Goal: Task Accomplishment & Management: Manage account settings

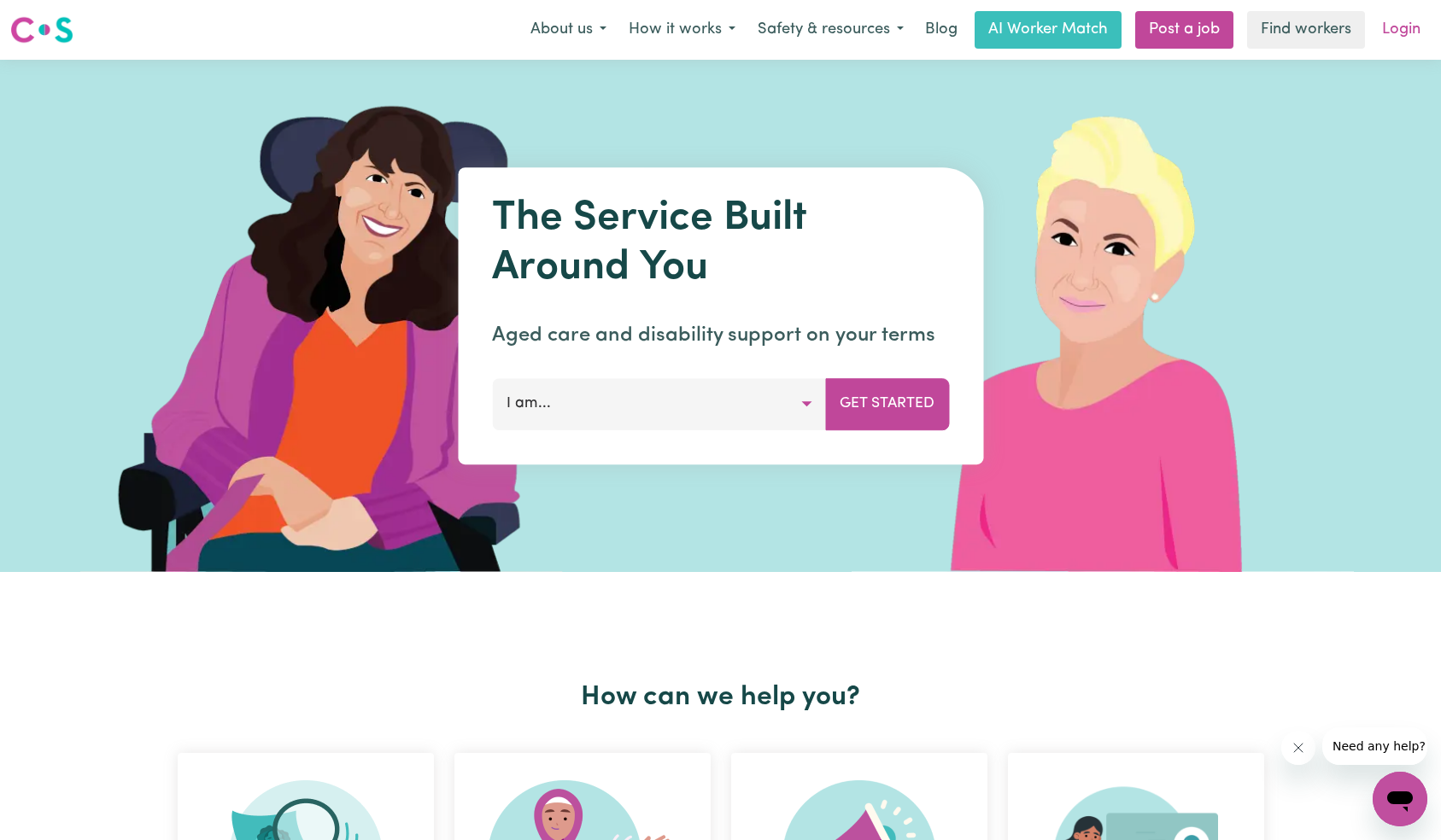
click at [1416, 29] on link "Login" at bounding box center [1401, 30] width 59 height 37
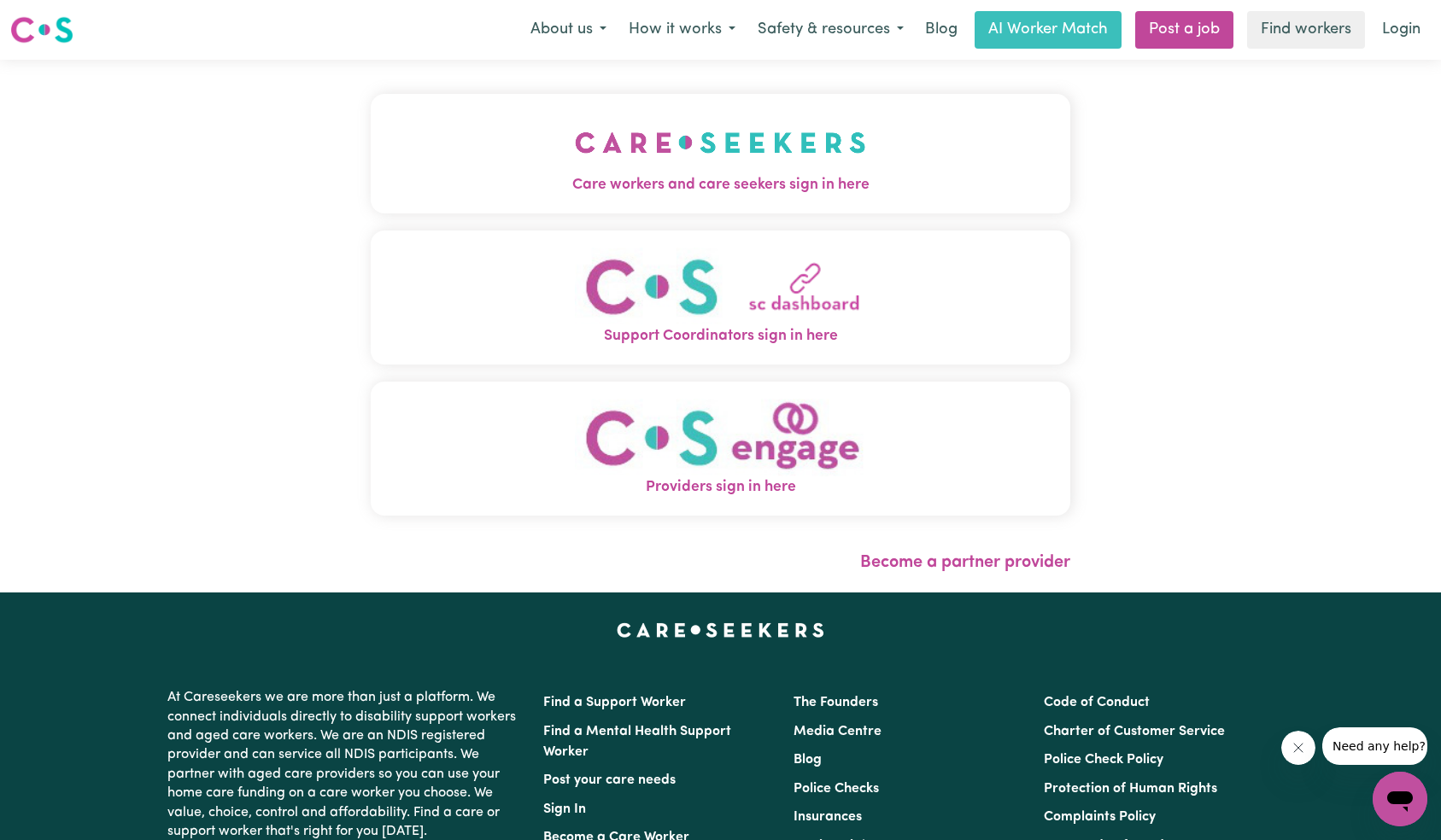
click at [487, 140] on button "Care workers and care seekers sign in here" at bounding box center [721, 154] width 700 height 119
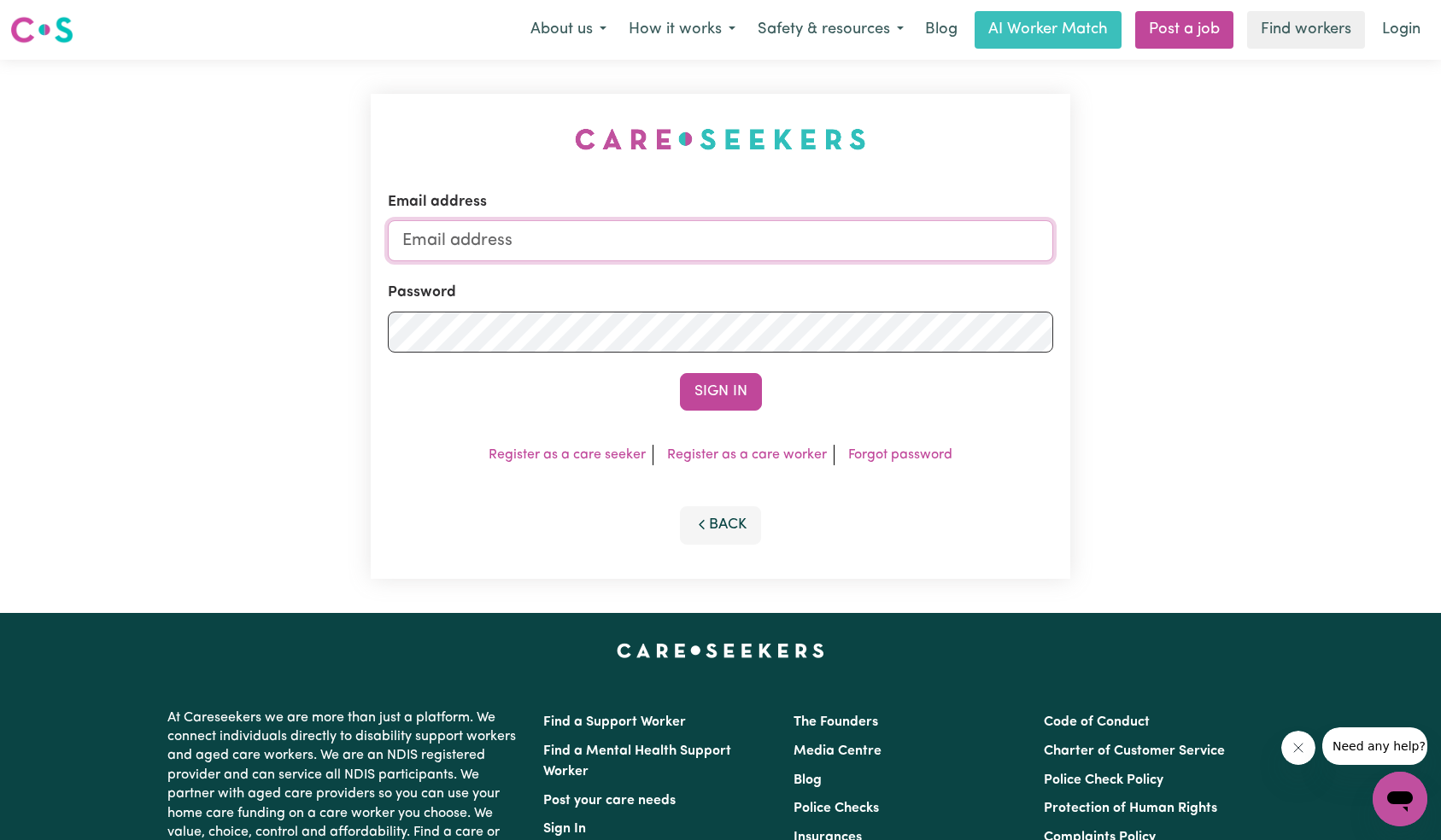
click at [740, 246] on input "Email address" at bounding box center [720, 240] width 666 height 41
type input "superuser~MarkWestphal@careseekers.com.au"
click at [700, 382] on button "Sign In" at bounding box center [720, 391] width 82 height 37
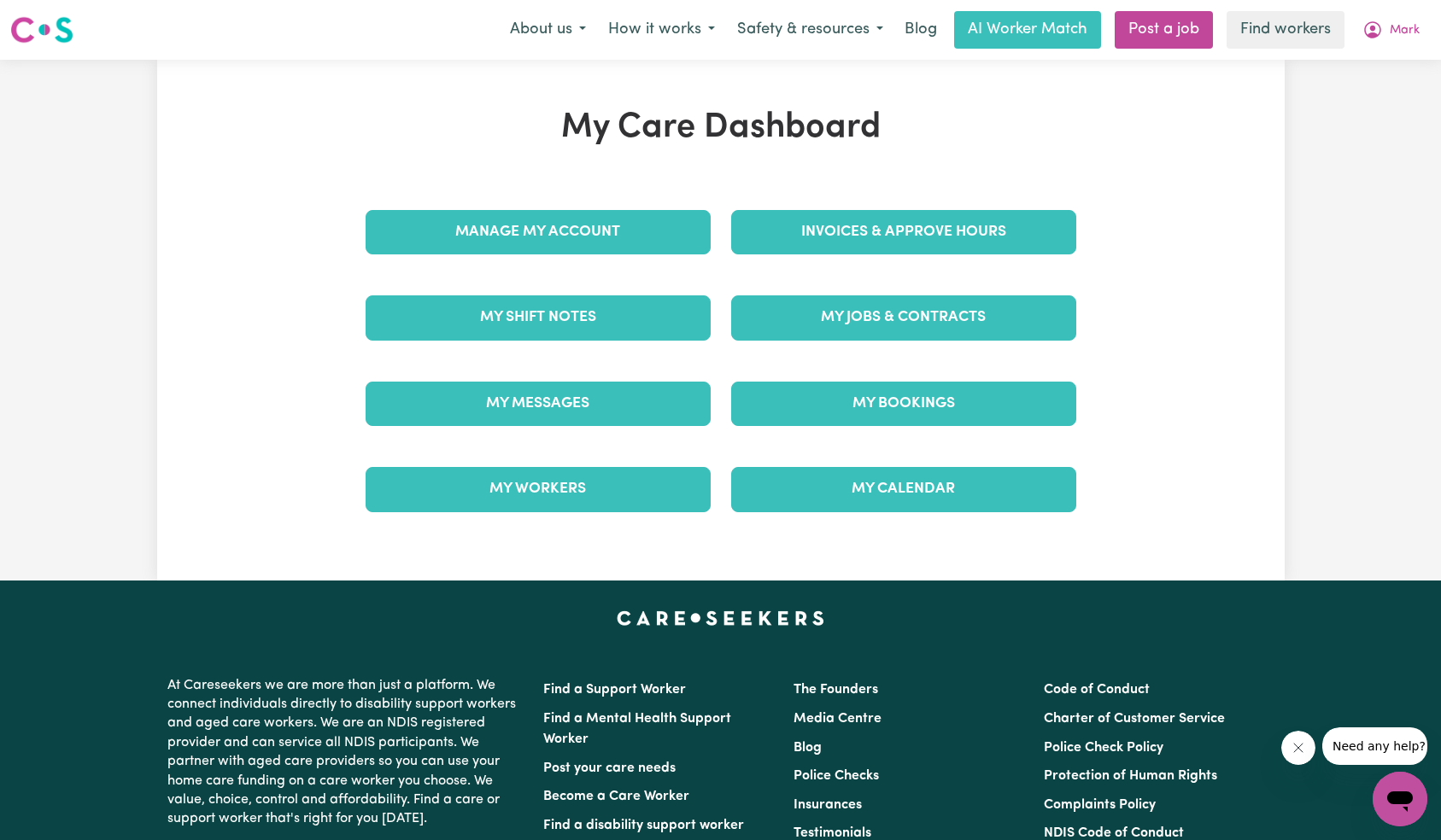
click at [1296, 754] on button "Close message from company" at bounding box center [1298, 748] width 35 height 35
click at [1178, 366] on div "My Care Dashboard Manage My Account Invoices & Approve Hours My Shift Notes My …" at bounding box center [720, 320] width 1128 height 425
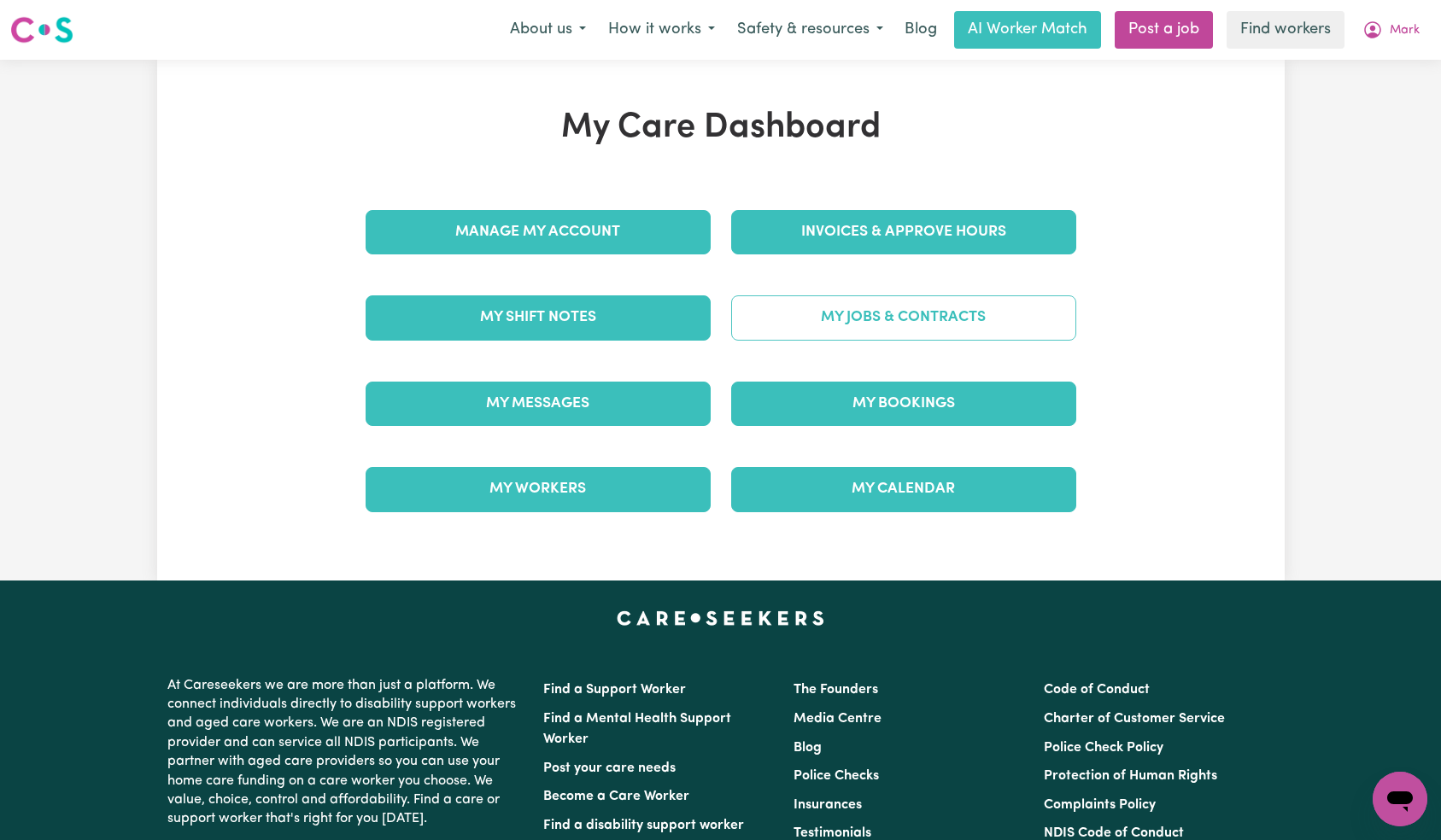
click at [1040, 325] on link "My Jobs & Contracts" at bounding box center [903, 317] width 345 height 44
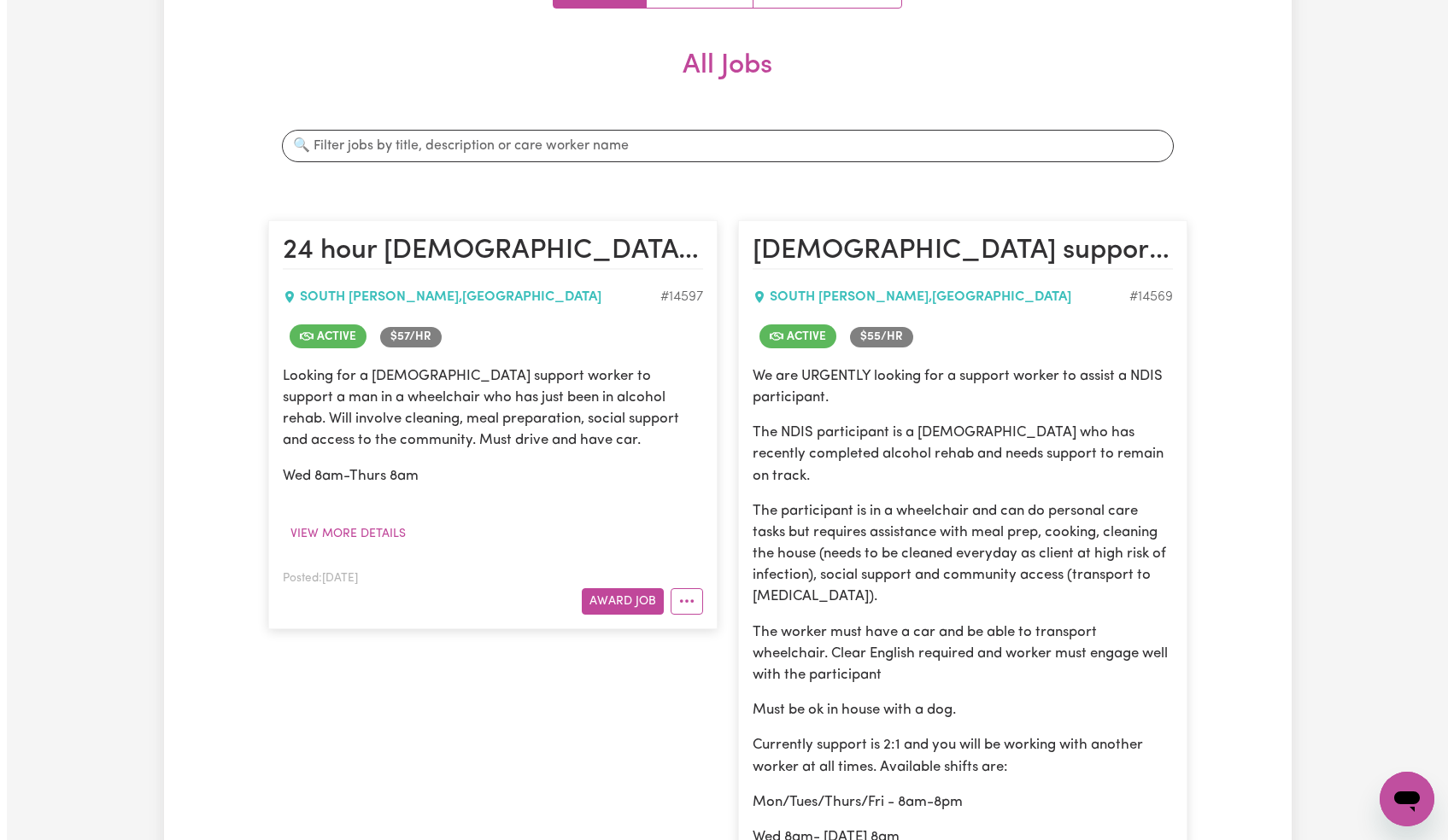
scroll to position [491, 0]
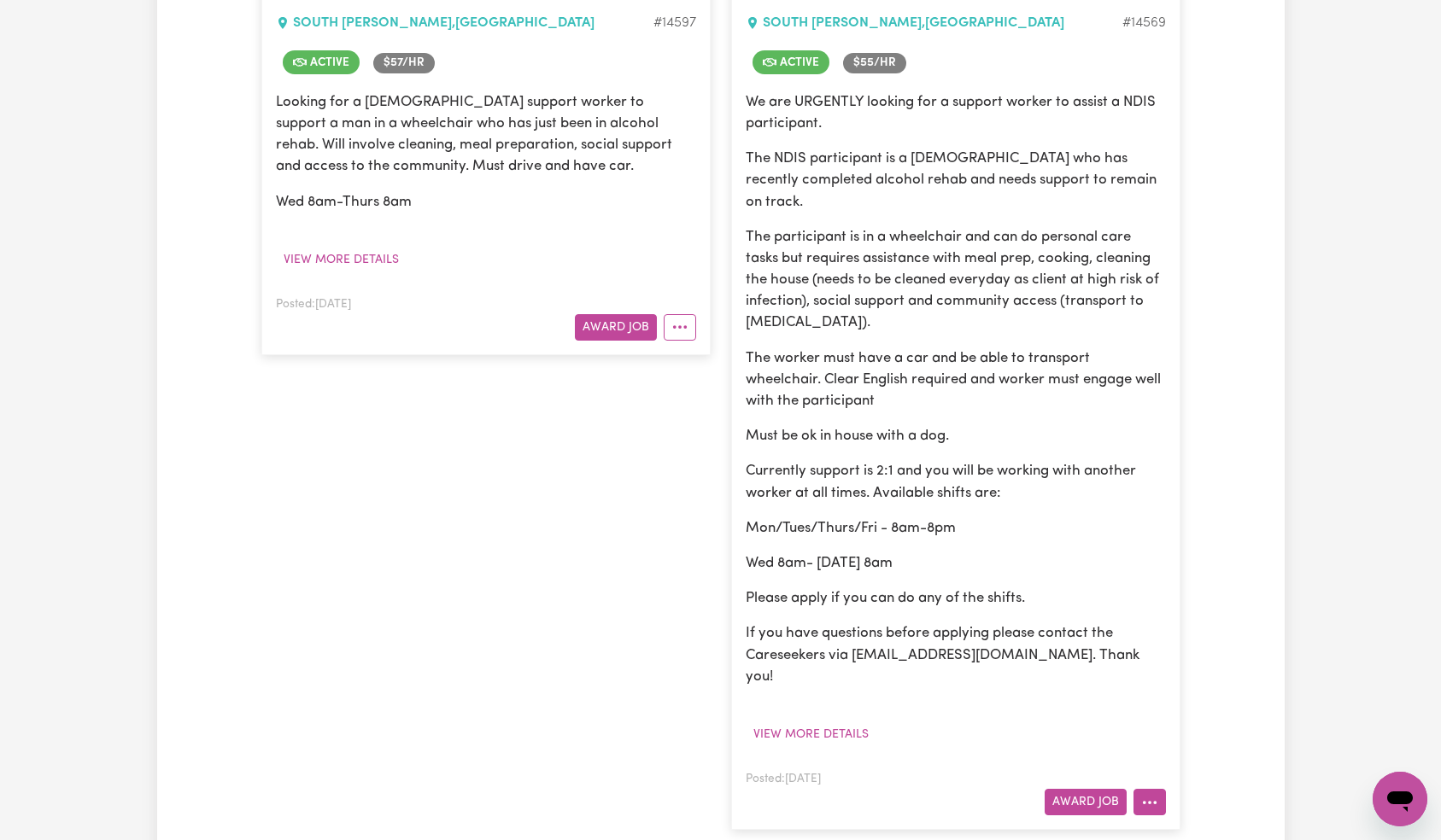
click at [1148, 794] on icon "More options" at bounding box center [1150, 803] width 17 height 17
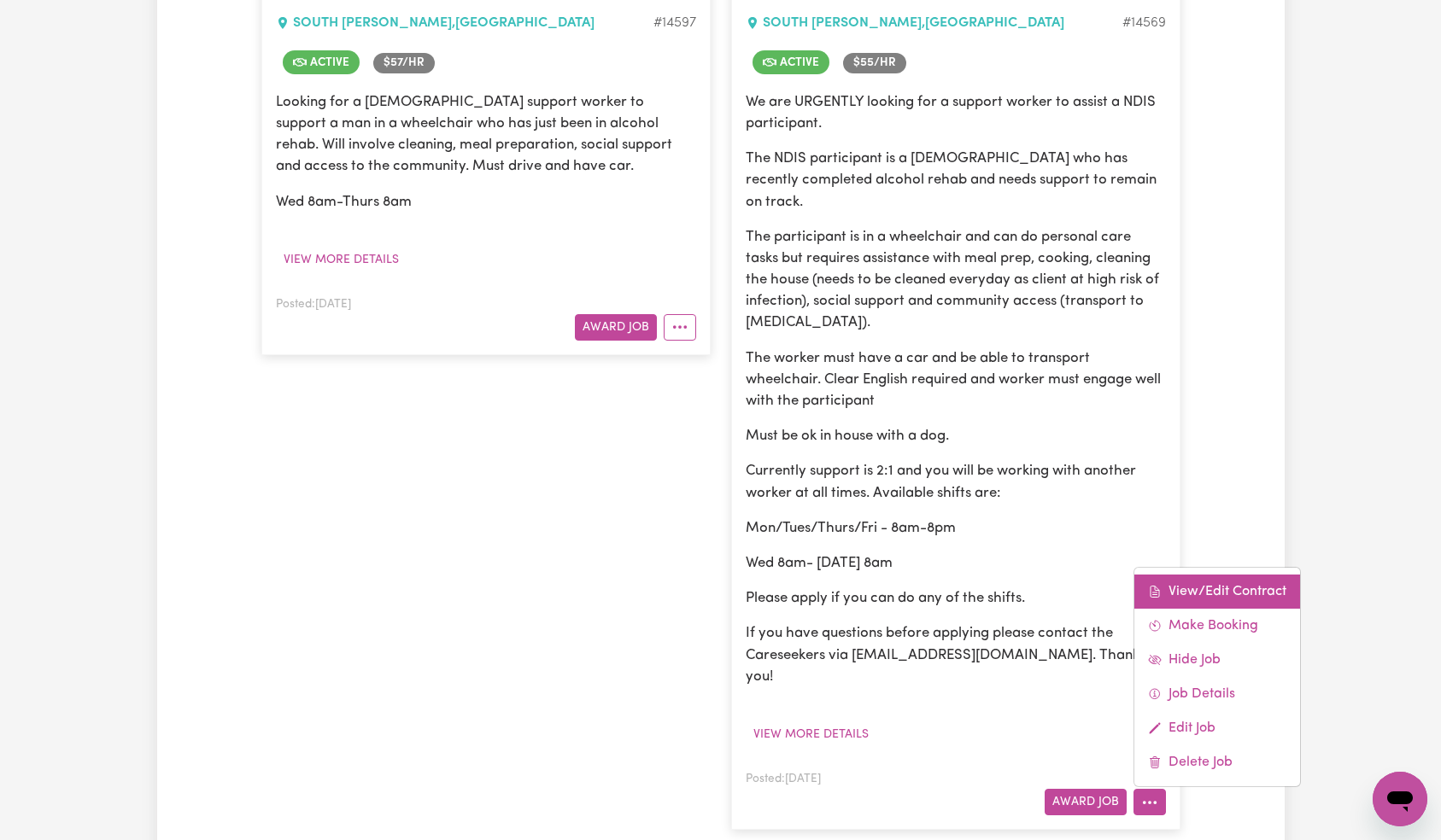
click at [1218, 575] on link "View/Edit Contract" at bounding box center [1217, 592] width 165 height 35
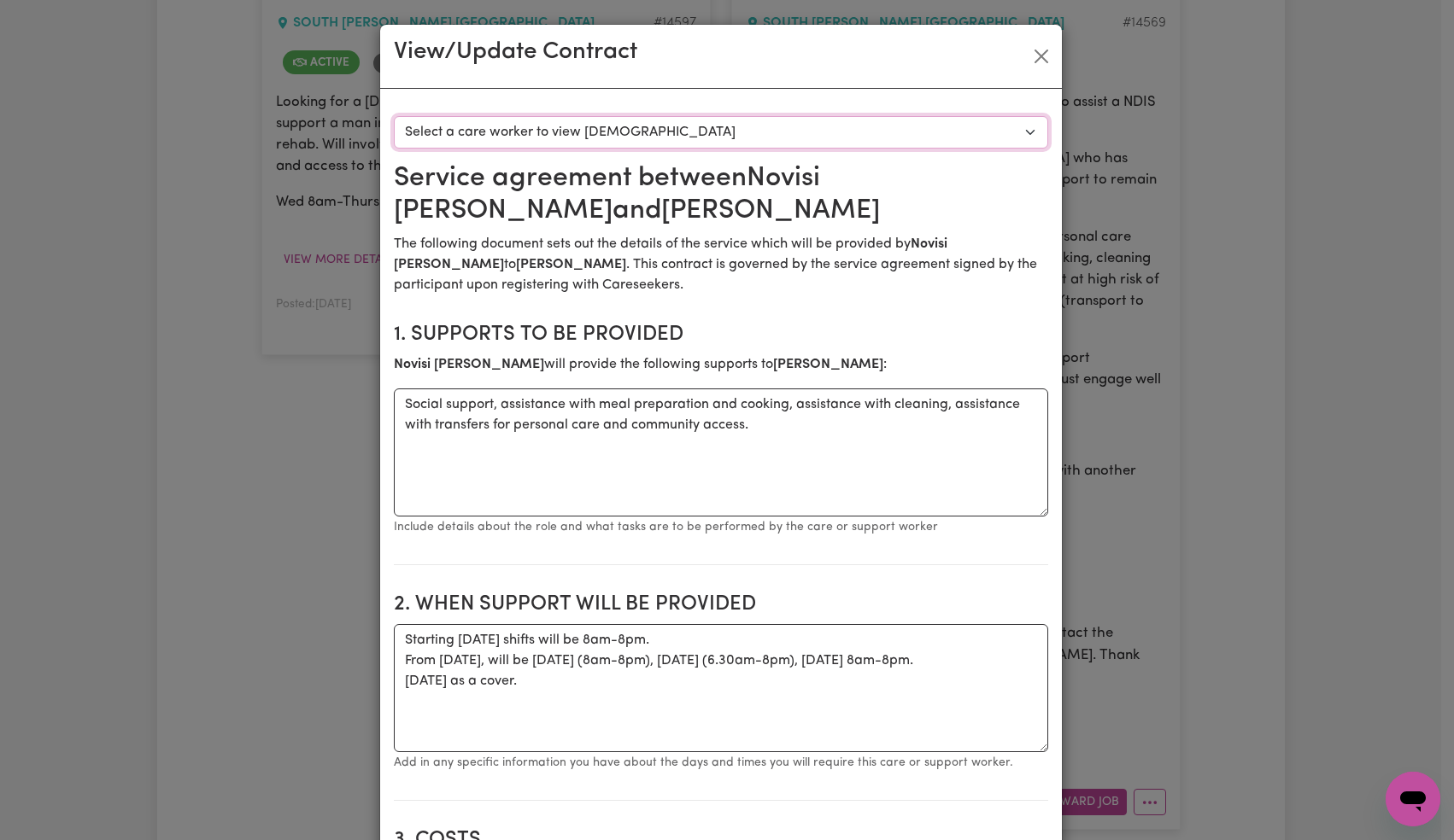
click at [949, 118] on select "Select a care worker to view [DEMOGRAPHIC_DATA] #10365 - [PERSON_NAME] (contrac…" at bounding box center [721, 133] width 655 height 33
click at [1028, 56] on button "Close" at bounding box center [1041, 56] width 27 height 27
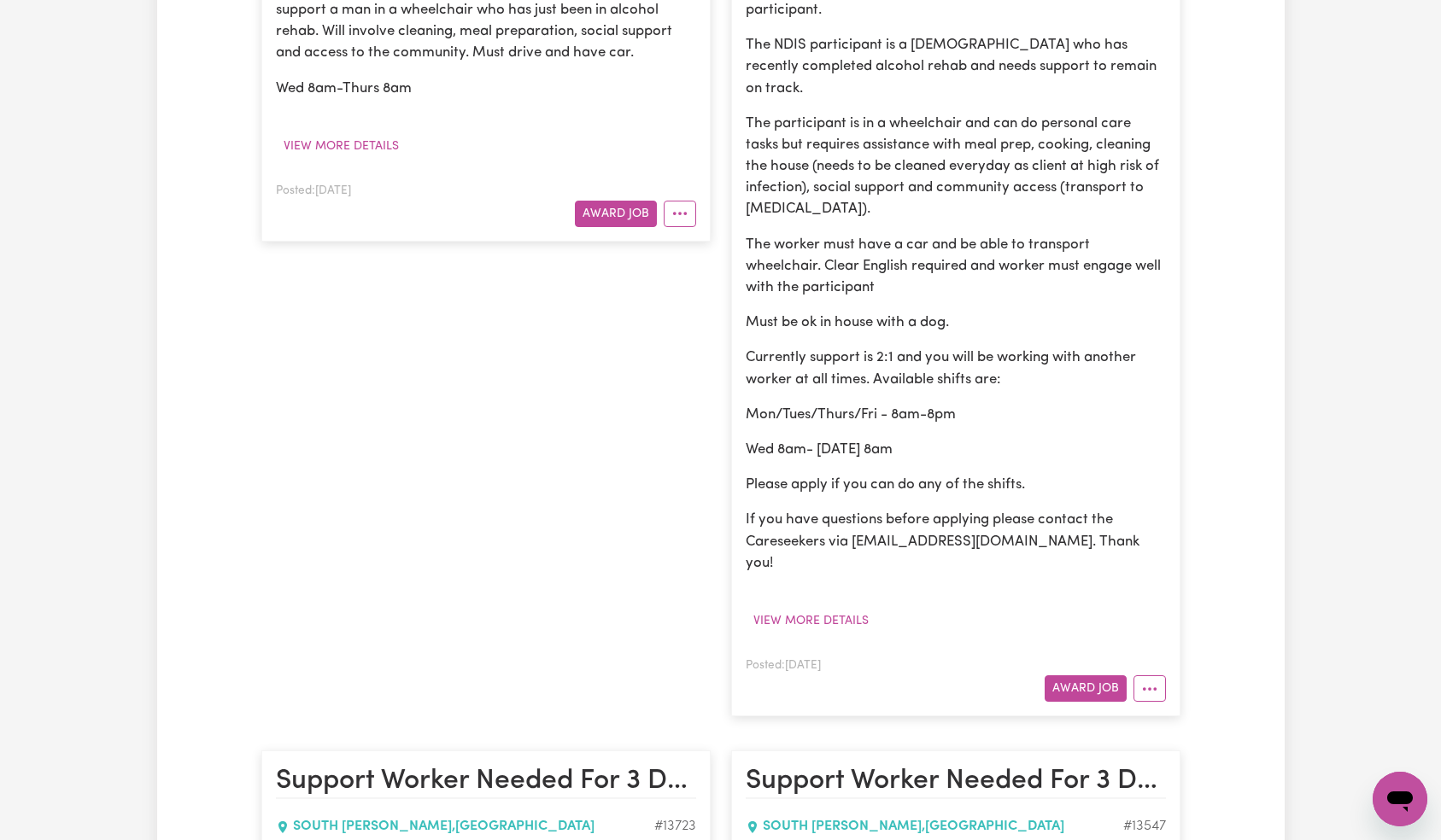
scroll to position [939, 0]
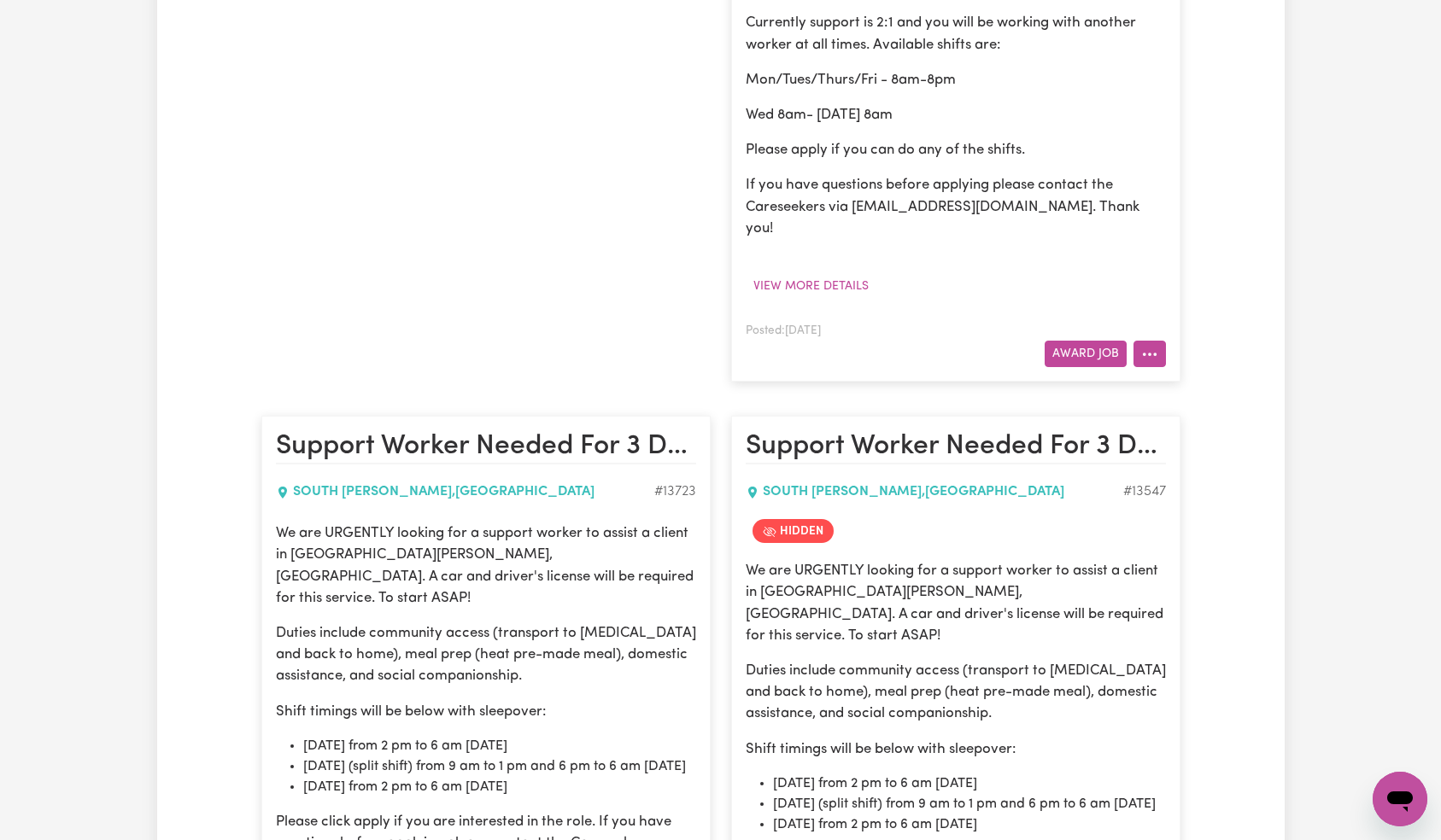
click at [1151, 340] on button "More options" at bounding box center [1150, 354] width 33 height 27
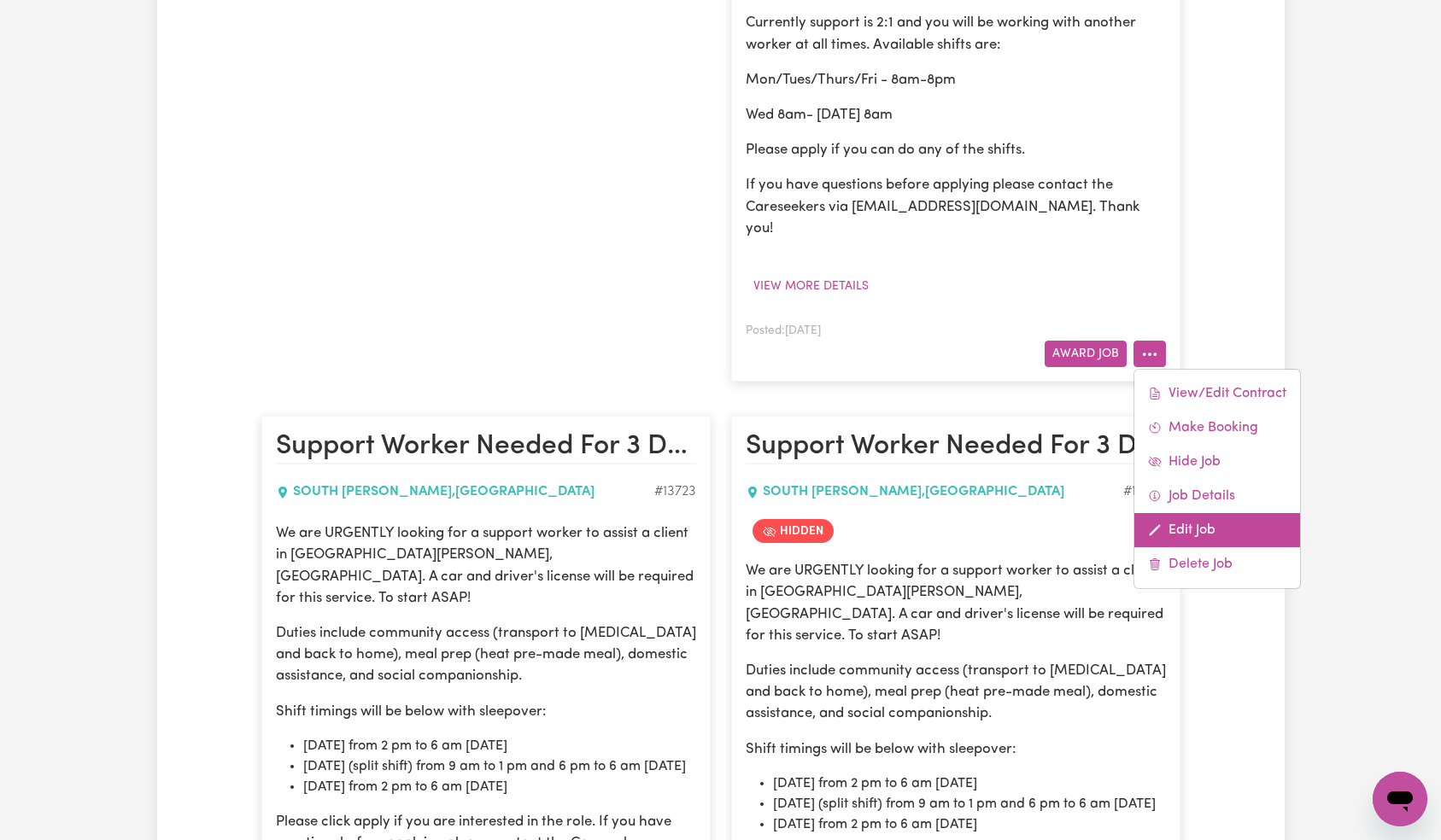
click at [1184, 513] on link "Edit Job" at bounding box center [1217, 531] width 165 height 35
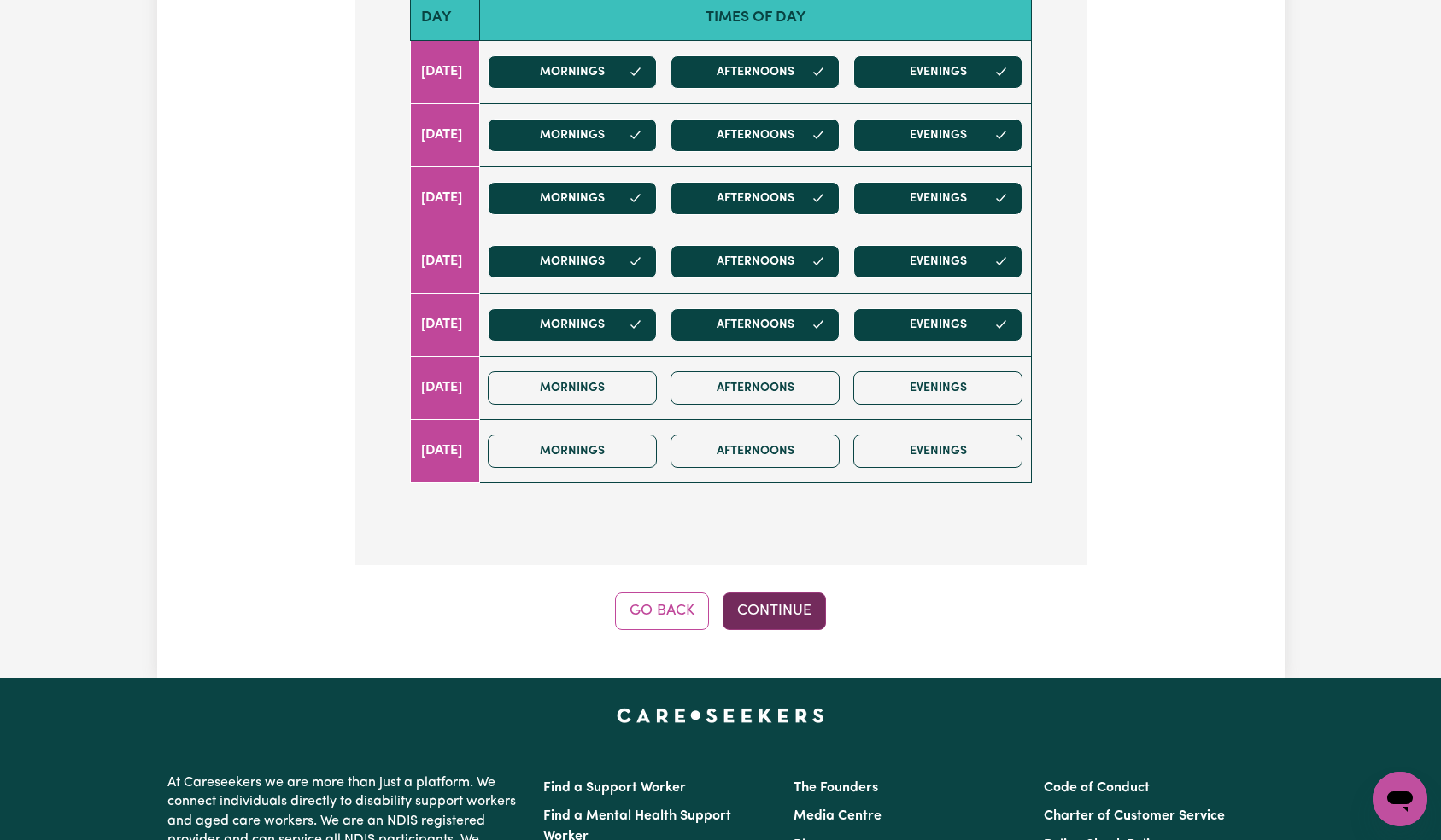
click at [778, 593] on button "Continue" at bounding box center [774, 611] width 103 height 37
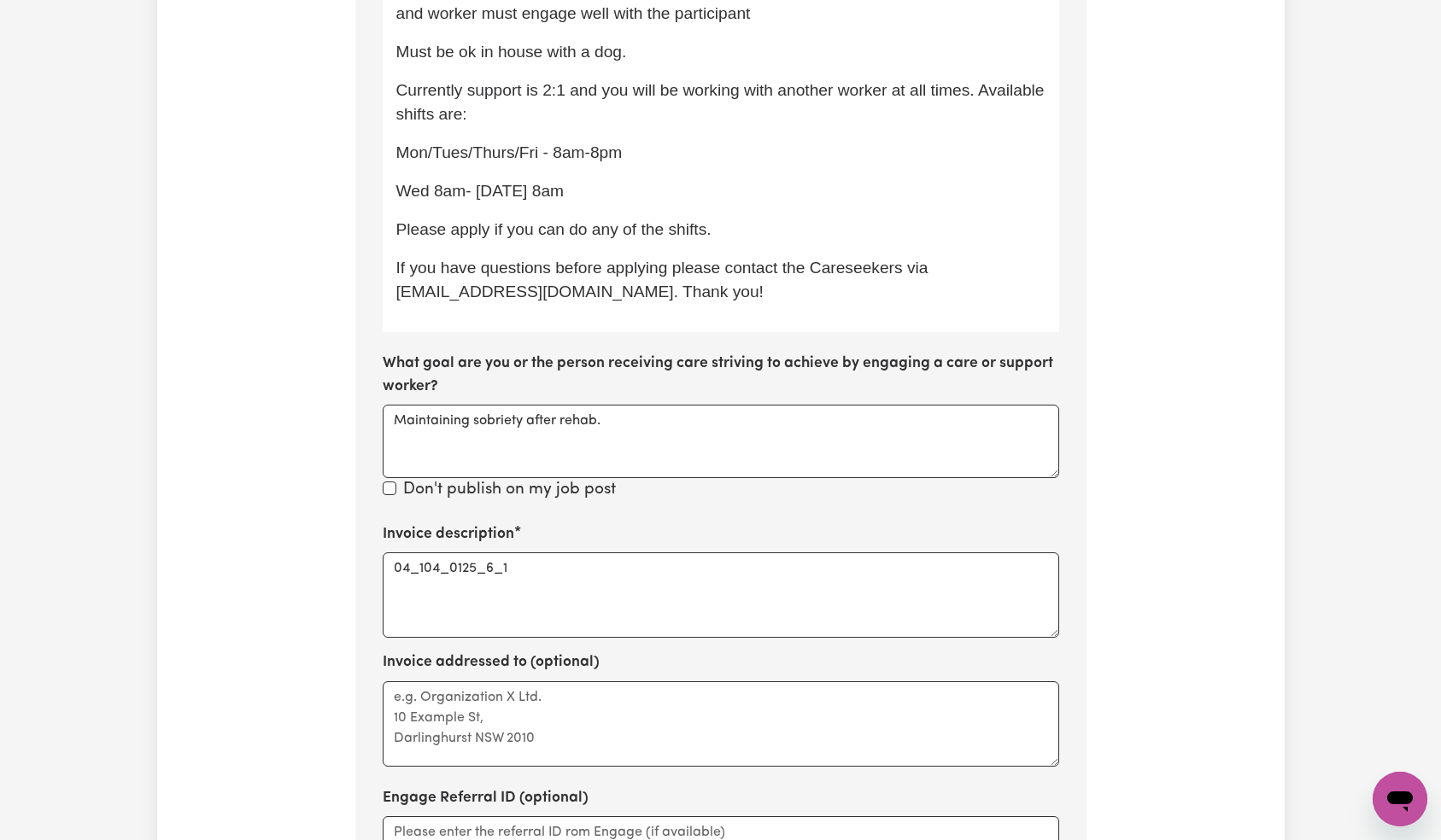
scroll to position [1273, 0]
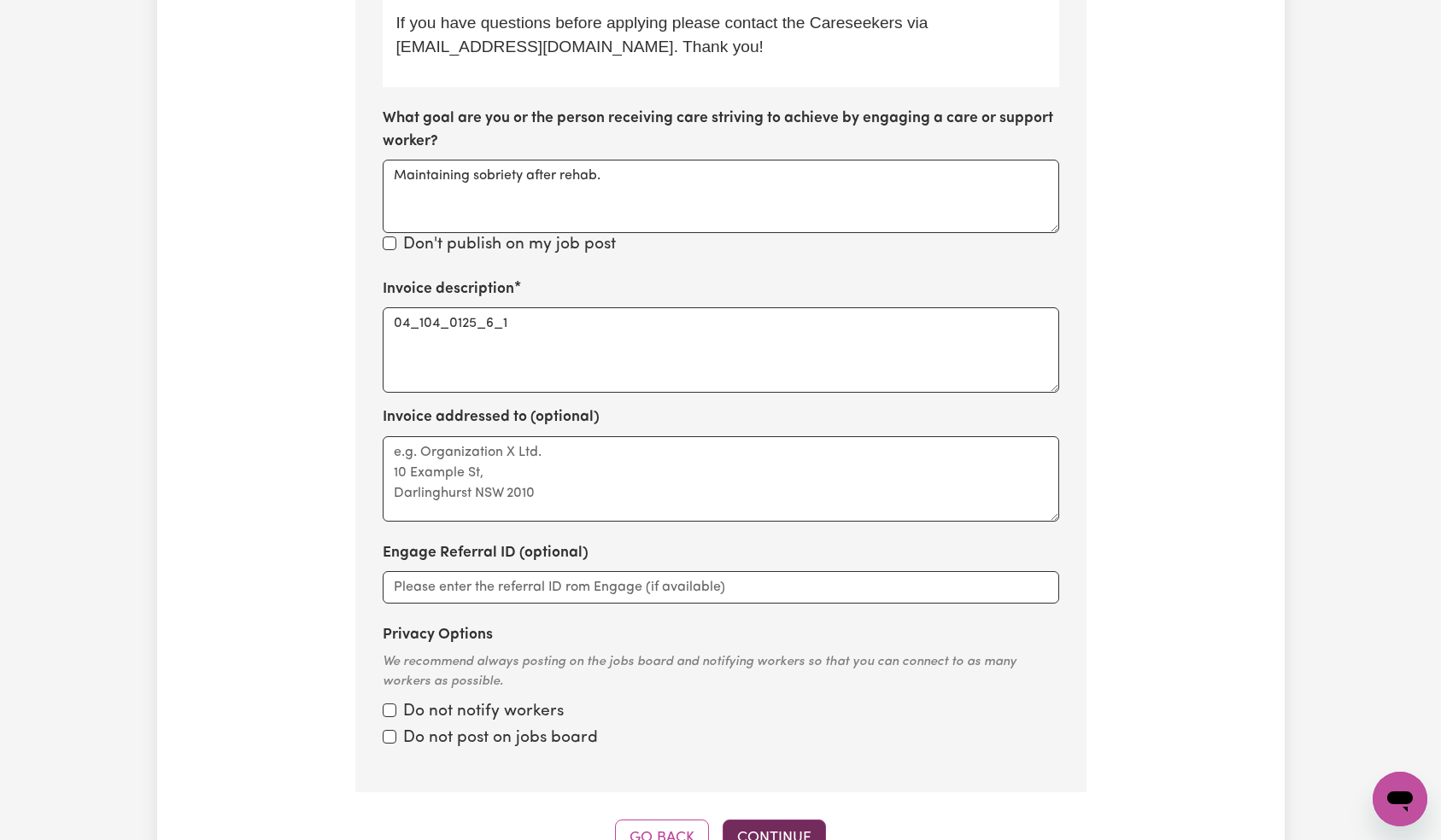
click at [786, 820] on button "Continue" at bounding box center [774, 838] width 103 height 37
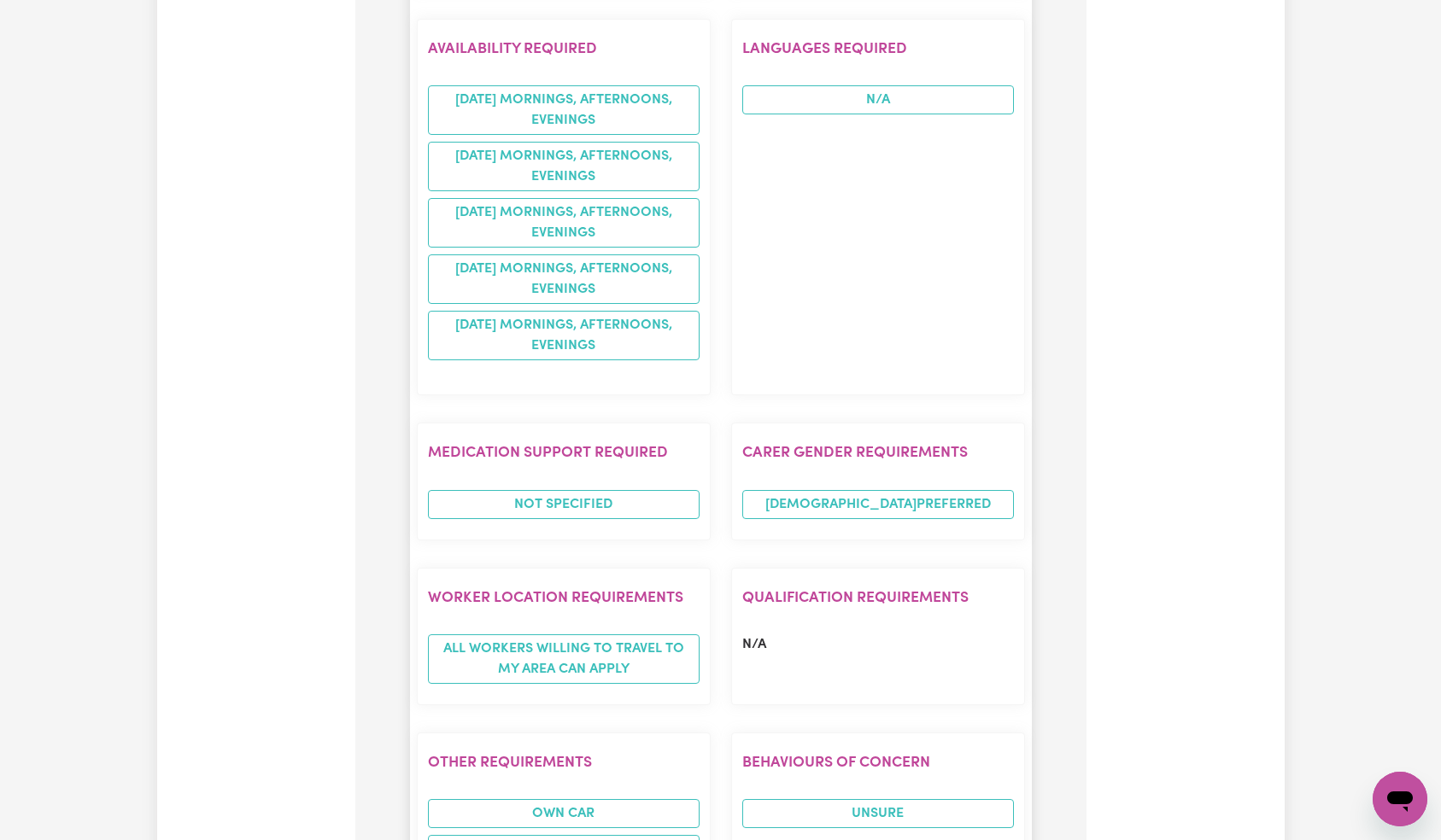
scroll to position [3024, 0]
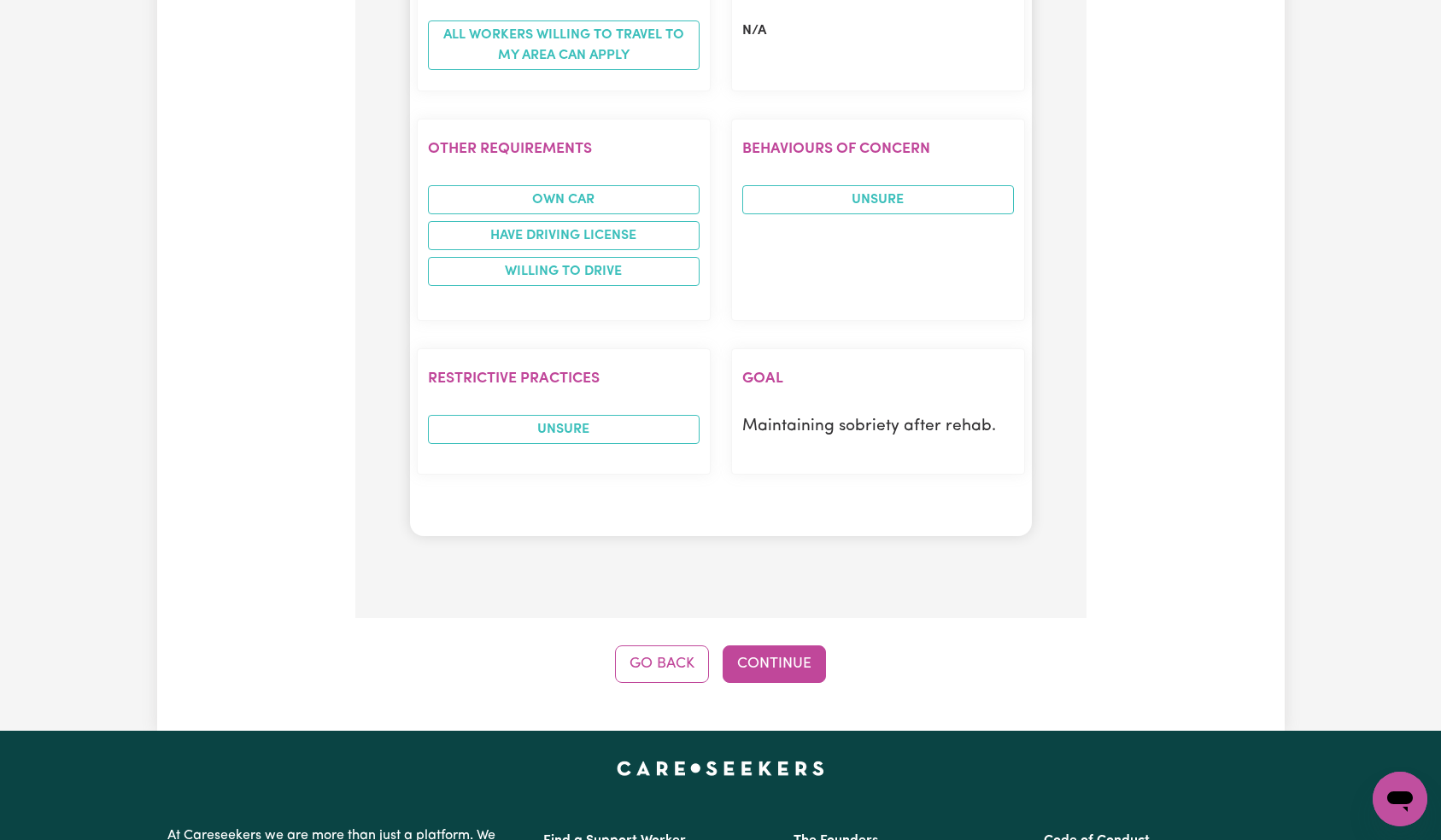
click at [785, 646] on button "Continue" at bounding box center [774, 664] width 103 height 37
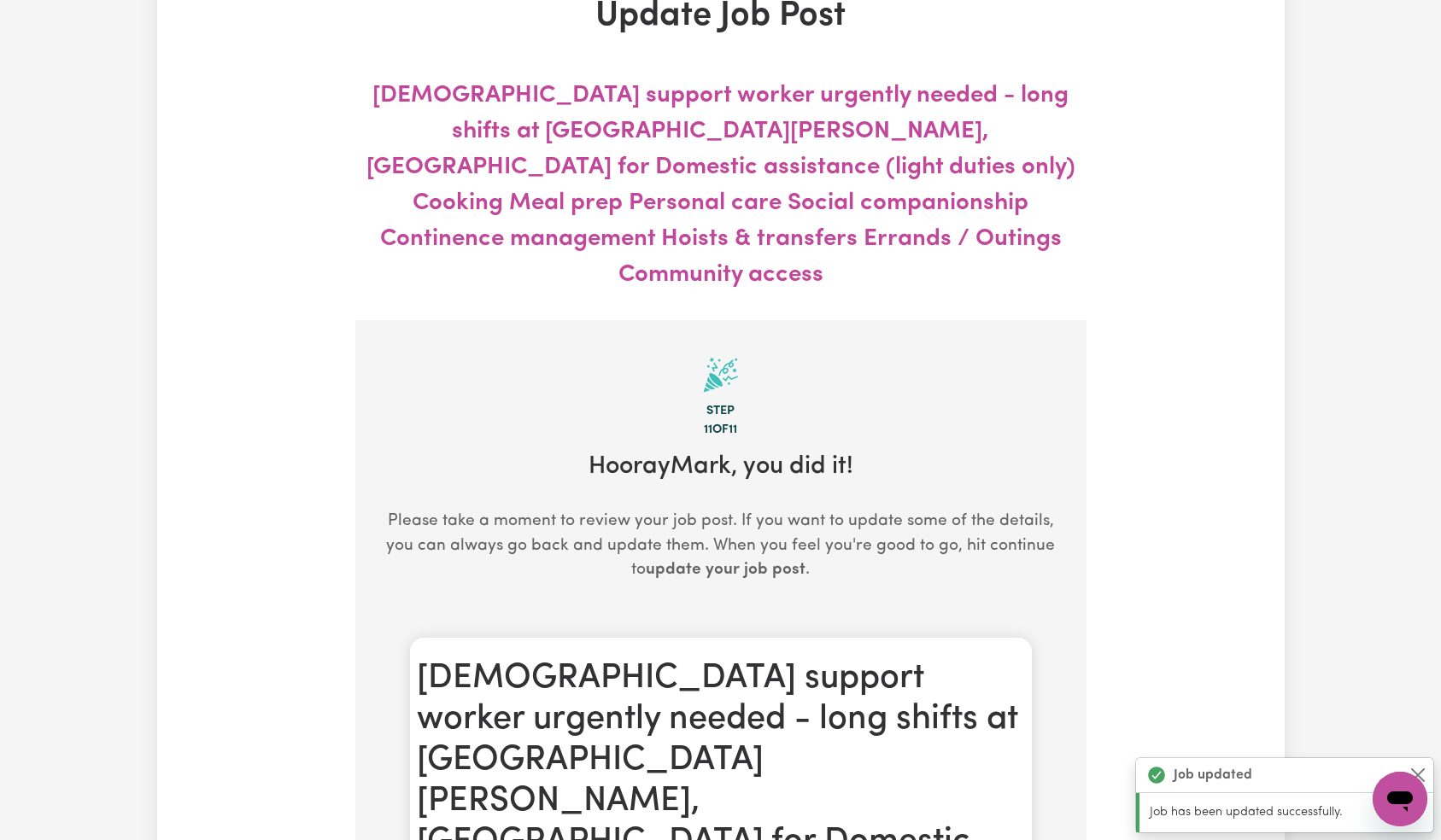
scroll to position [0, 0]
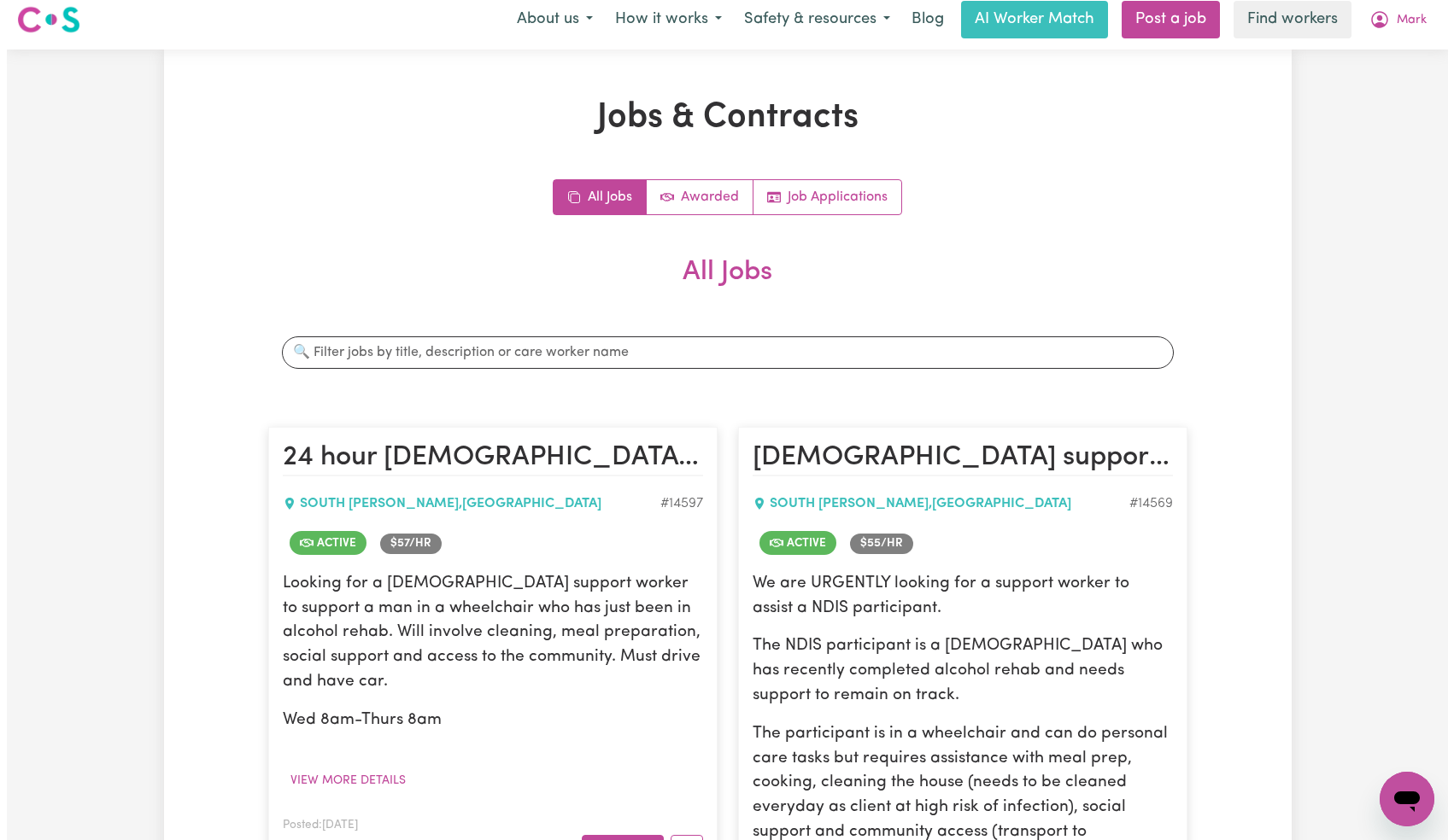
scroll to position [800, 0]
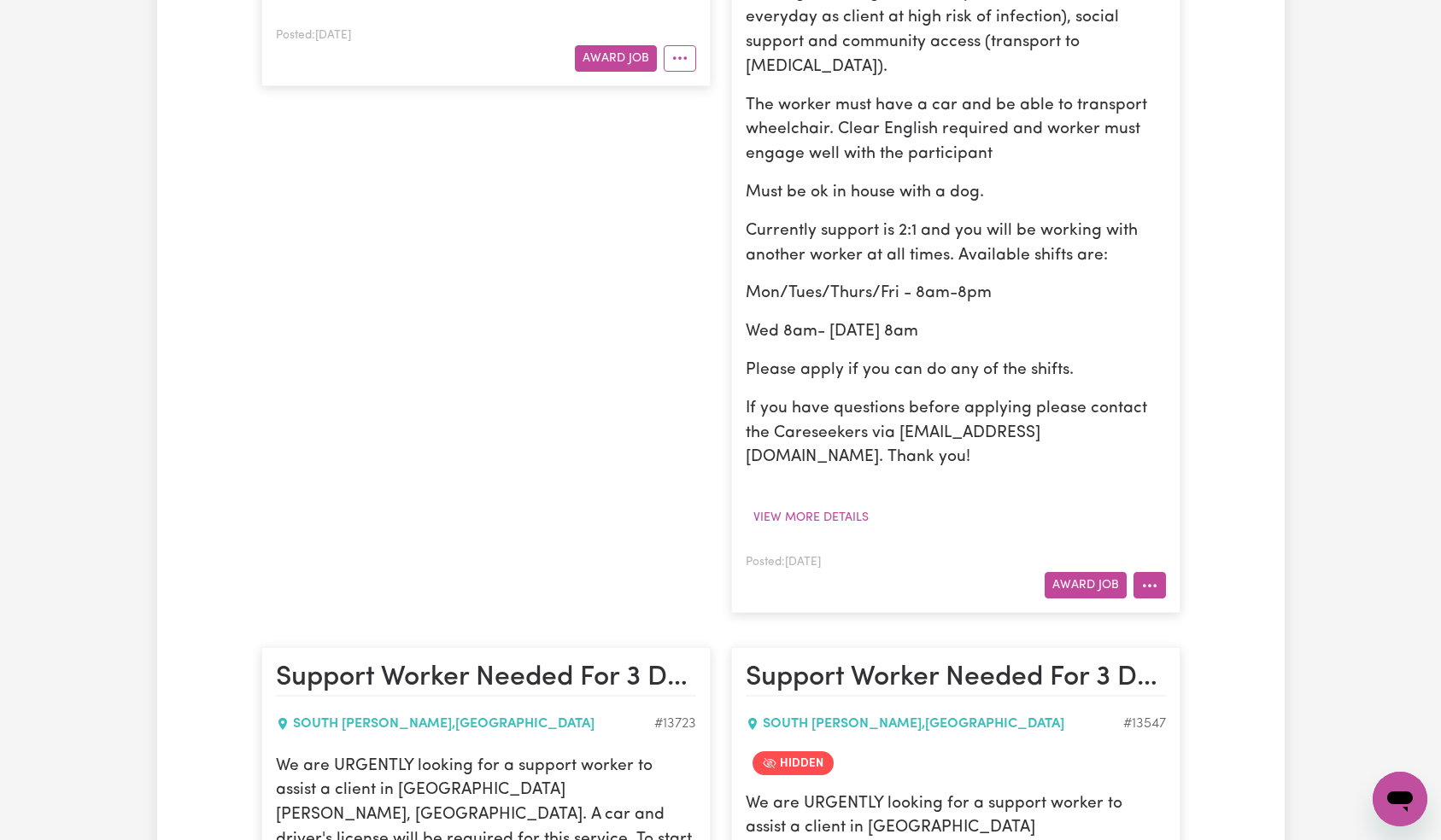
click at [1159, 572] on button "More options" at bounding box center [1150, 585] width 33 height 27
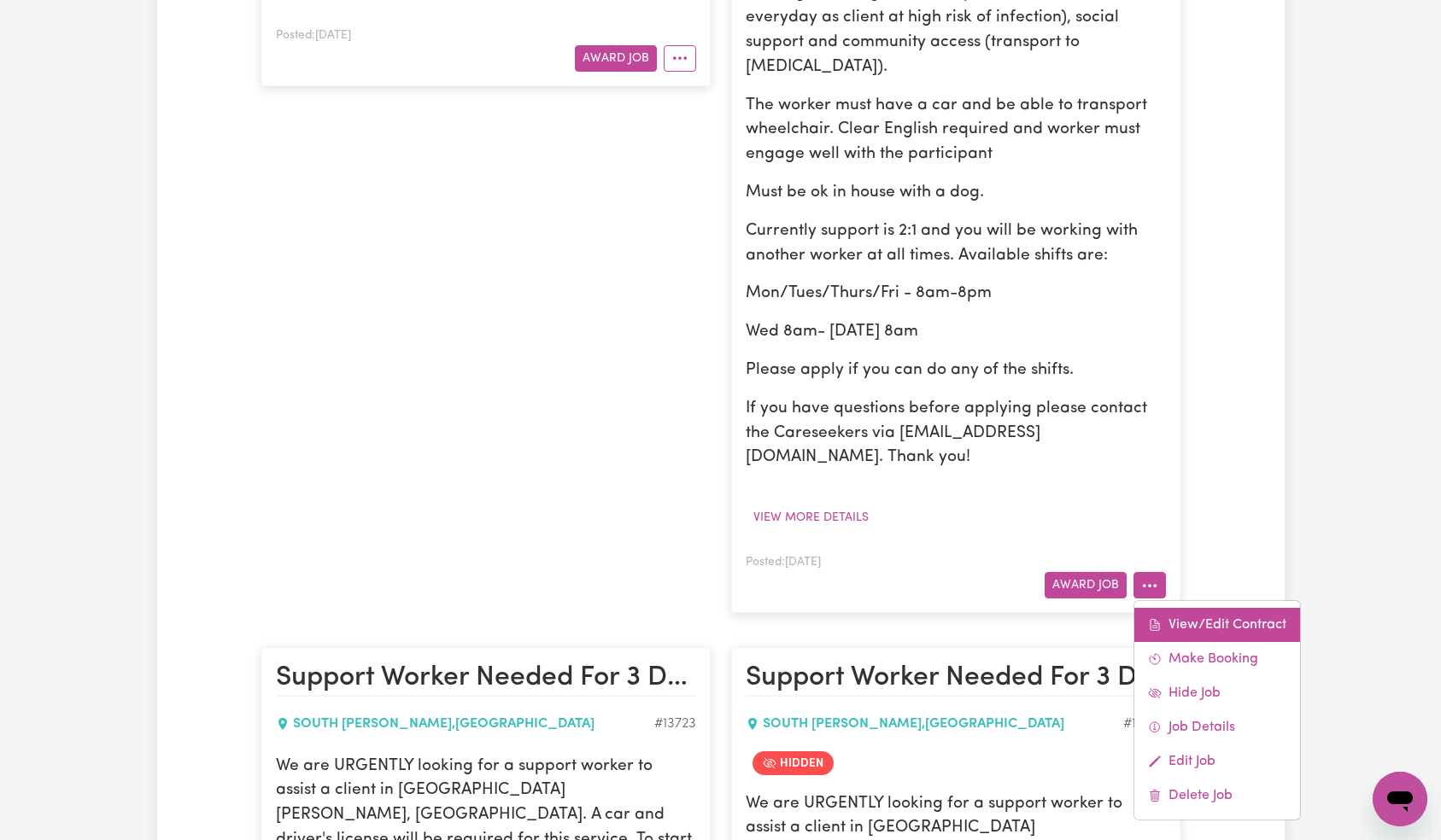
click at [1175, 608] on link "View/Edit Contract" at bounding box center [1217, 626] width 165 height 35
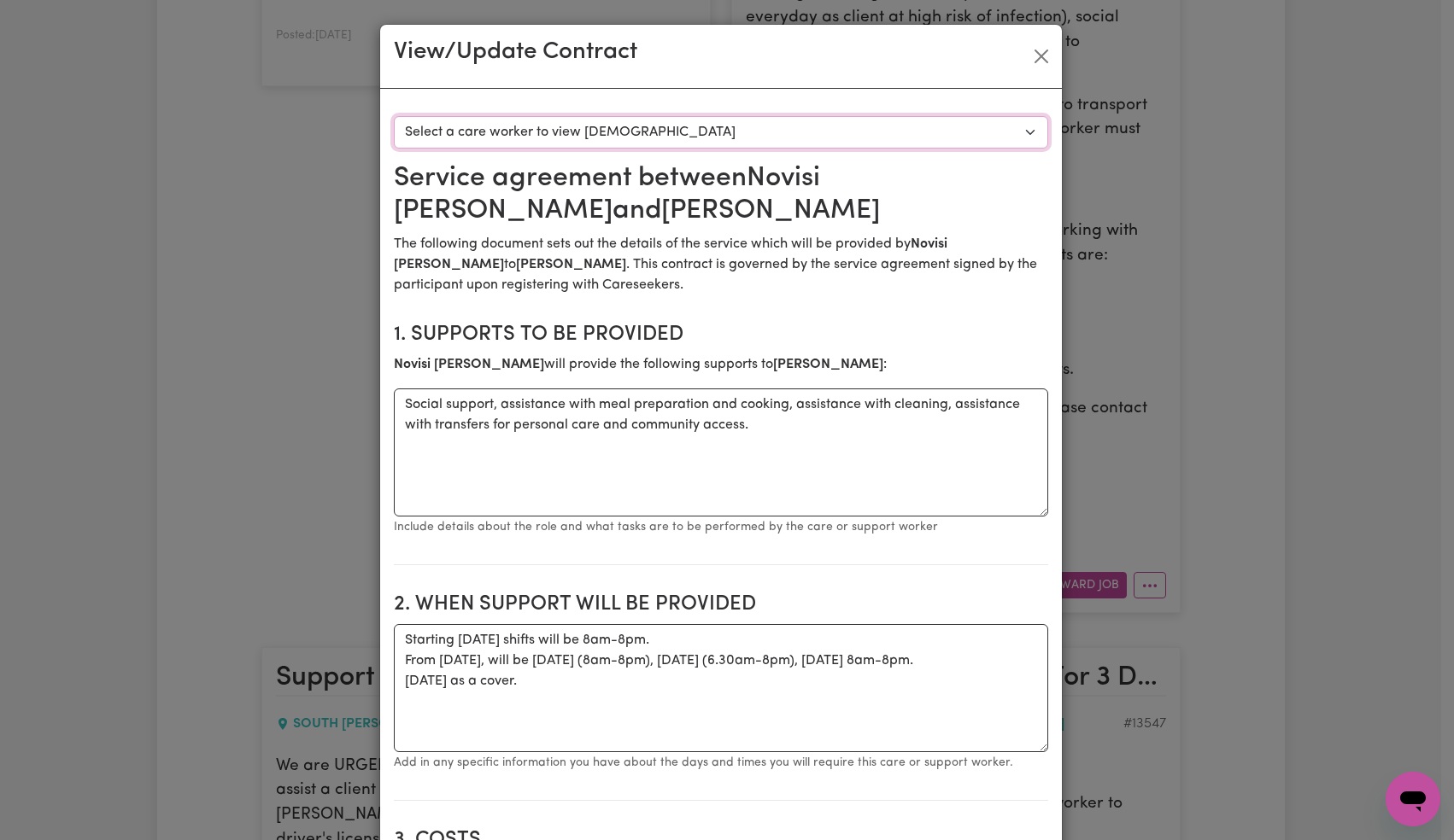
click at [849, 144] on select "Select a care worker to view [DEMOGRAPHIC_DATA] #10365 - [PERSON_NAME] (contrac…" at bounding box center [721, 133] width 655 height 33
select select "9977"
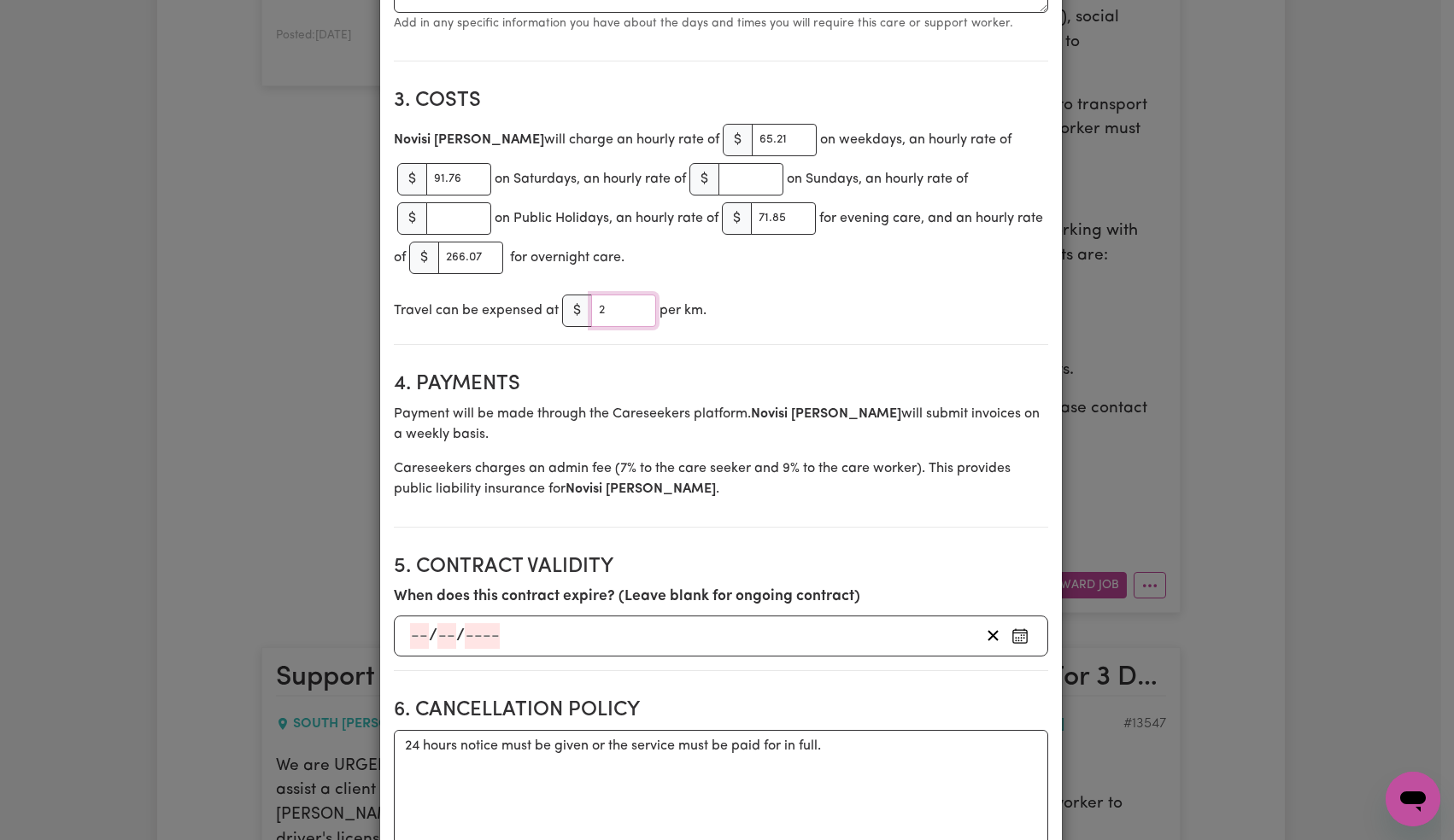
click at [633, 308] on input "2" at bounding box center [624, 310] width 65 height 33
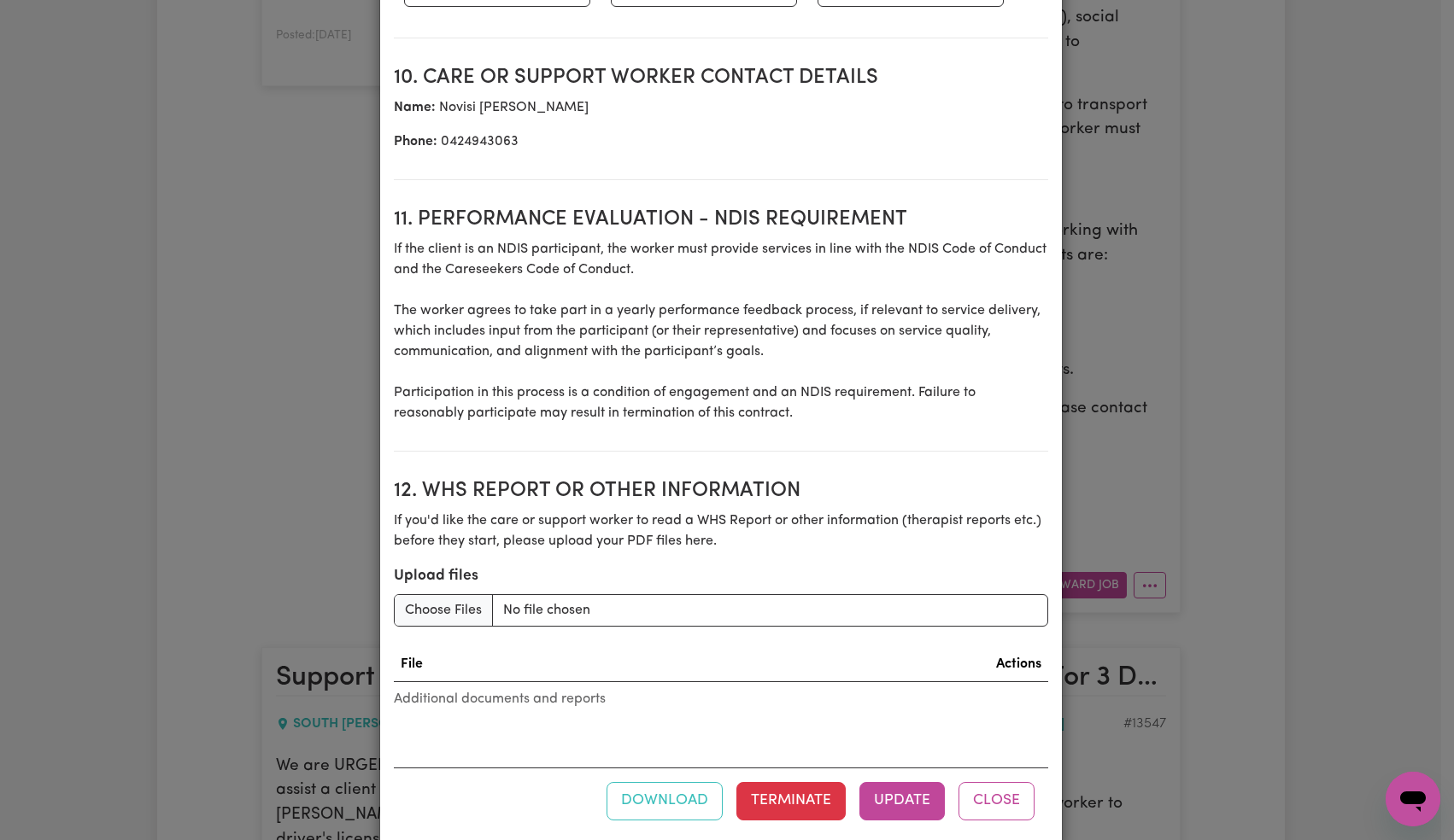
scroll to position [2169, 0]
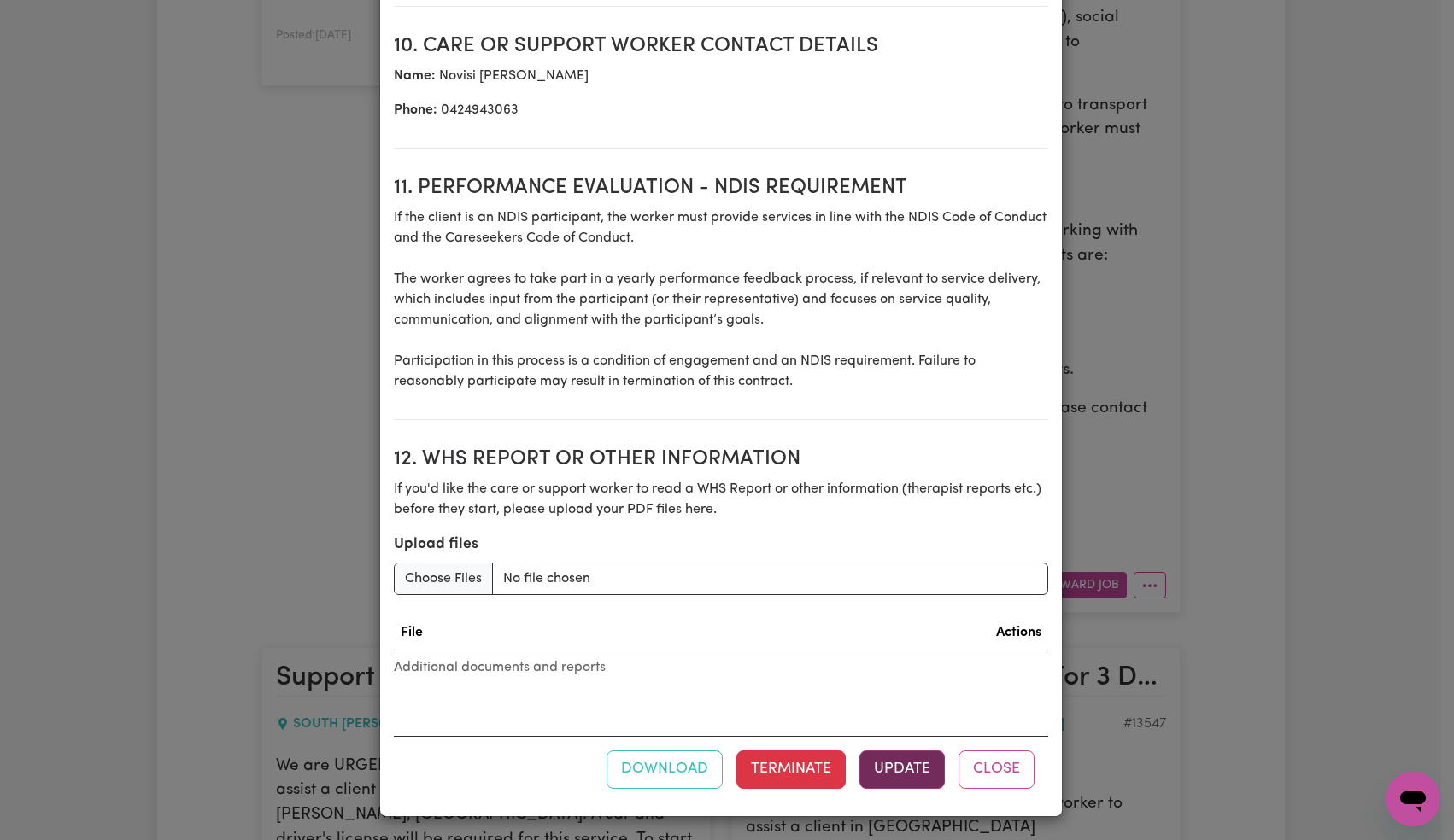
click at [893, 772] on button "Update" at bounding box center [902, 769] width 86 height 37
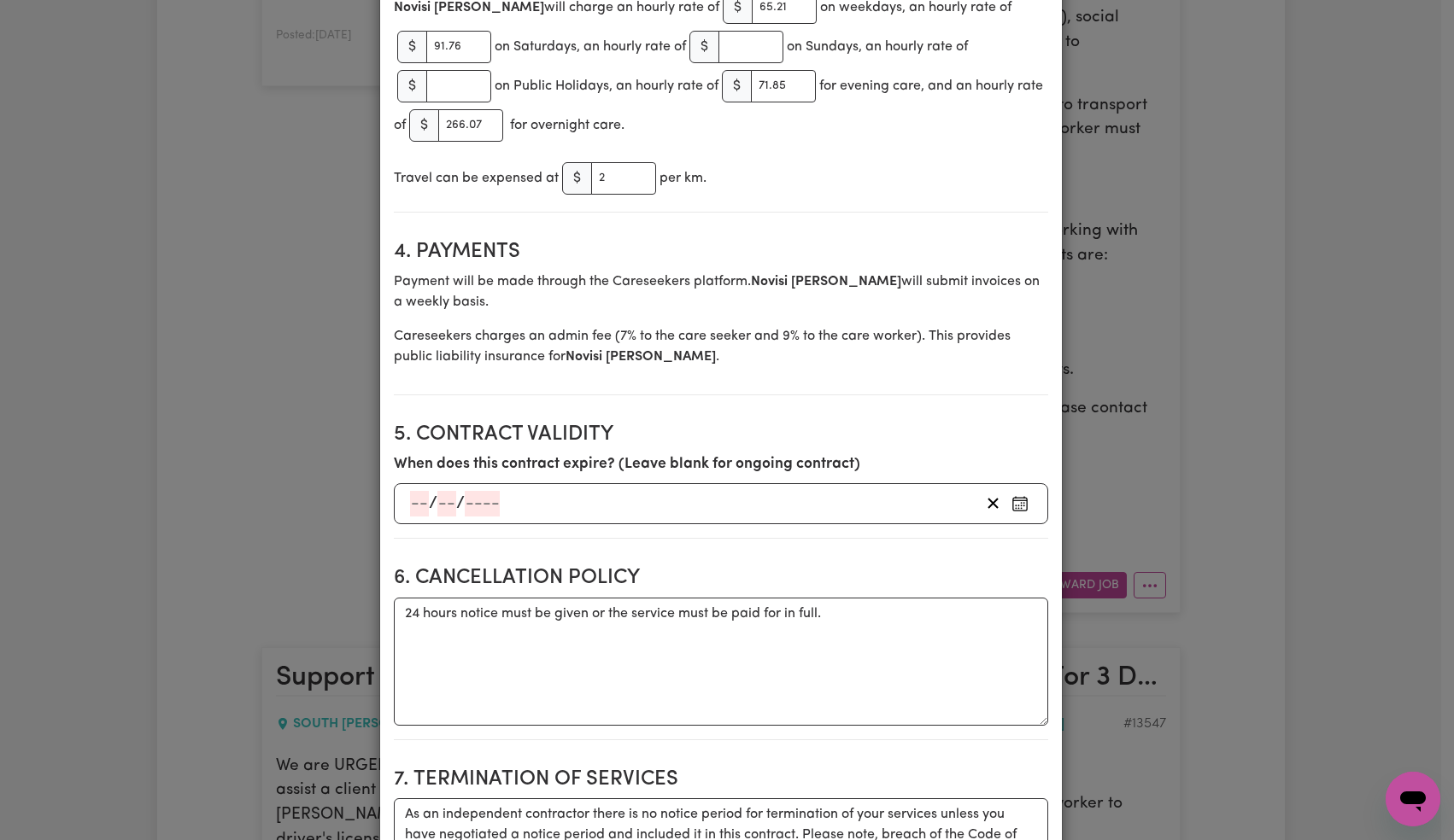
scroll to position [762, 0]
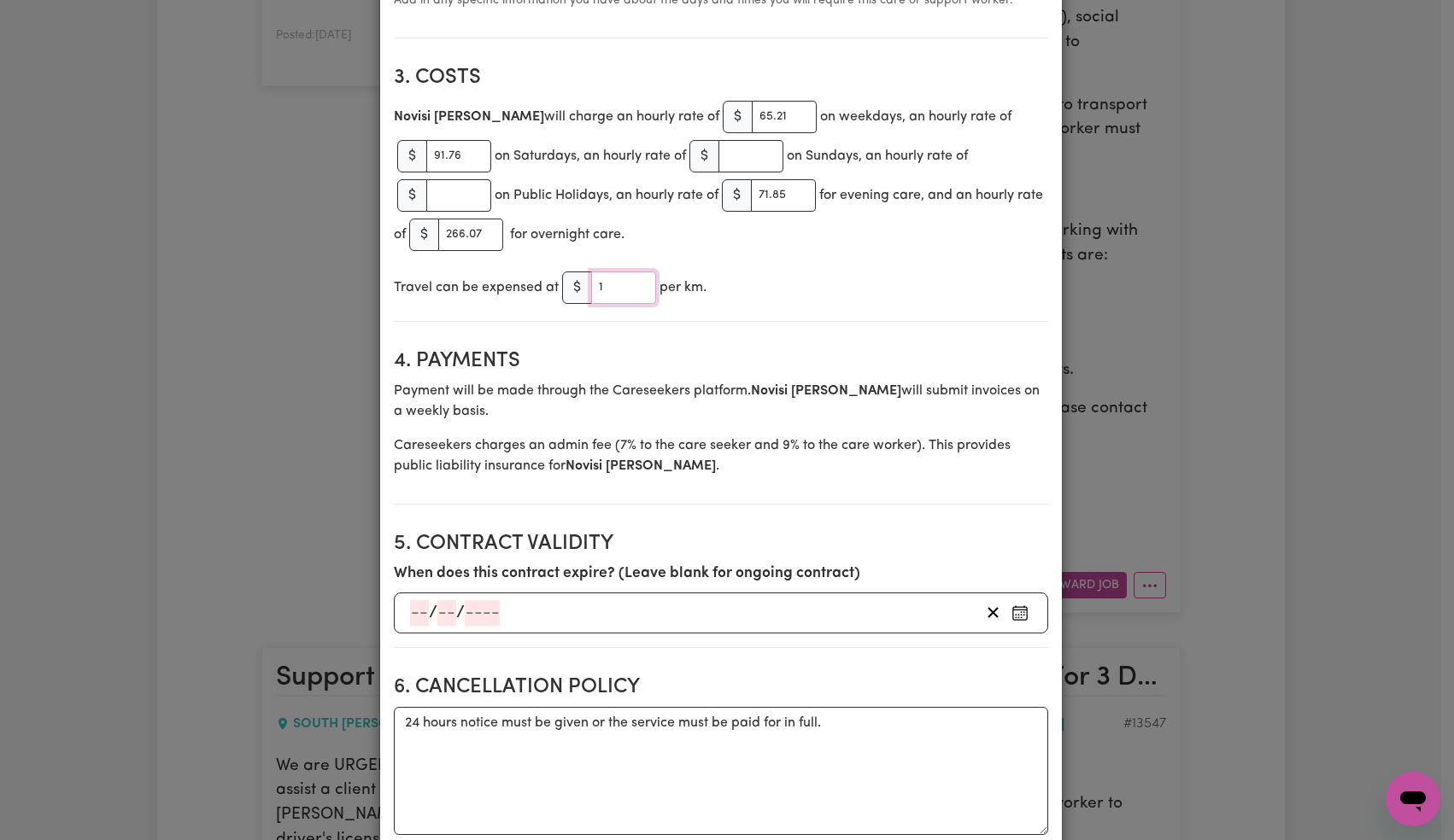
type input "1"
click at [637, 292] on input "1" at bounding box center [624, 288] width 65 height 33
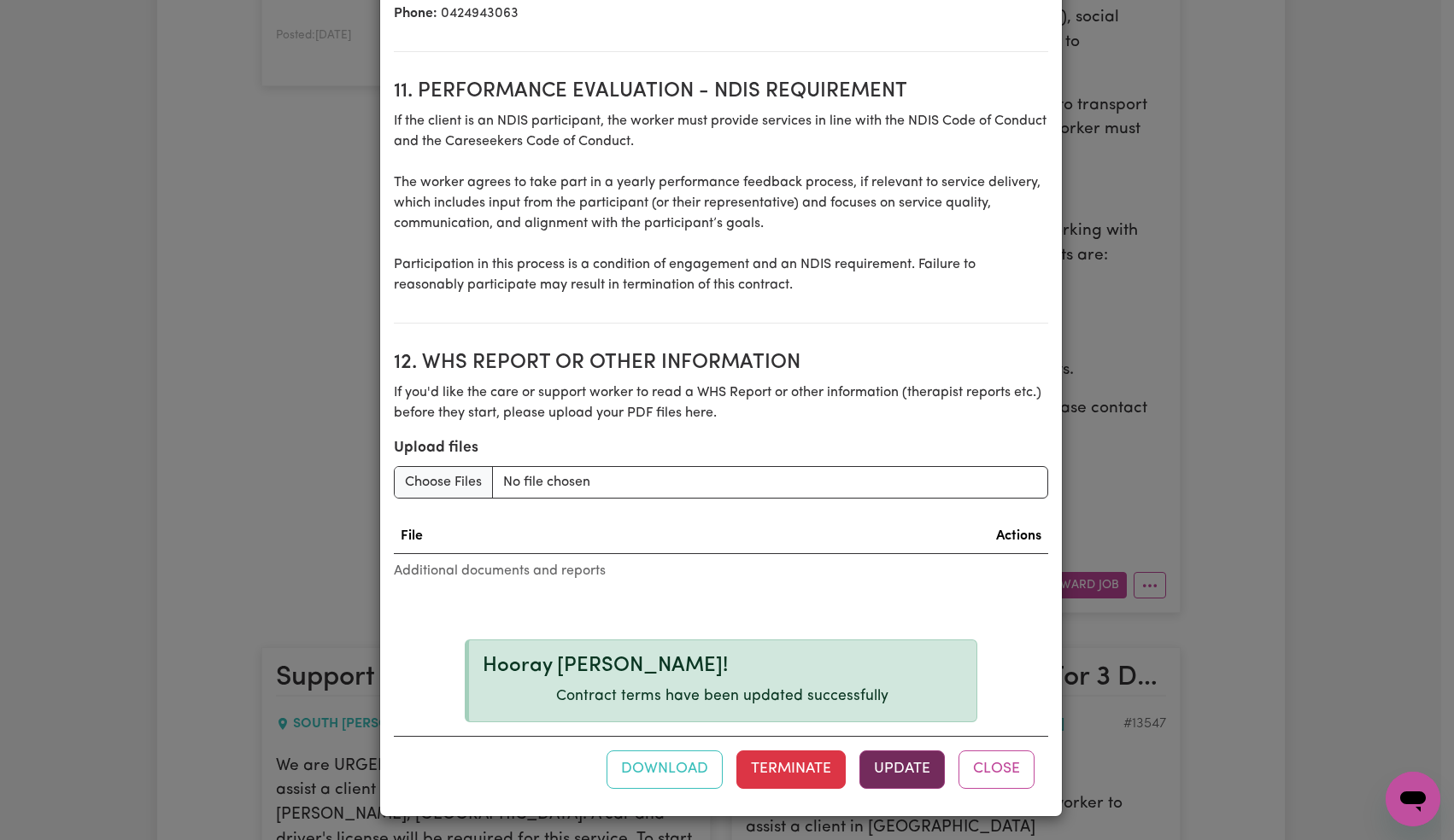
click at [903, 780] on button "Update" at bounding box center [902, 769] width 86 height 37
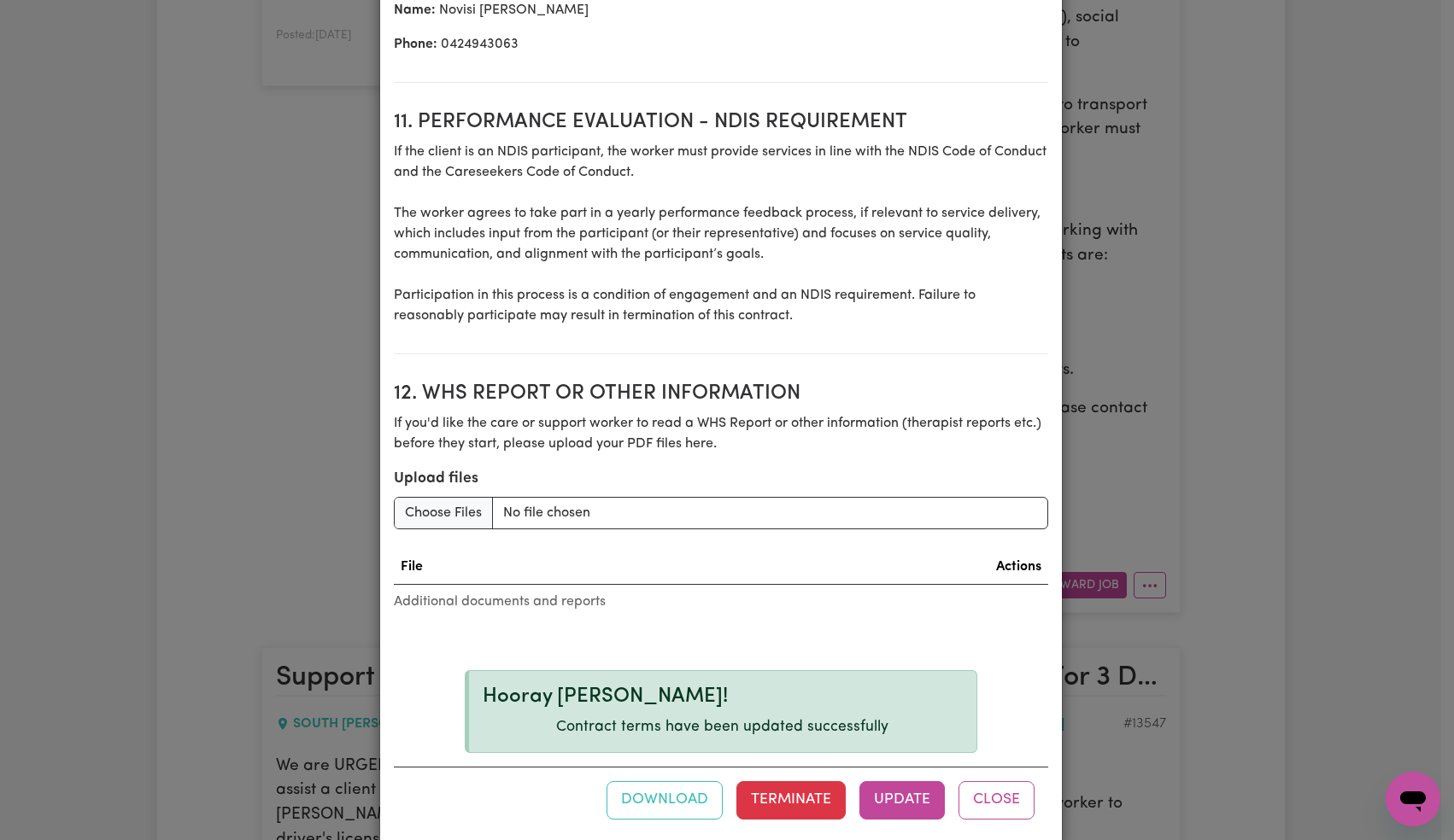
scroll to position [2266, 0]
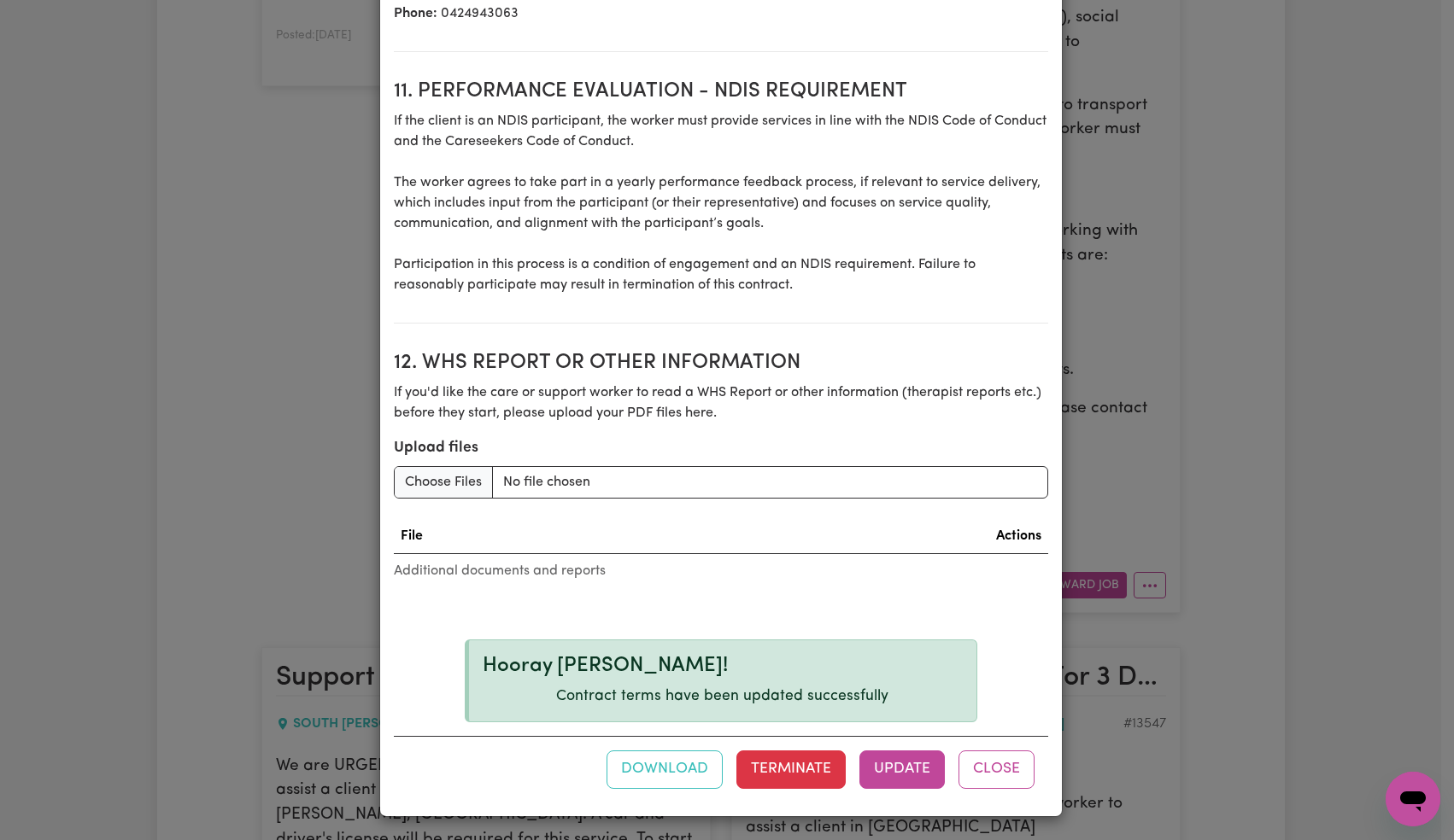
click at [1000, 773] on button "Close" at bounding box center [996, 769] width 76 height 37
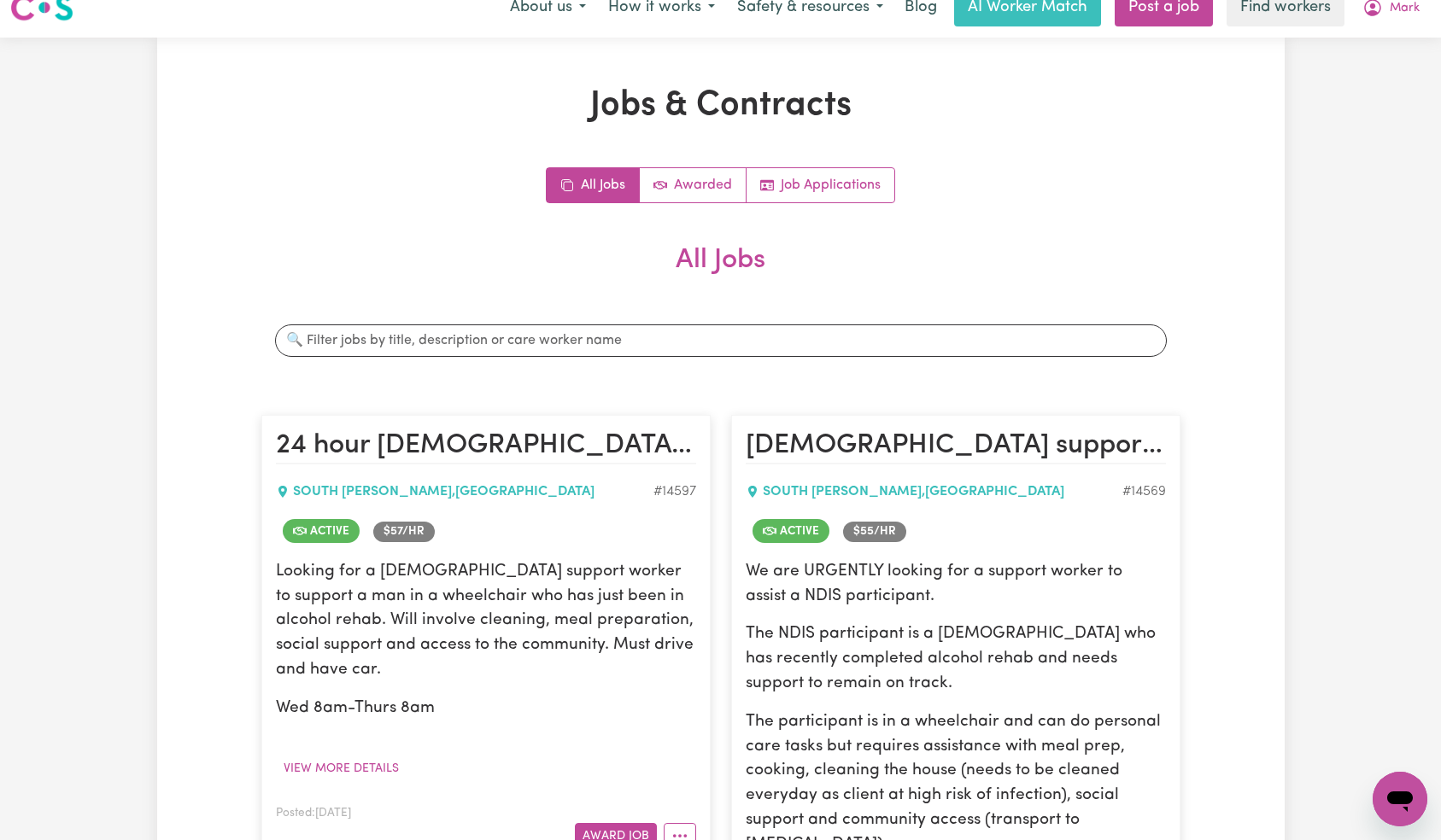
scroll to position [0, 0]
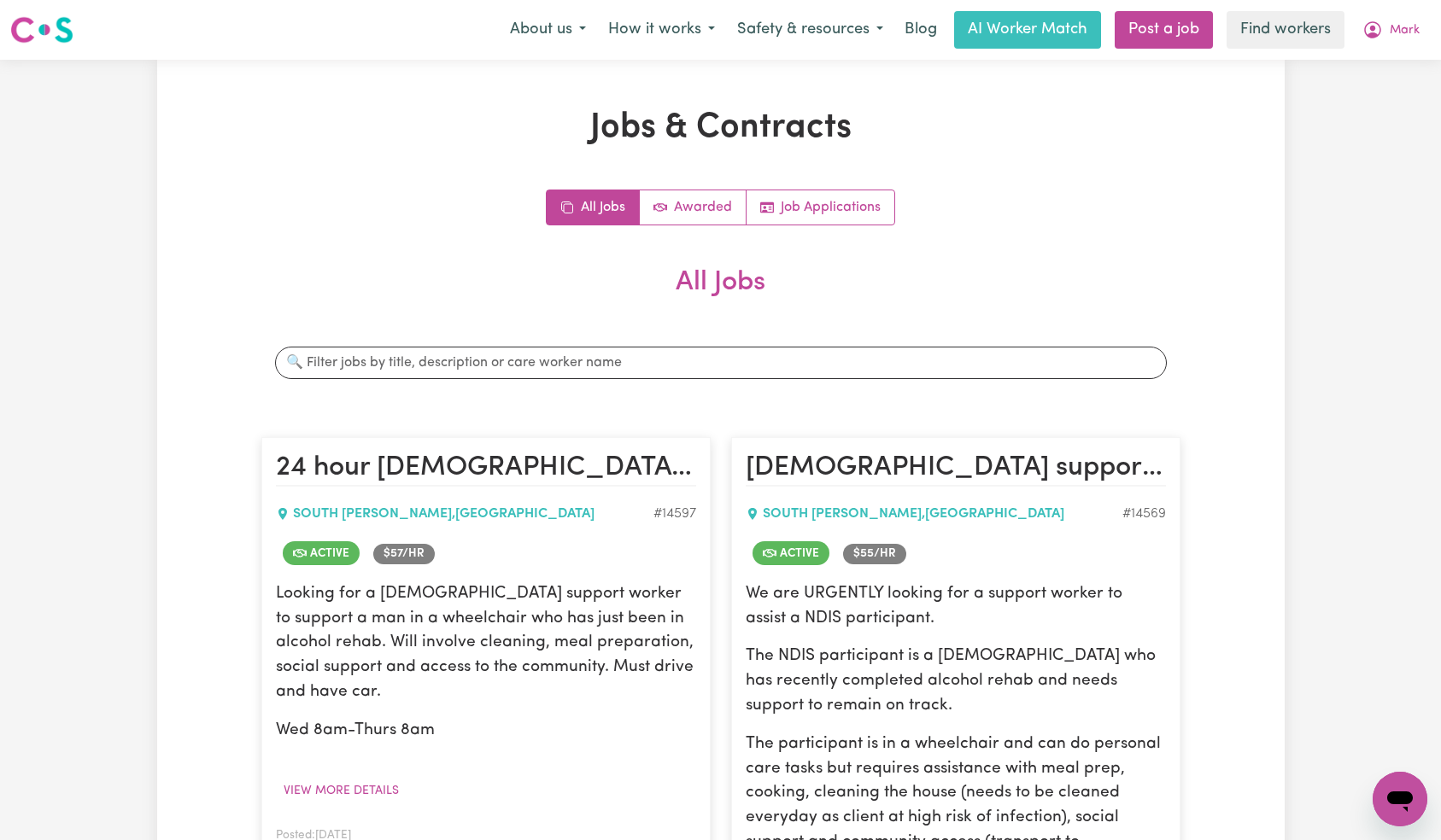
click at [1404, 24] on span "Mark" at bounding box center [1404, 31] width 30 height 19
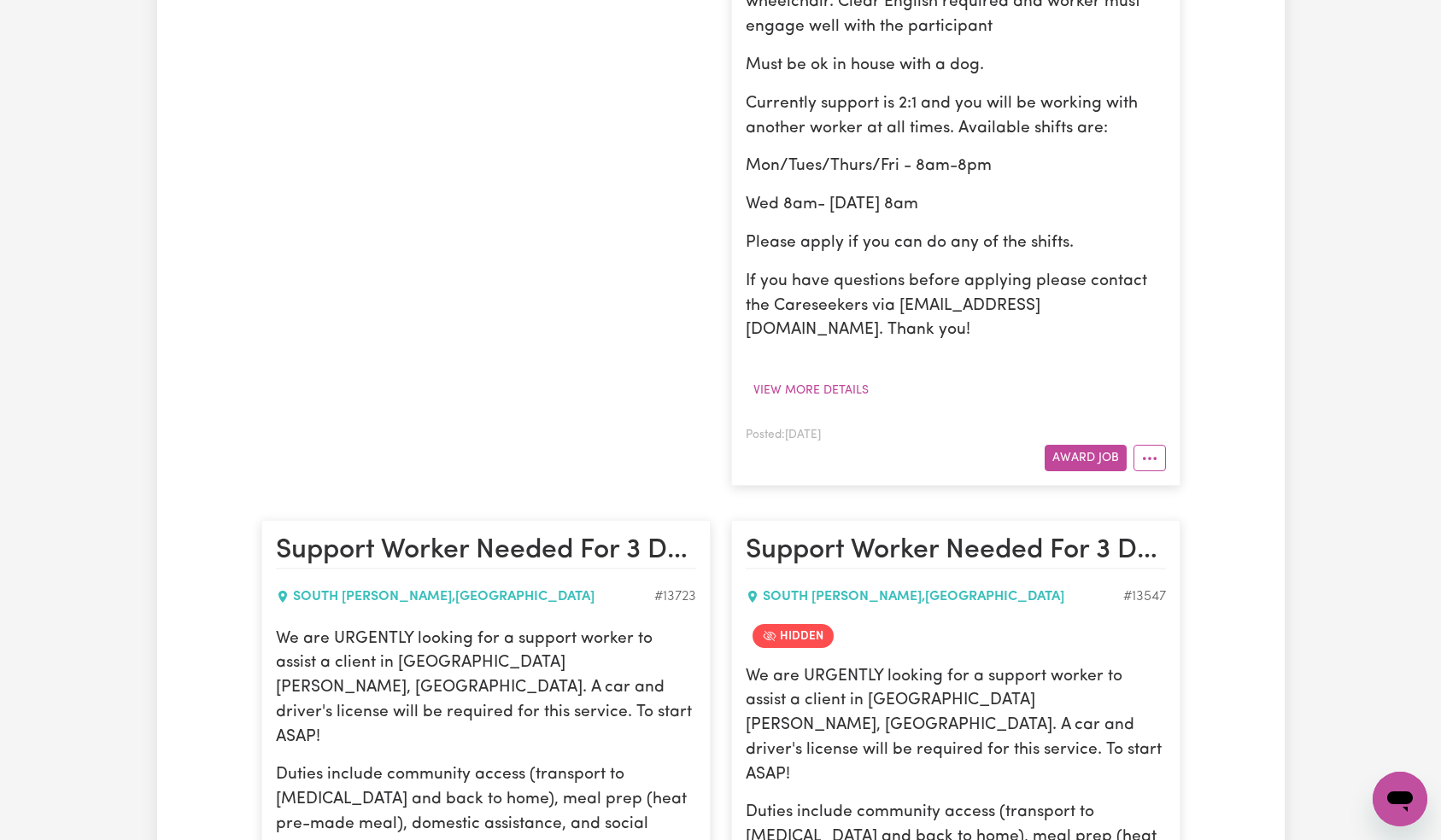
scroll to position [629, 0]
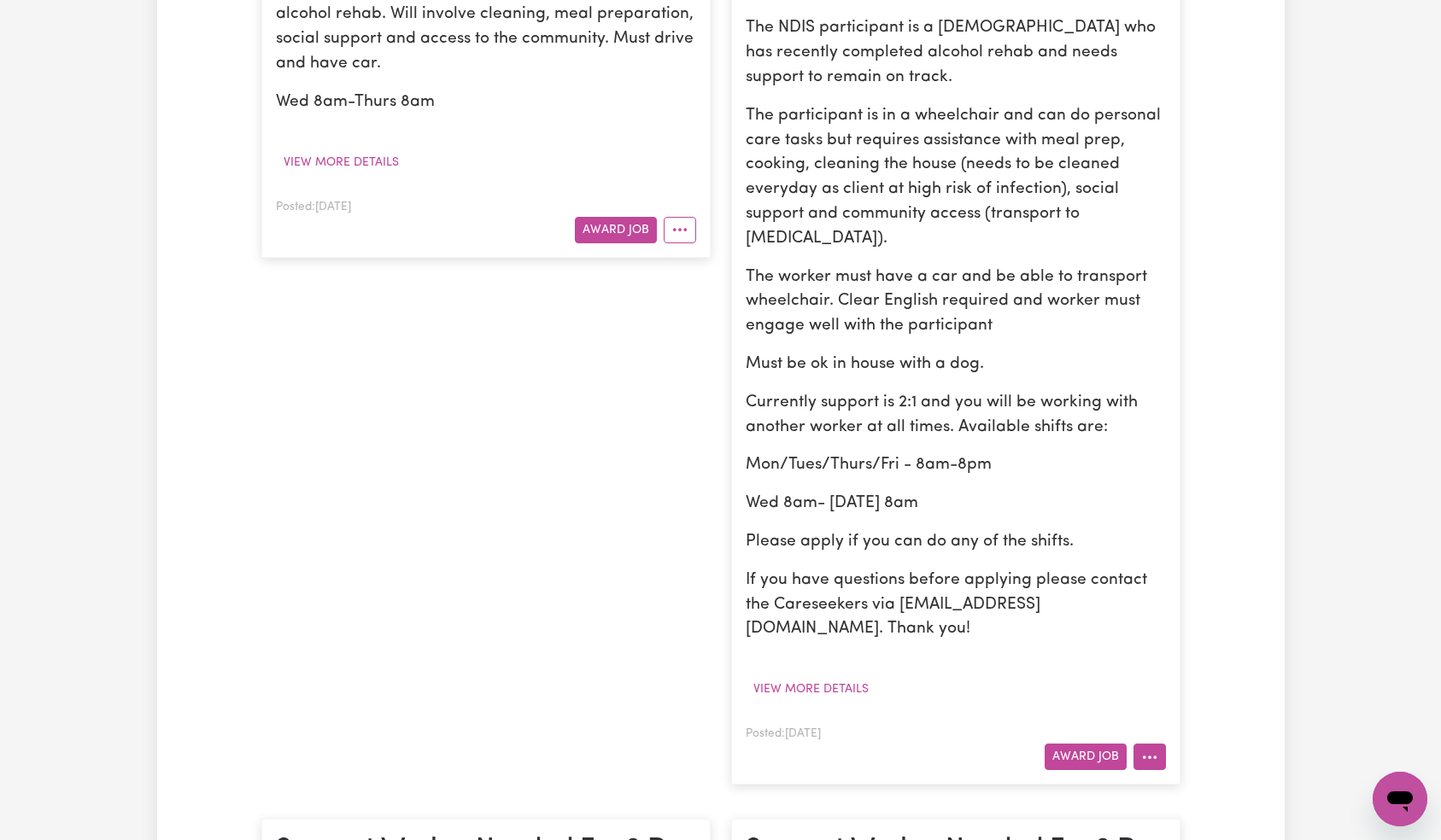
click at [1140, 744] on button "More options" at bounding box center [1150, 757] width 33 height 27
click at [1090, 492] on p "Wed 8am- [DATE] 8am" at bounding box center [956, 505] width 420 height 25
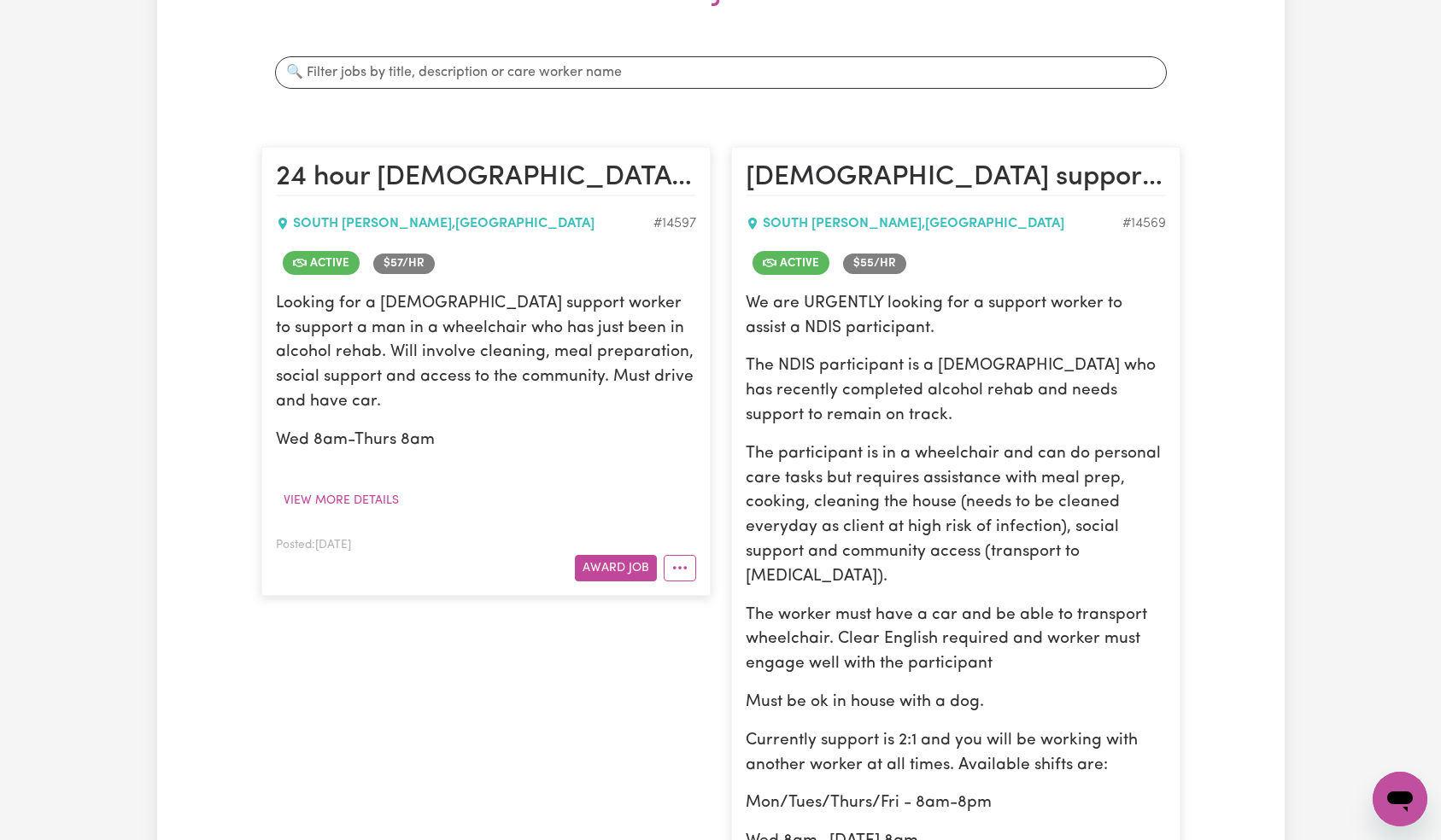
scroll to position [0, 0]
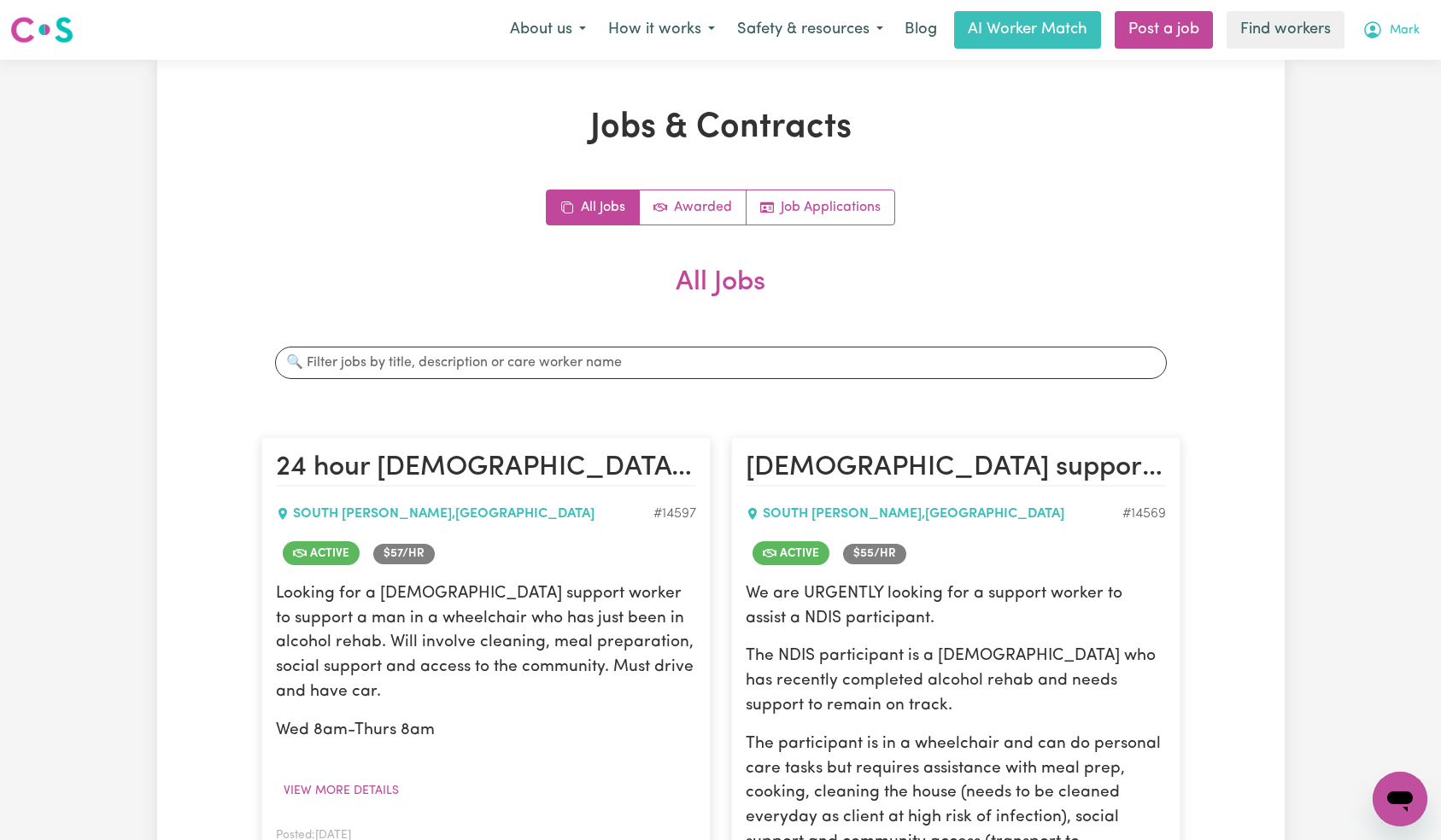
click at [1400, 33] on span "Mark" at bounding box center [1404, 31] width 30 height 19
click at [1393, 61] on link "My Dashboard" at bounding box center [1362, 66] width 135 height 33
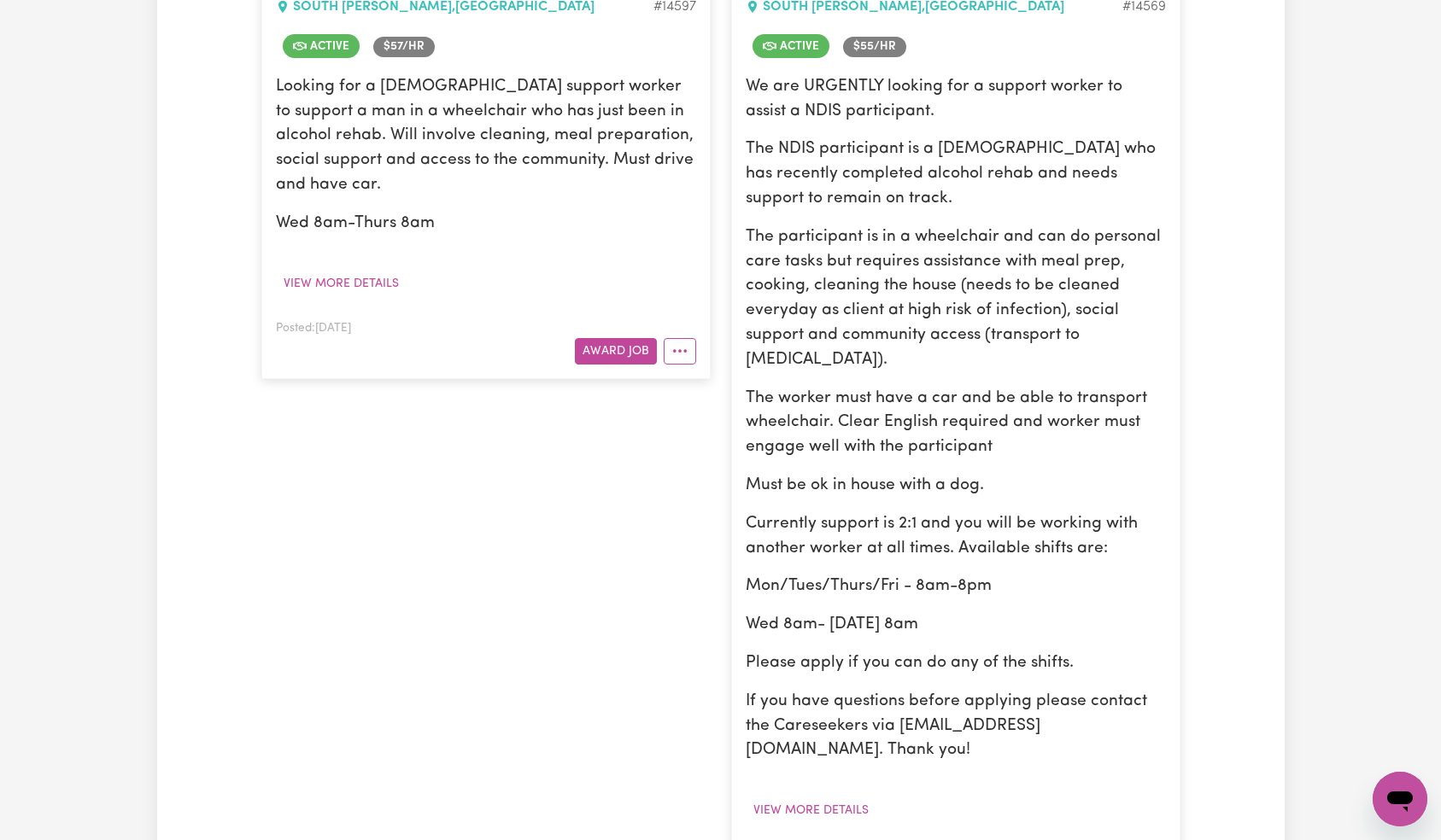
scroll to position [1545, 0]
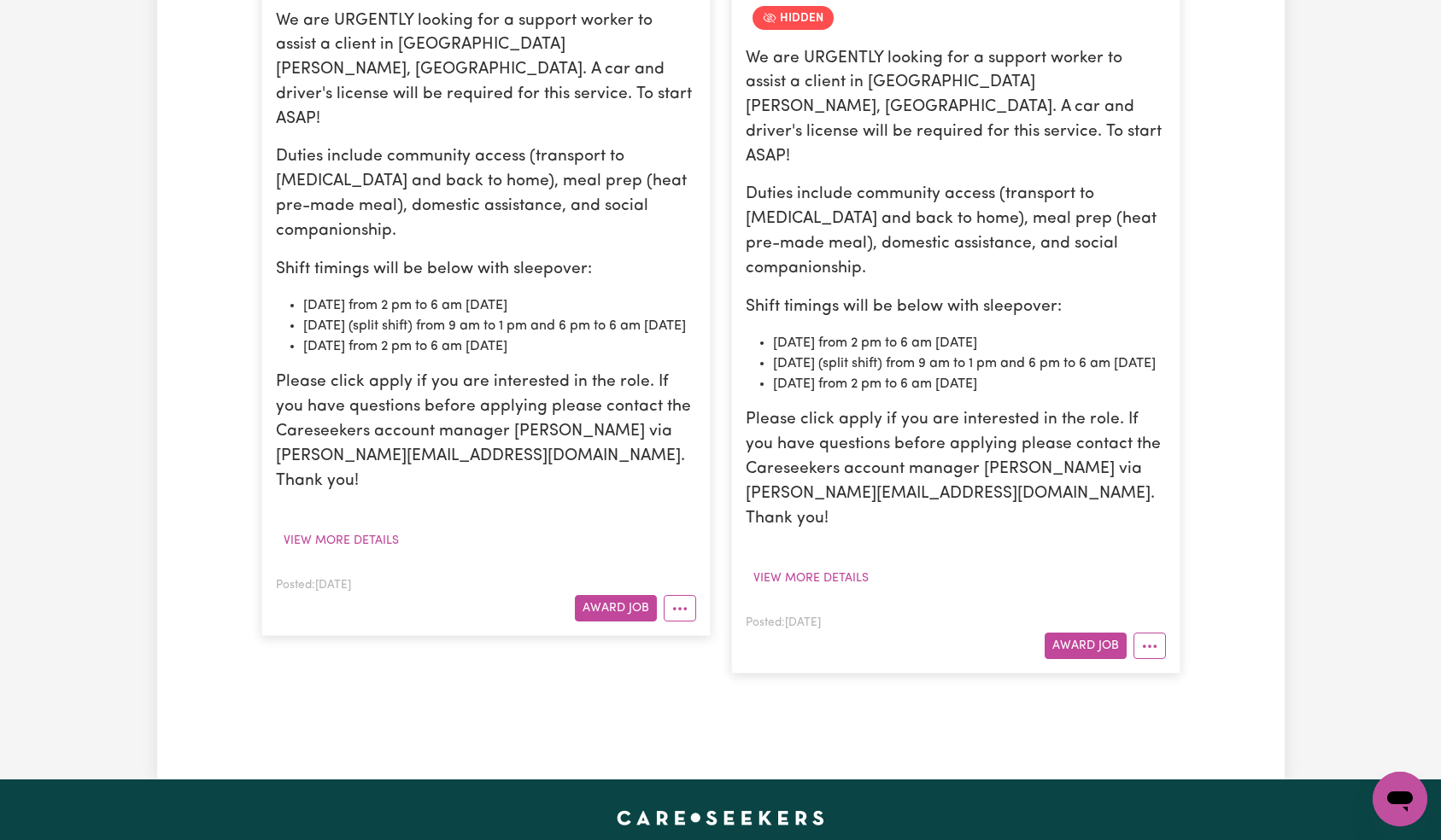
drag, startPoint x: 1145, startPoint y: 539, endPoint x: 1148, endPoint y: 557, distance: 18.2
click at [1145, 638] on icon "More options" at bounding box center [1150, 647] width 17 height 17
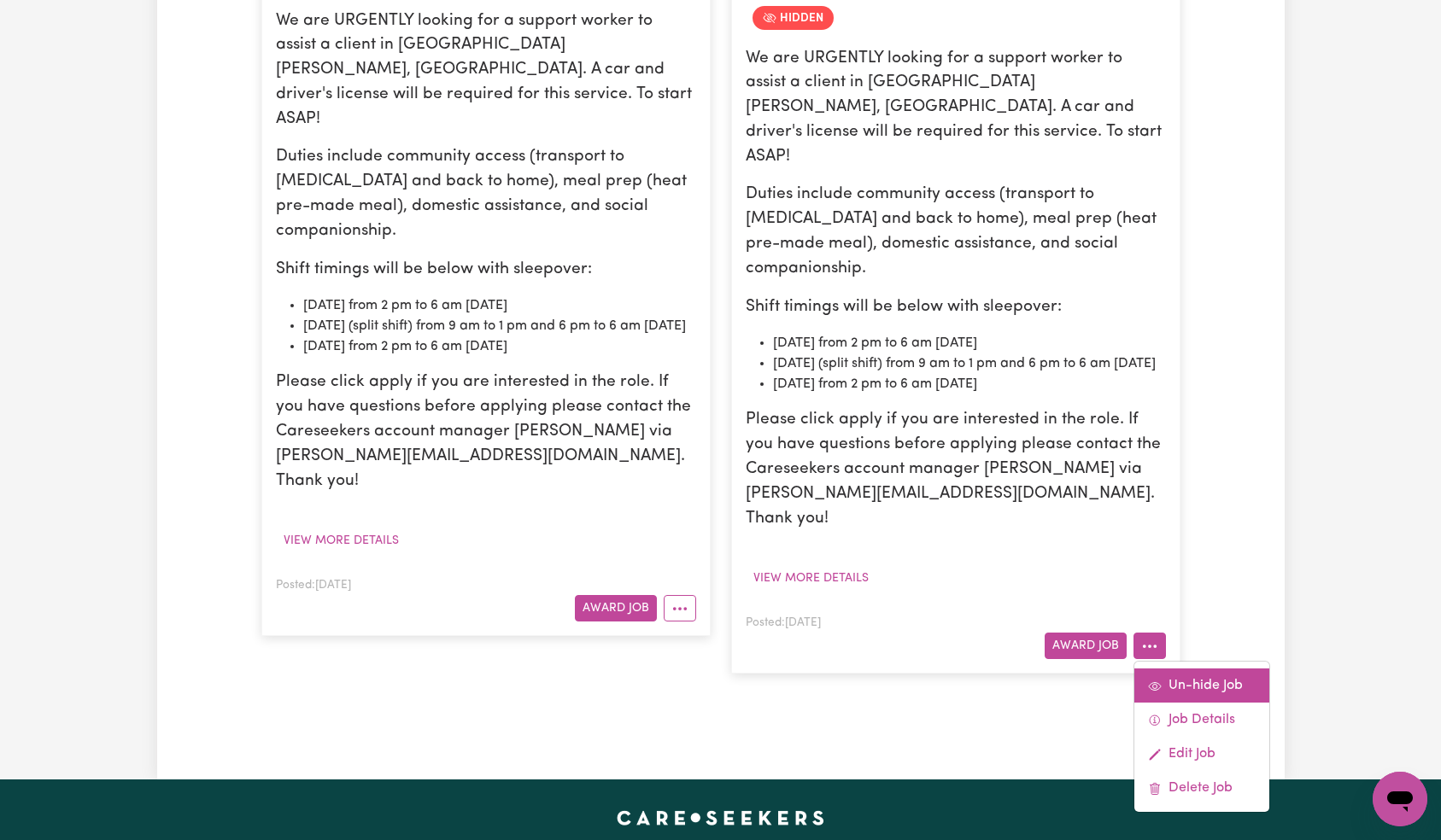
click at [1152, 669] on link "Un-hide Job" at bounding box center [1202, 686] width 135 height 35
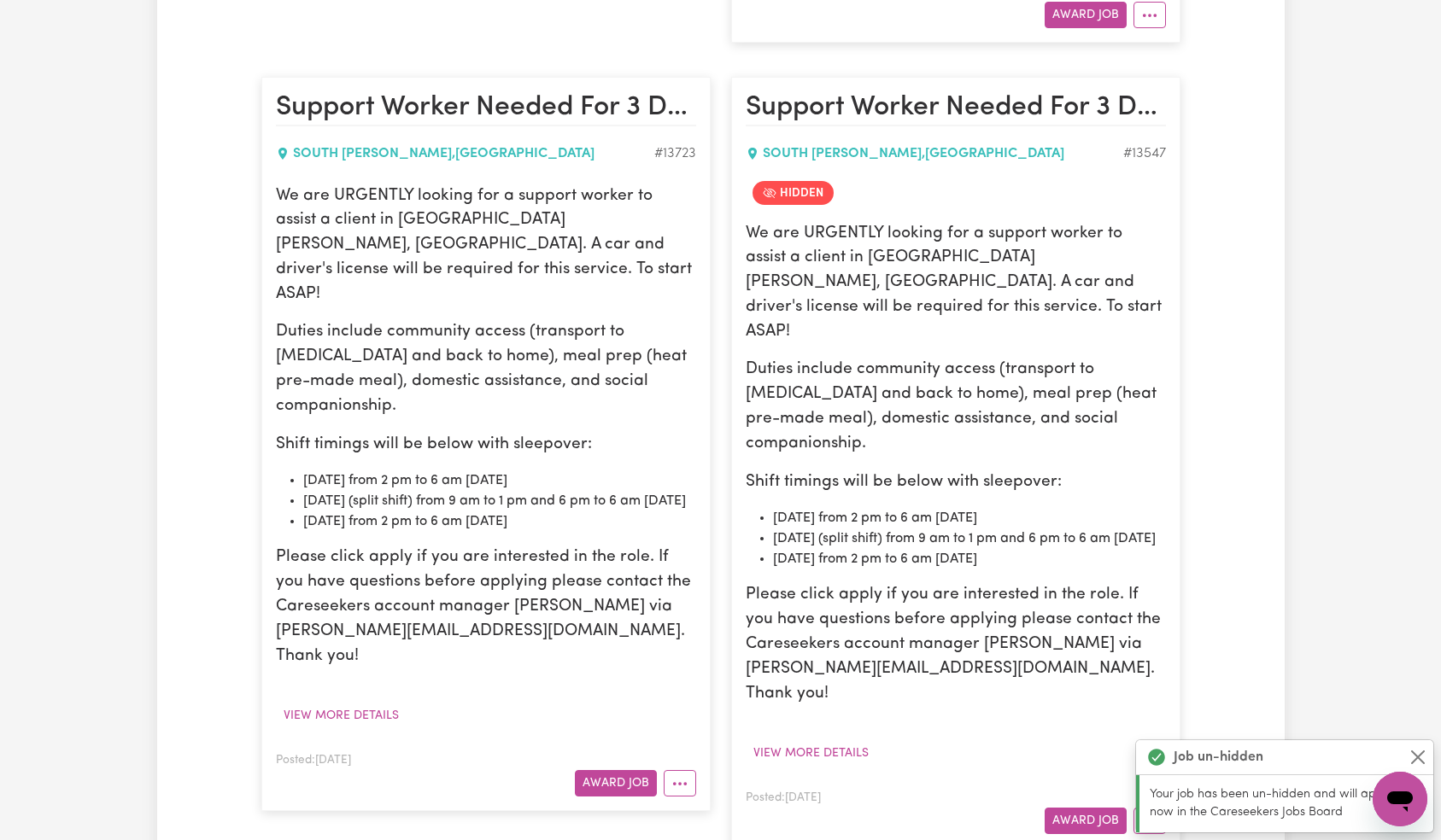
scroll to position [1616, 0]
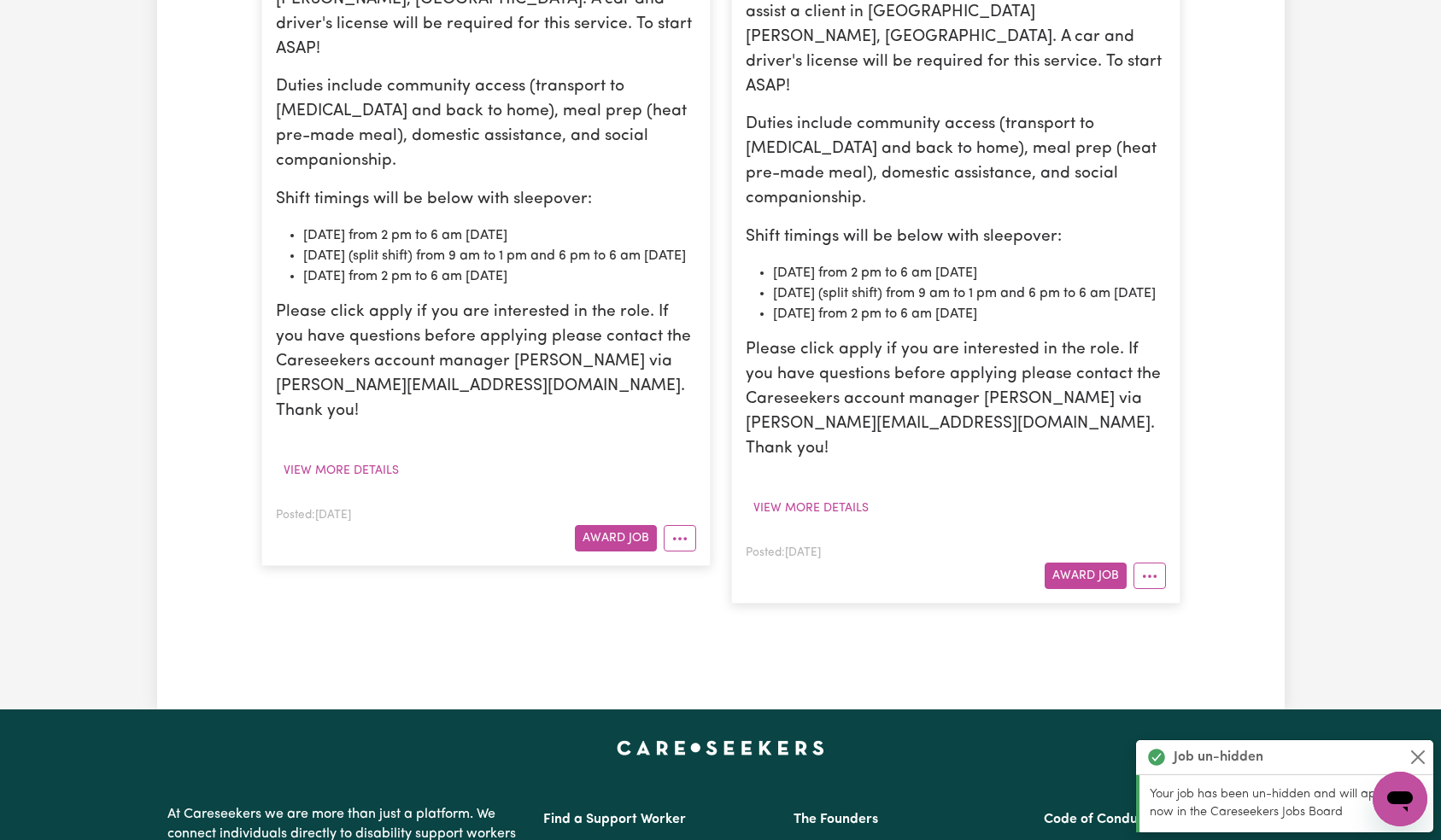
drag, startPoint x: 1216, startPoint y: 482, endPoint x: 1189, endPoint y: 483, distance: 27.0
click at [1149, 568] on icon "More options" at bounding box center [1150, 577] width 17 height 17
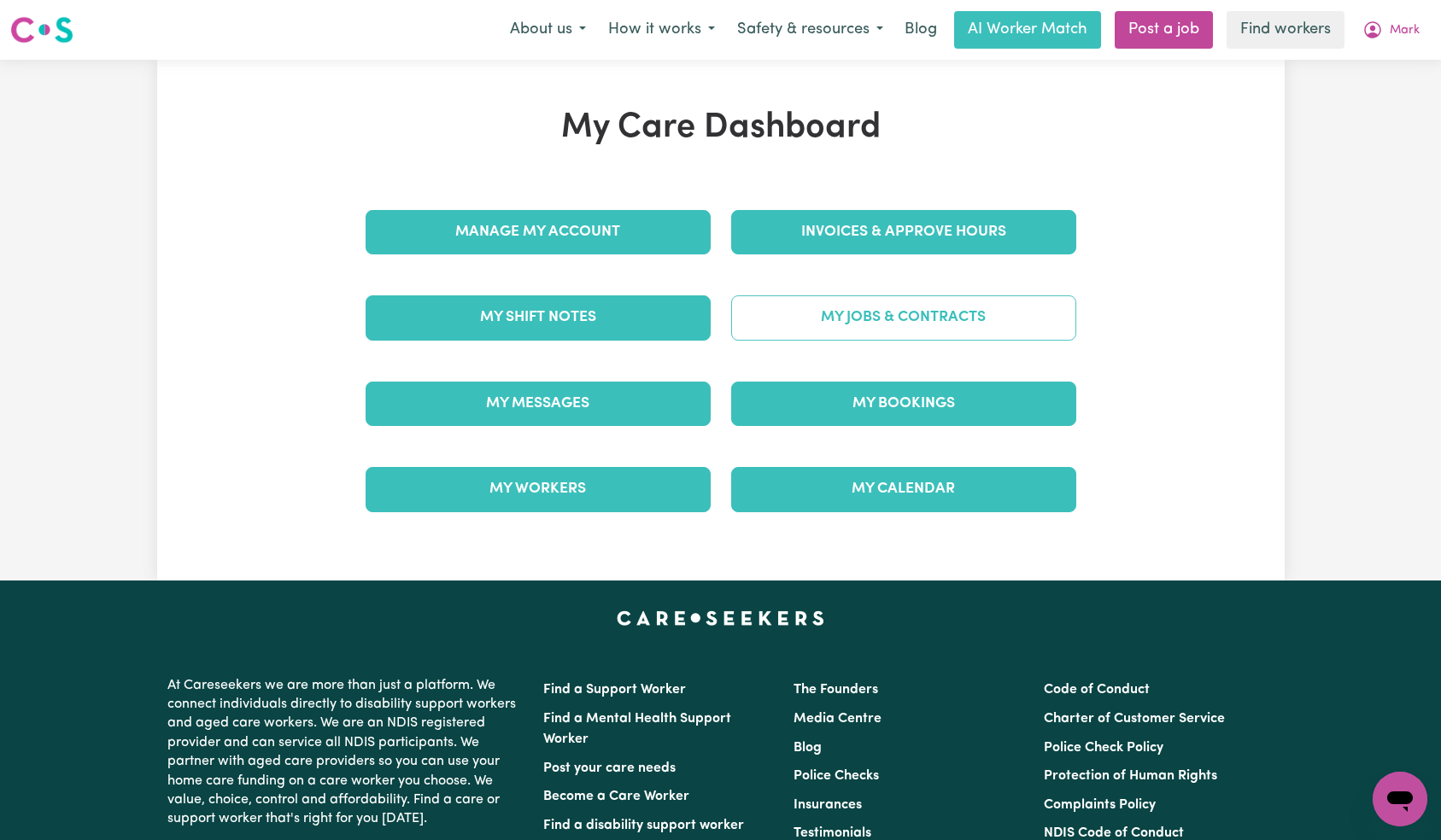
click at [893, 332] on link "My Jobs & Contracts" at bounding box center [903, 317] width 345 height 44
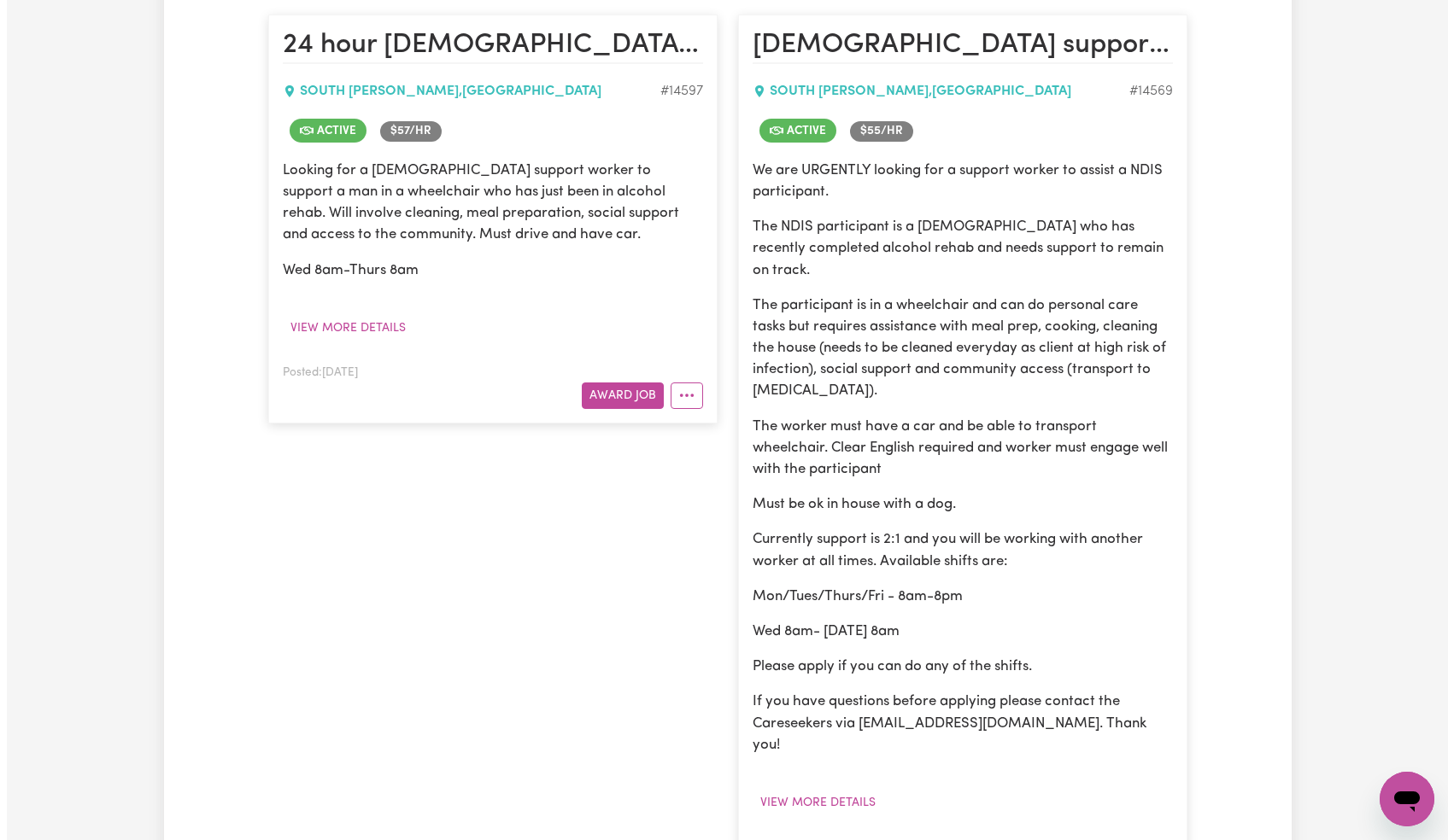
scroll to position [1136, 0]
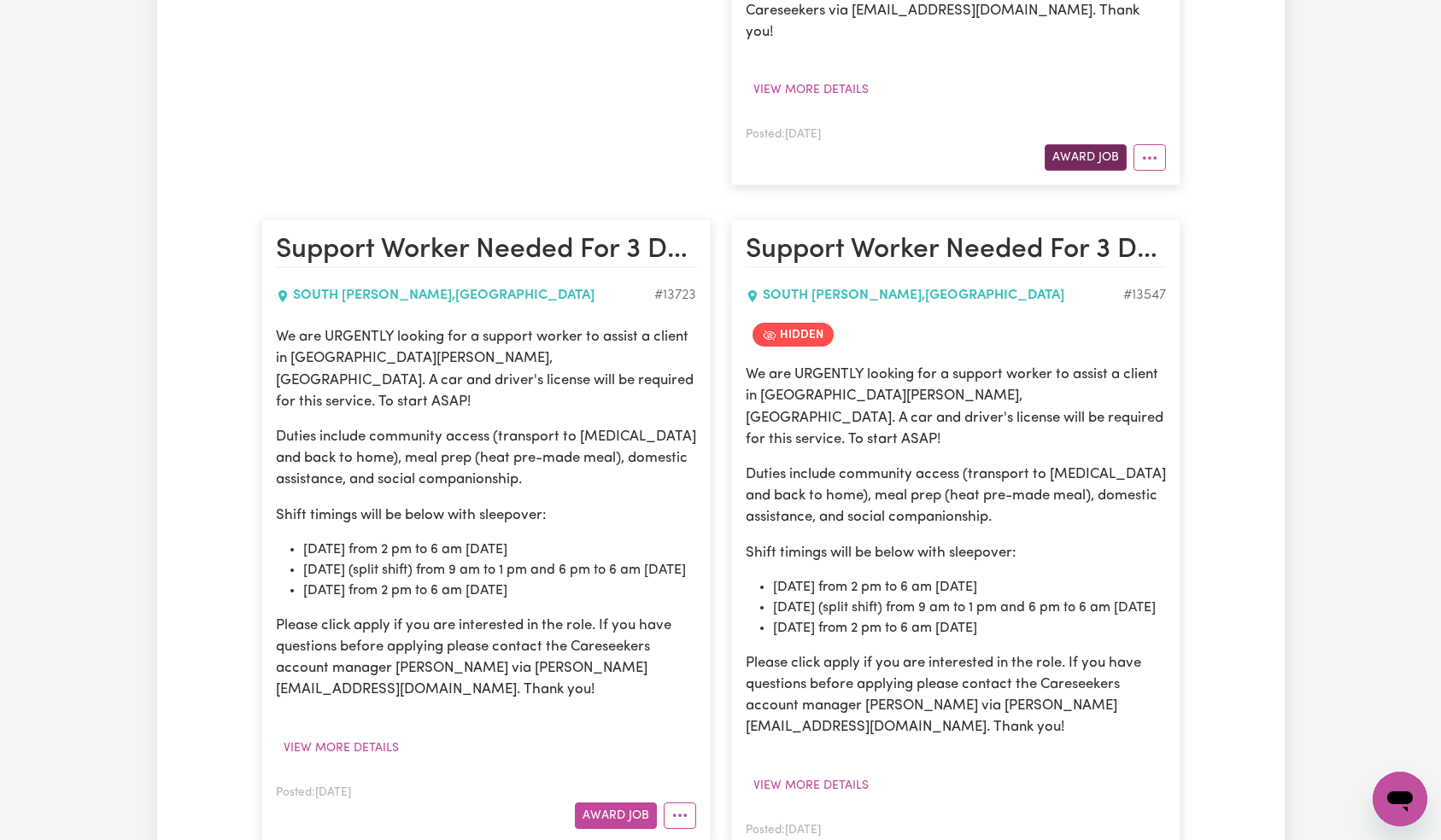
click at [1079, 144] on button "Award Job" at bounding box center [1084, 158] width 82 height 27
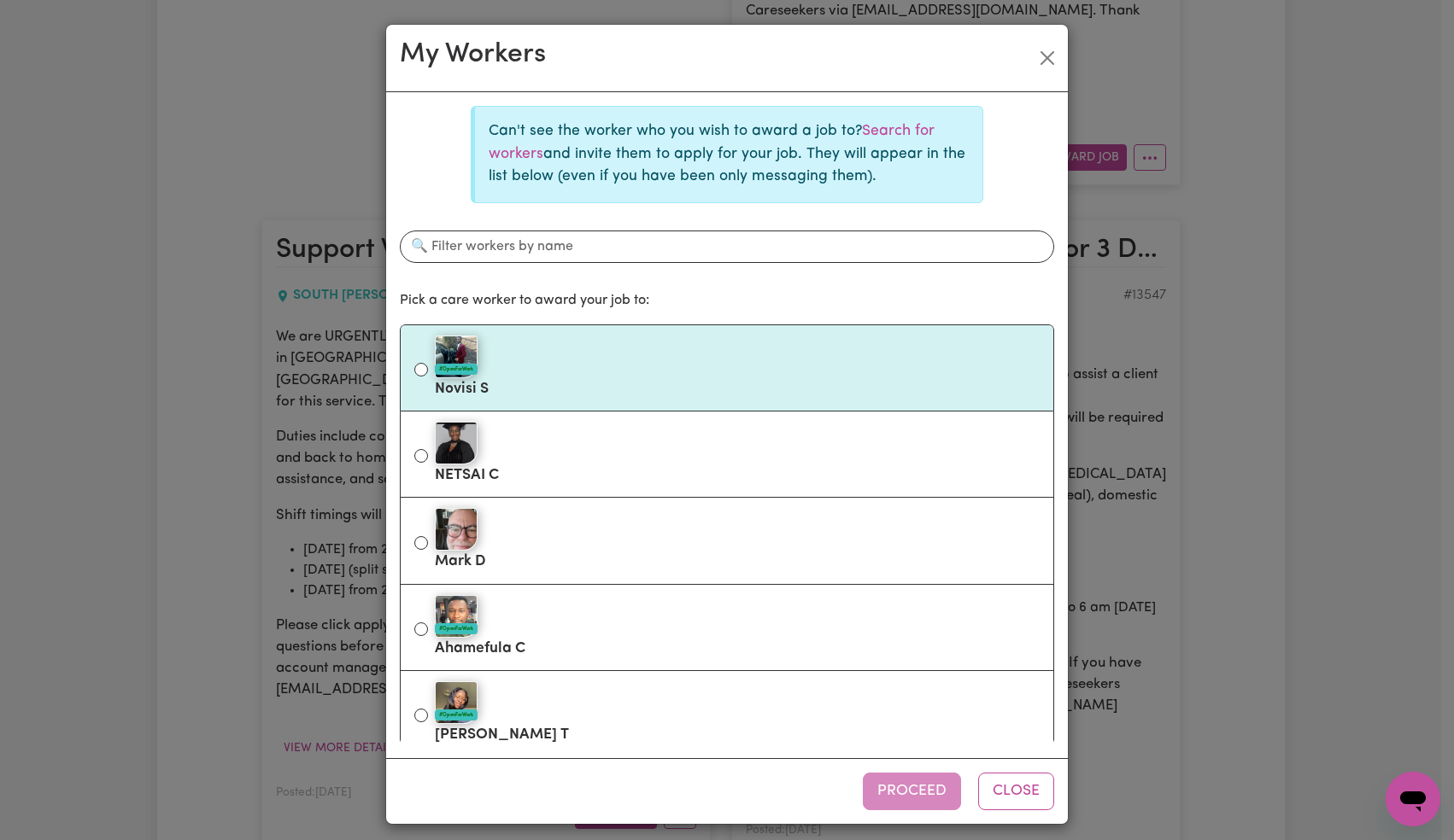
drag, startPoint x: 666, startPoint y: 401, endPoint x: 678, endPoint y: 406, distance: 13.0
click at [666, 400] on label "#OpenForWork Novisi S" at bounding box center [737, 368] width 605 height 72
click at [428, 377] on input "#OpenForWork Novisi S" at bounding box center [421, 370] width 13 height 13
radio input "true"
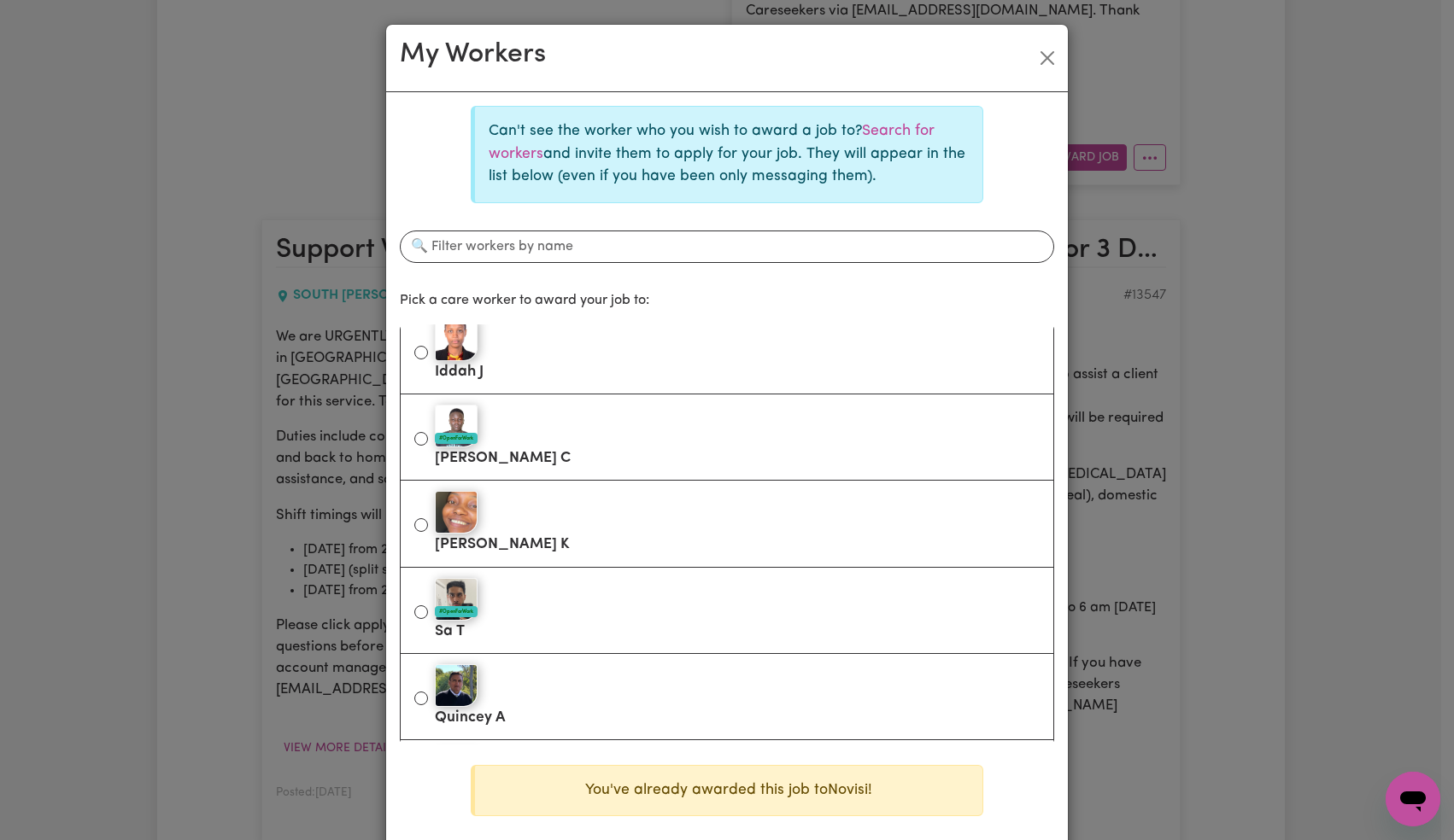
scroll to position [0, 0]
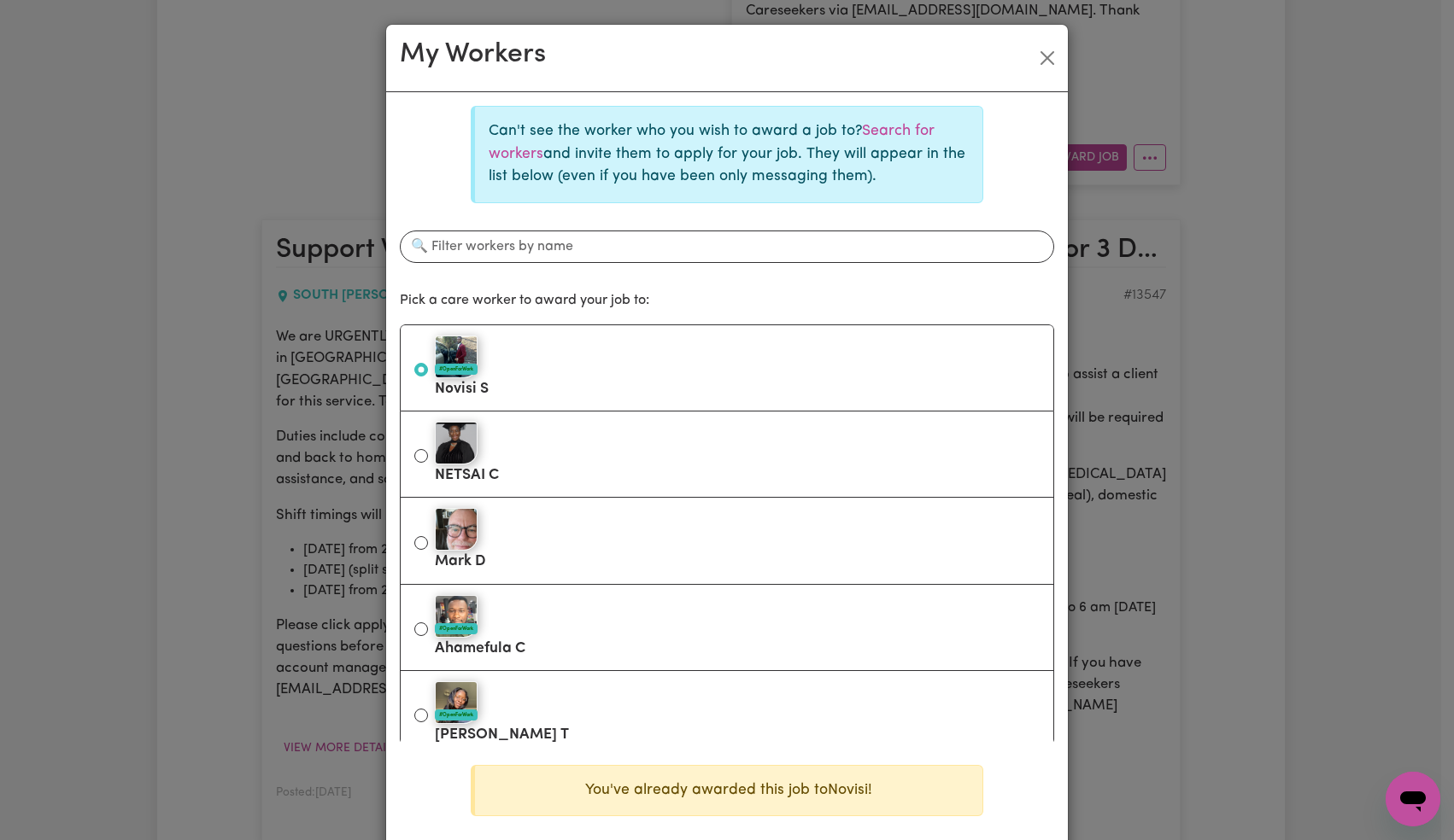
click at [1056, 281] on div "Can't see the worker who you wish to award a job to? Search for workers and inv…" at bounding box center [727, 468] width 682 height 752
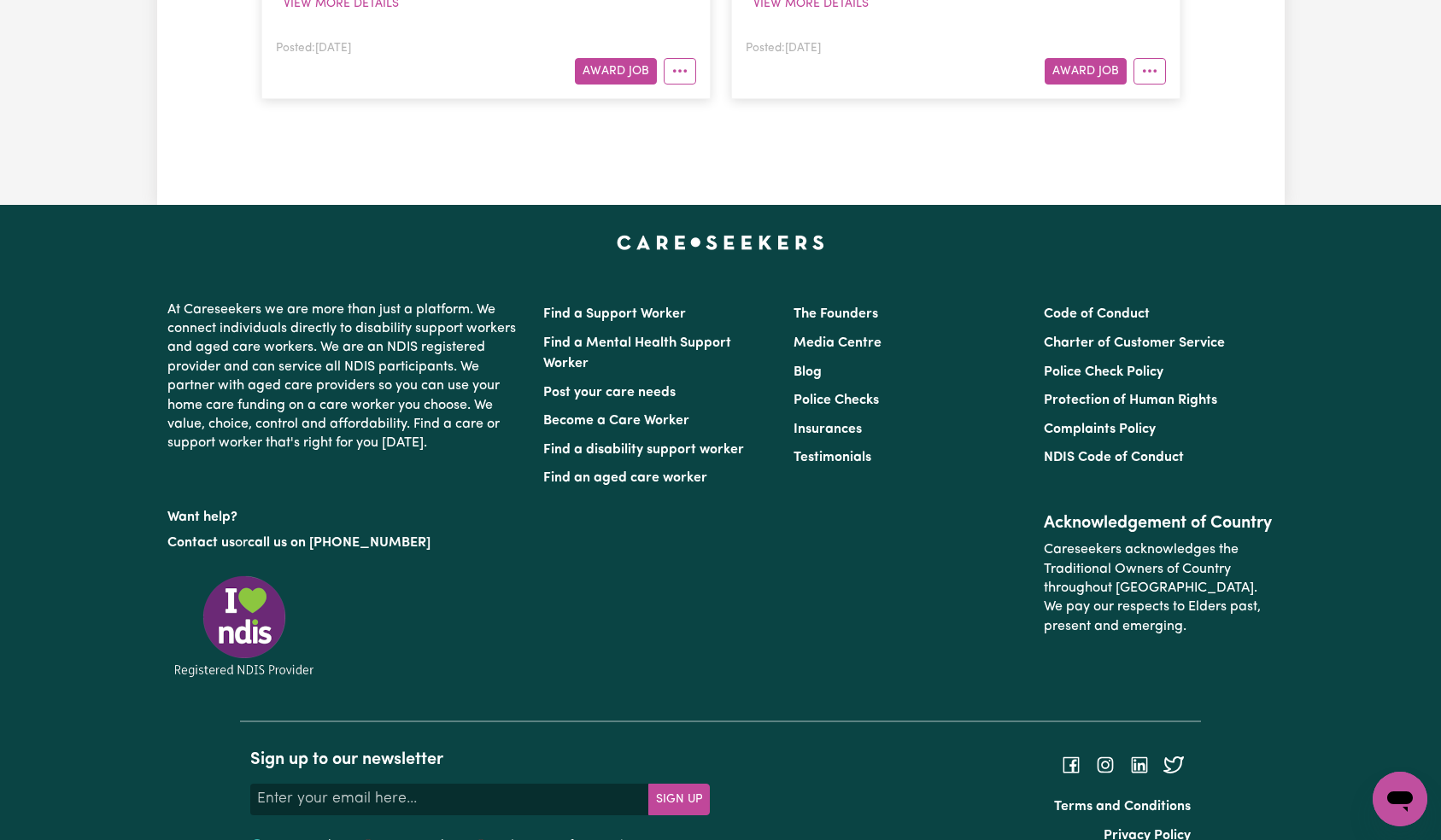
scroll to position [1436, 0]
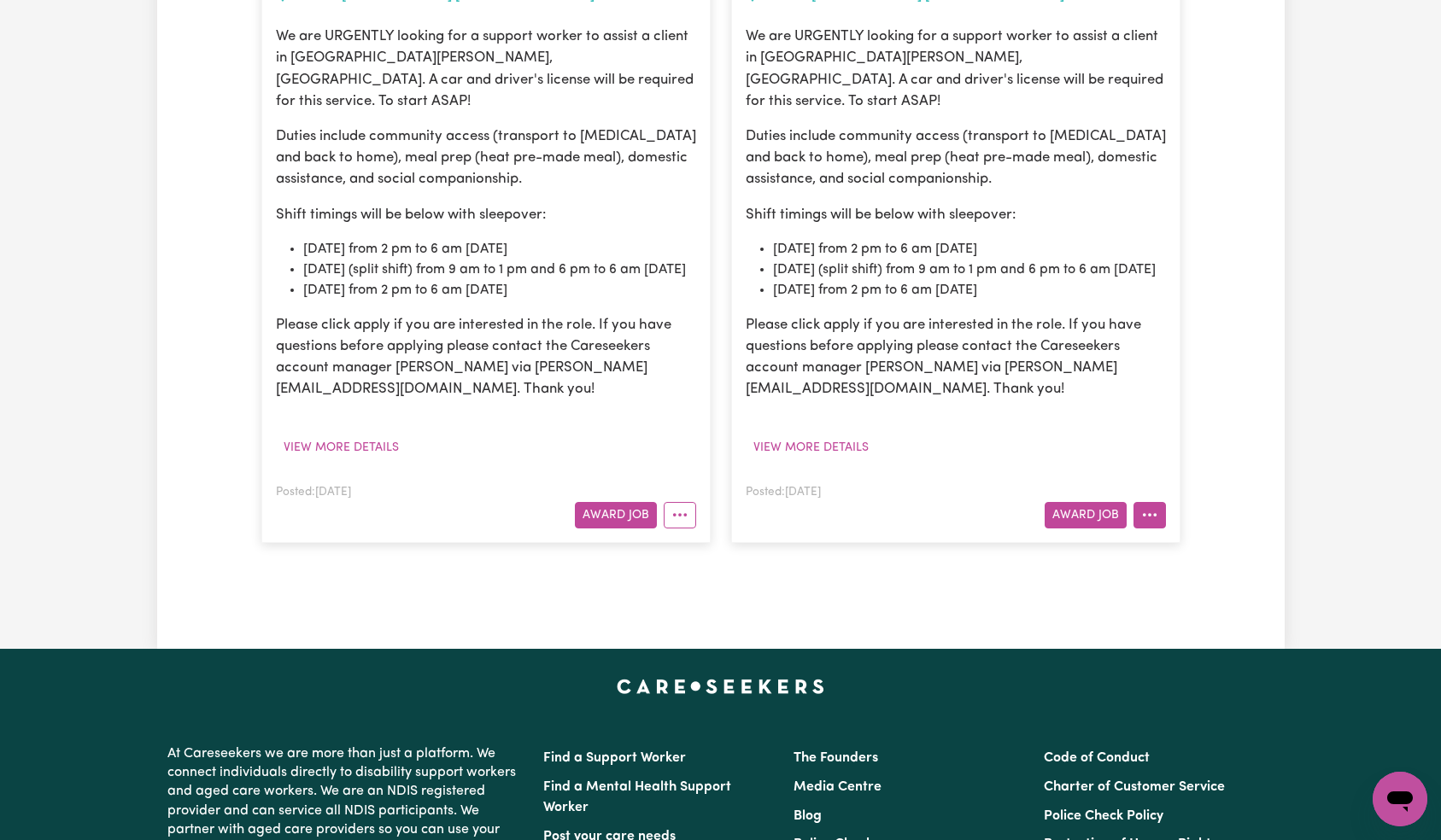
click at [1155, 506] on icon "More options" at bounding box center [1150, 515] width 17 height 17
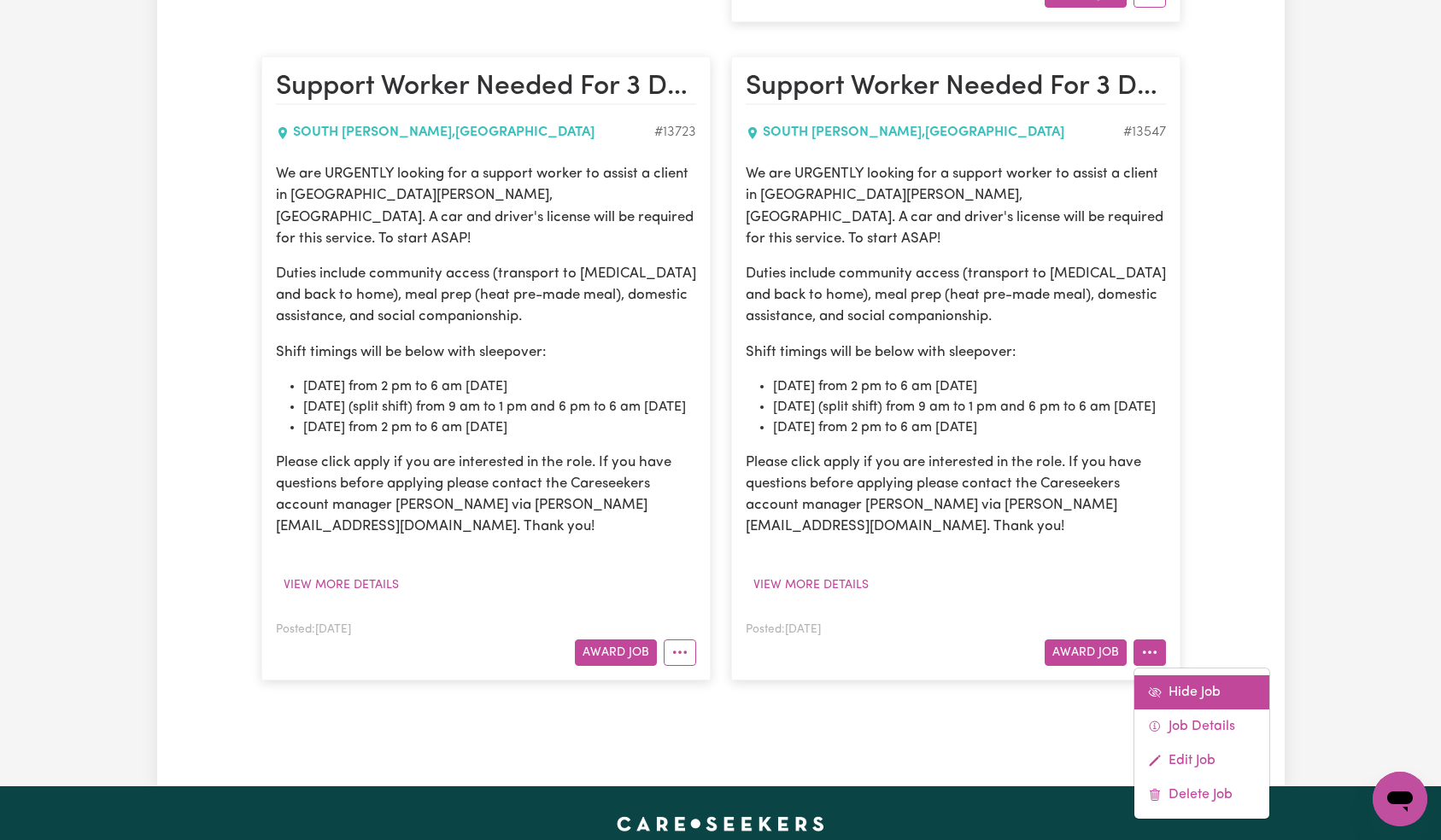
scroll to position [1562, 0]
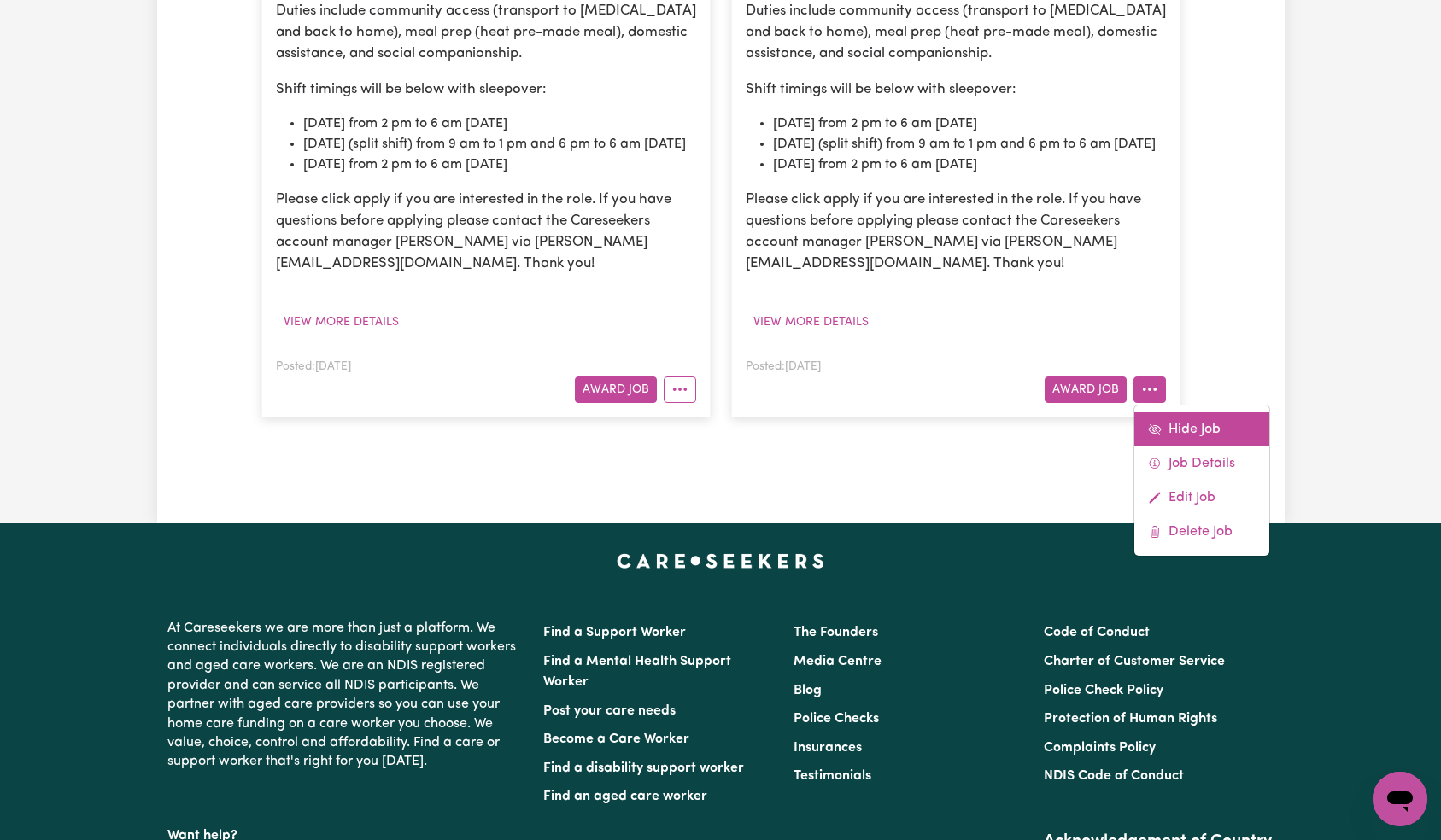
click at [1204, 412] on link "Hide Job" at bounding box center [1202, 430] width 135 height 35
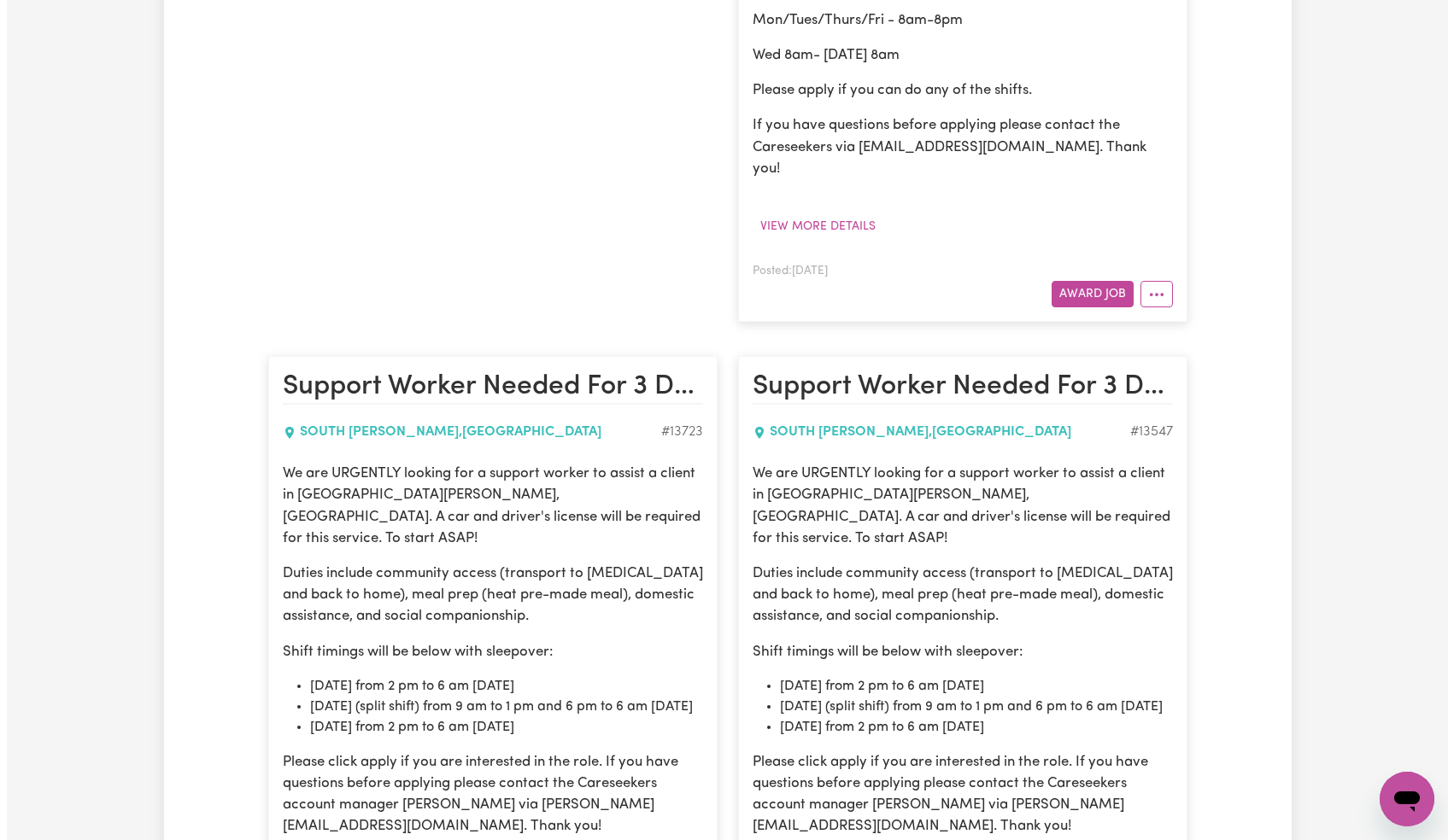
scroll to position [637, 0]
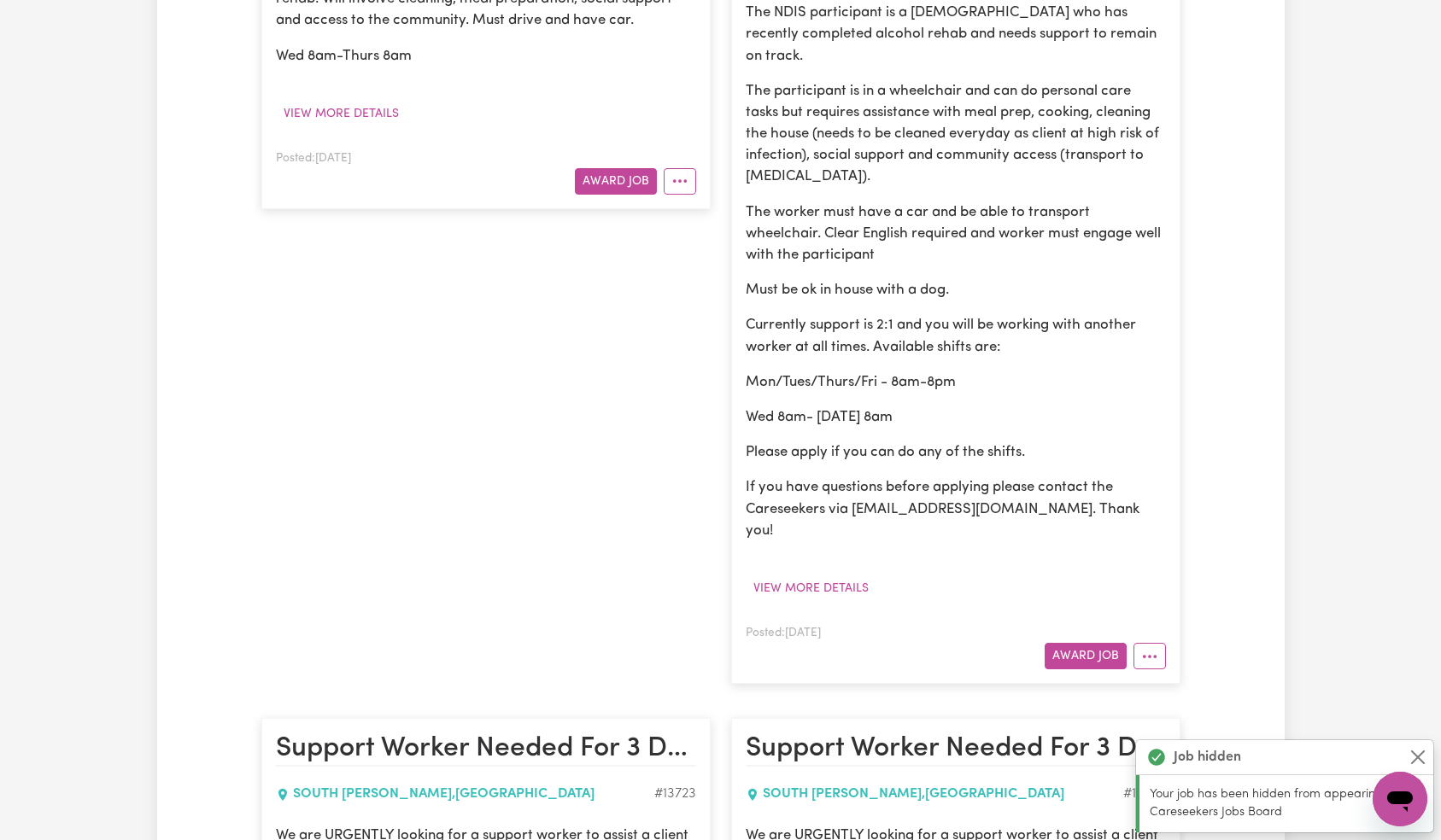
click at [1145, 631] on article "Male support worker urgently needed - long shifts at SOUTH RIPLEY, QLD for Dome…" at bounding box center [955, 241] width 449 height 883
click at [1157, 643] on button "More options" at bounding box center [1150, 656] width 33 height 27
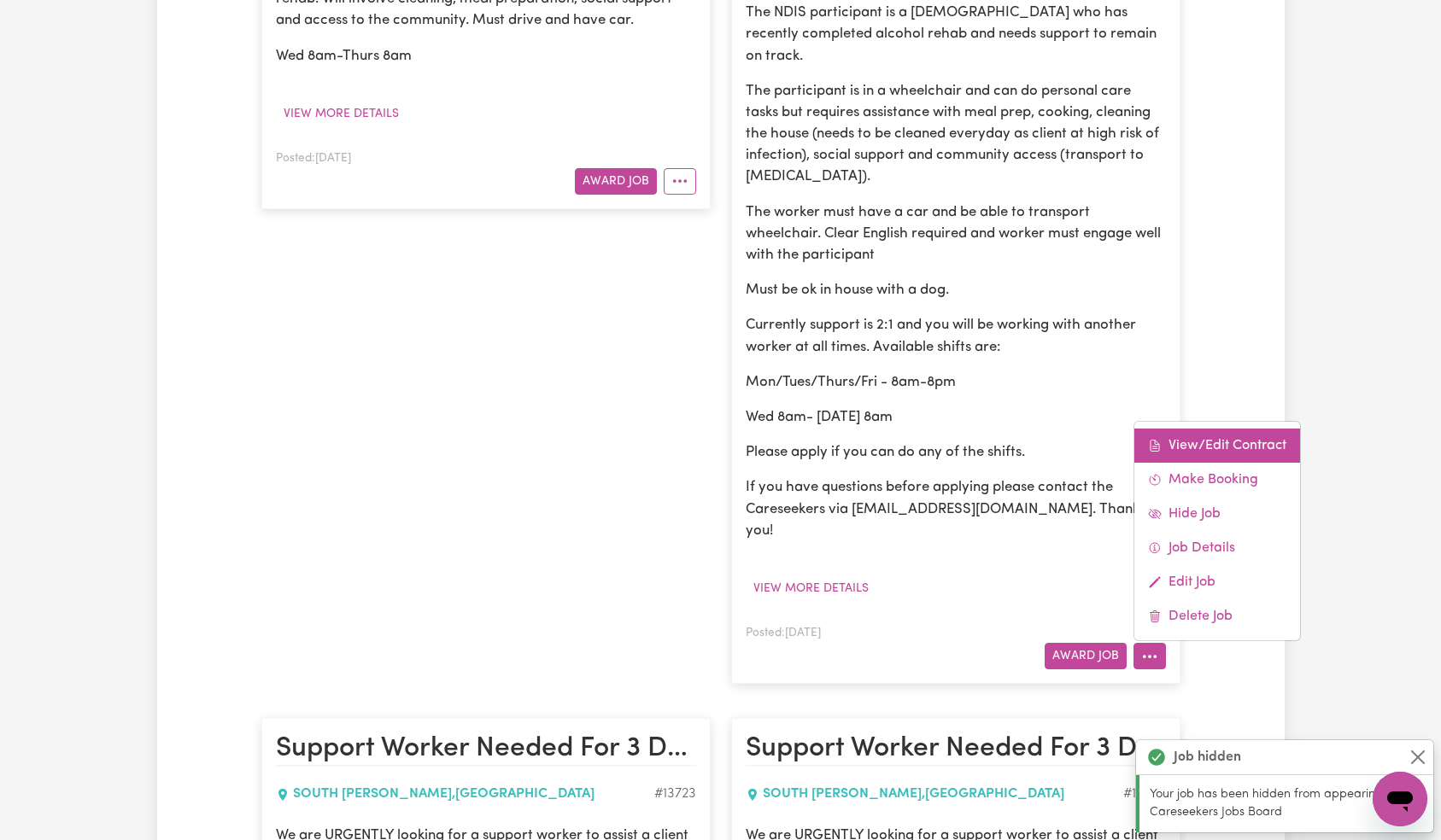
click at [1229, 429] on link "View/Edit Contract" at bounding box center [1217, 446] width 165 height 35
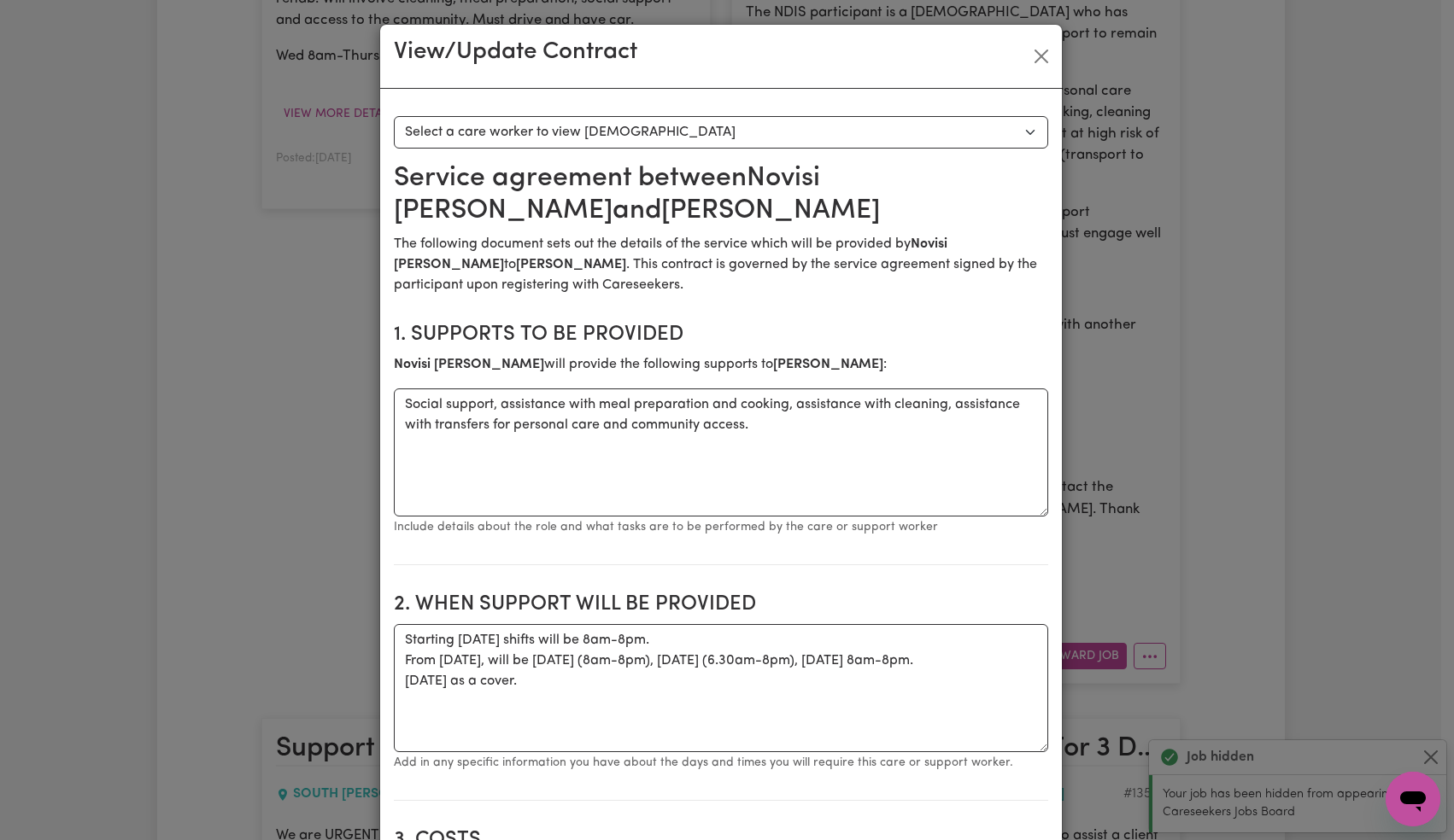
drag, startPoint x: 737, startPoint y: 112, endPoint x: 731, endPoint y: 123, distance: 12.5
click at [723, 136] on select "Select a care worker to view [DEMOGRAPHIC_DATA] #10365 - [PERSON_NAME] (contrac…" at bounding box center [721, 133] width 655 height 33
select select "9977"
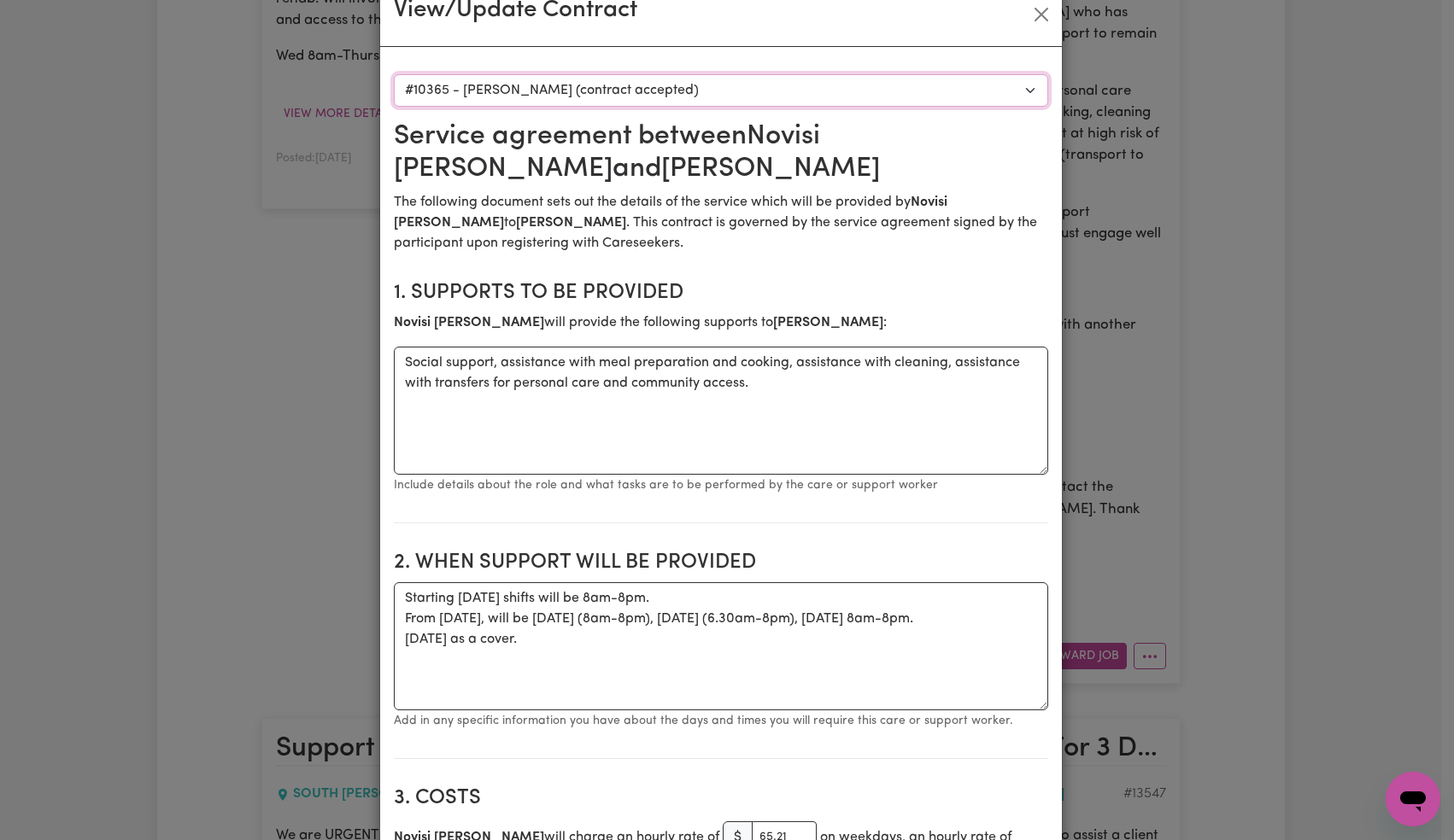
scroll to position [0, 0]
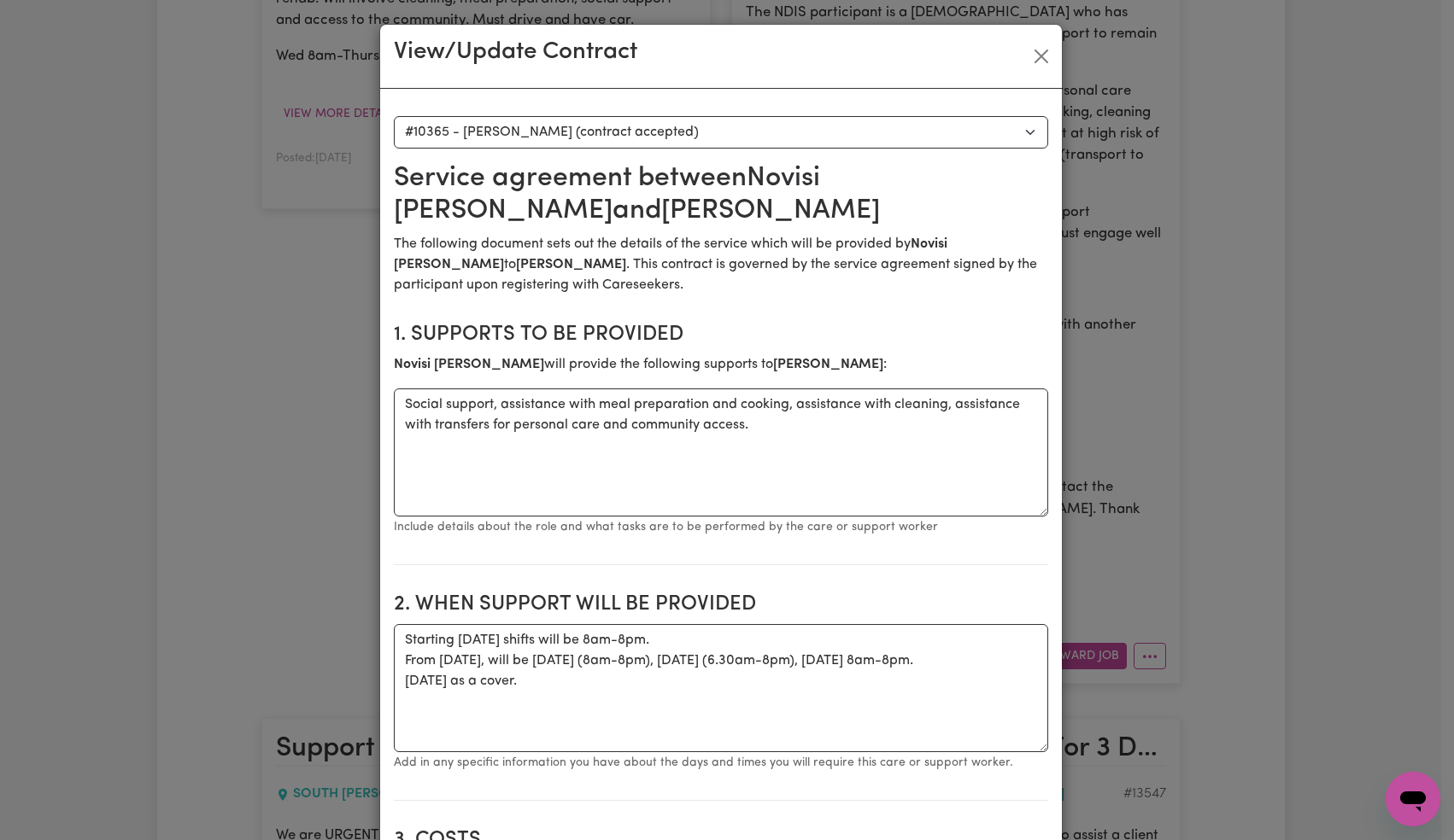
click at [808, 236] on p "The following document sets out the details of the service which will be provid…" at bounding box center [721, 264] width 655 height 62
click at [686, 122] on select "Select a care worker to view [DEMOGRAPHIC_DATA] #10365 - [PERSON_NAME] (contrac…" at bounding box center [721, 133] width 655 height 33
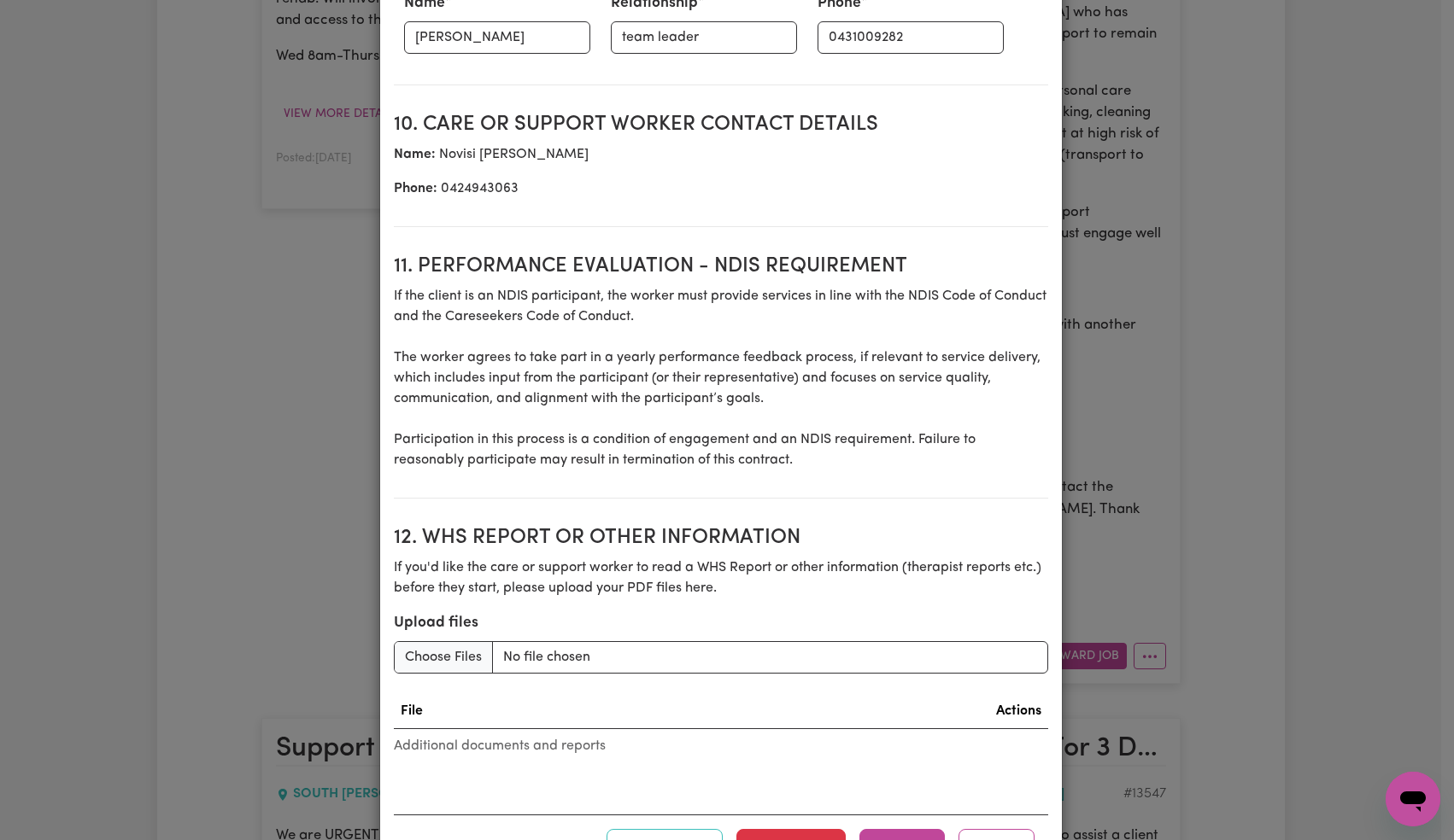
scroll to position [2169, 0]
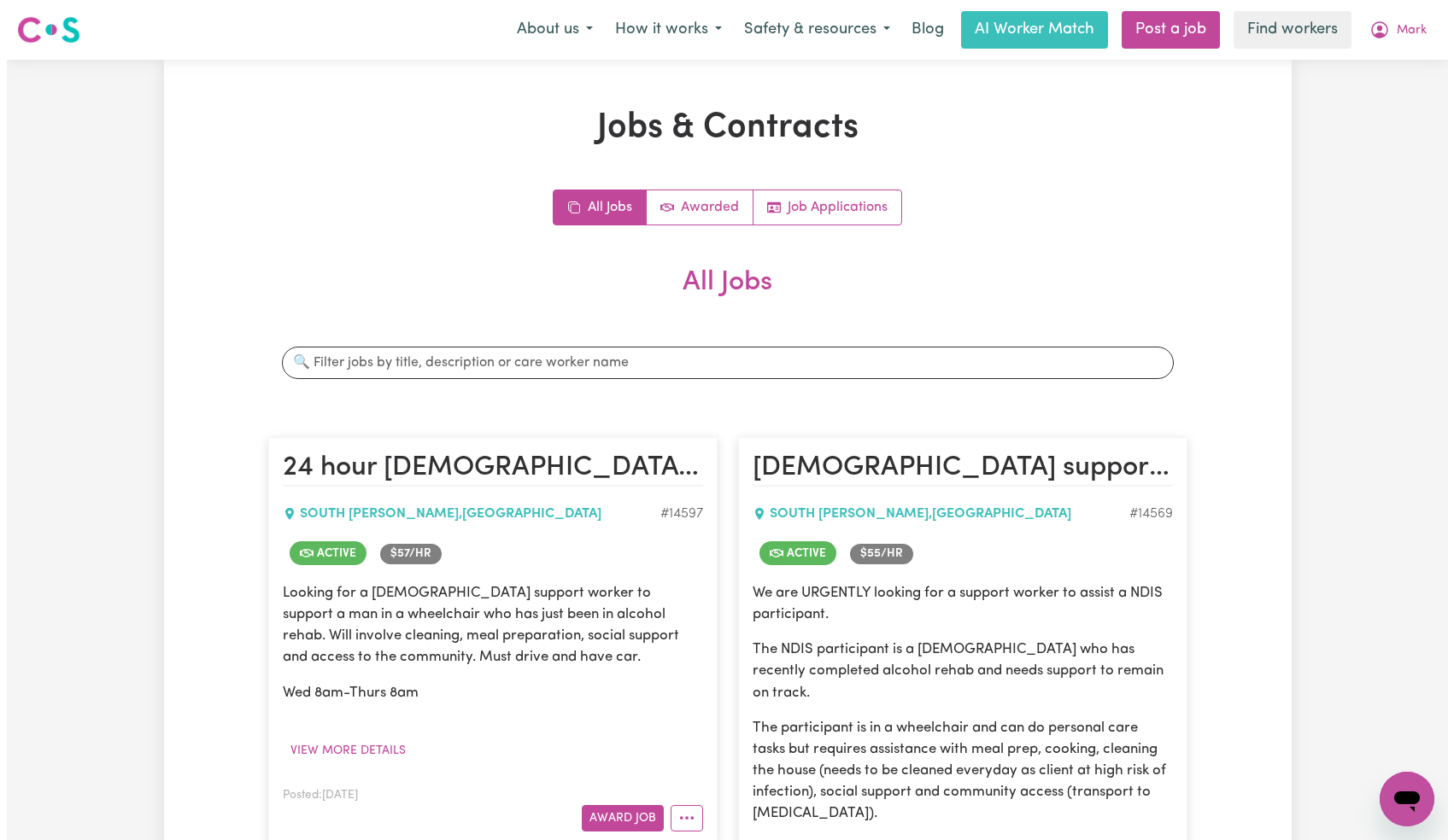
scroll to position [471, 0]
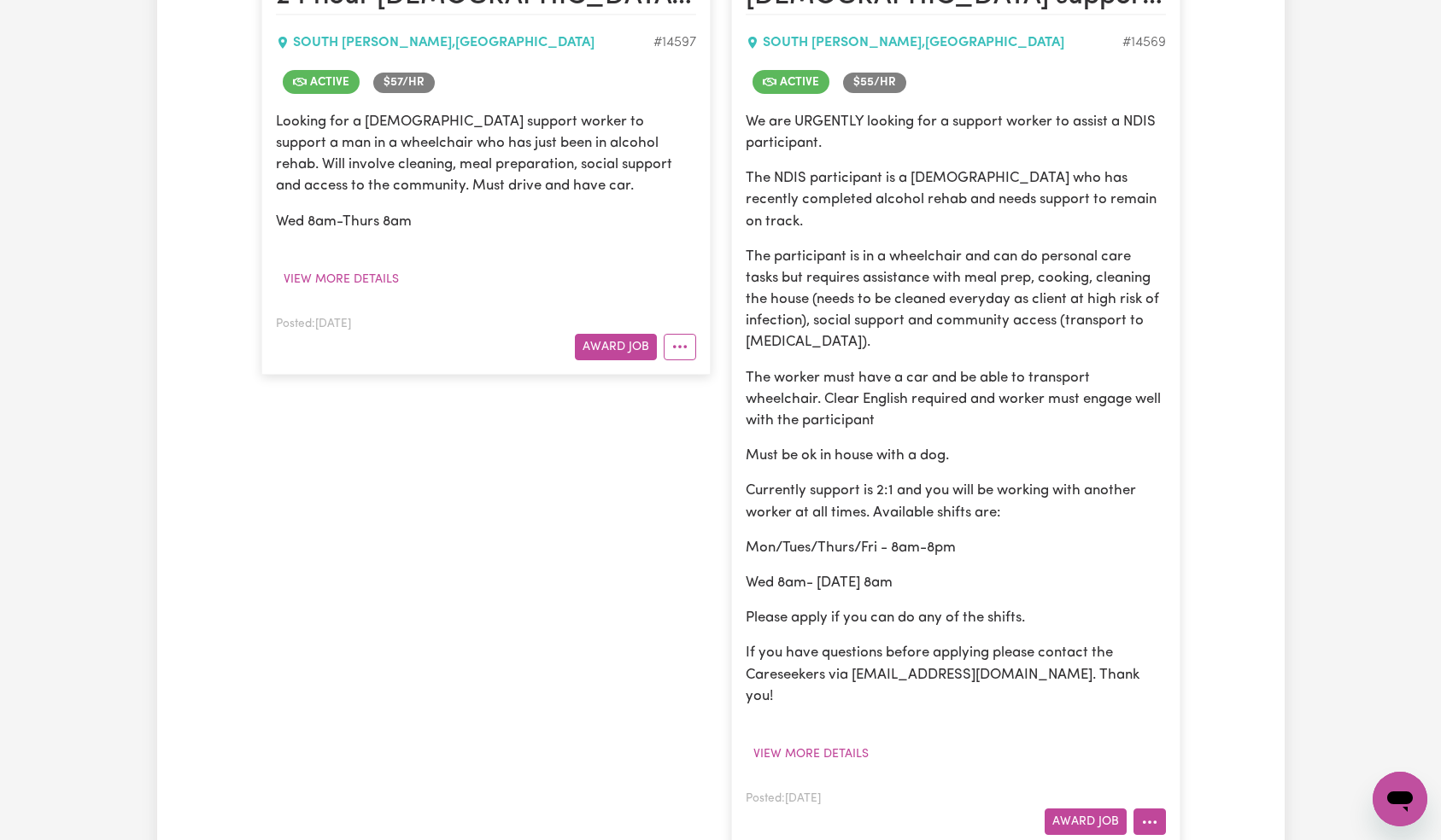
click at [1155, 814] on icon "More options" at bounding box center [1150, 823] width 17 height 17
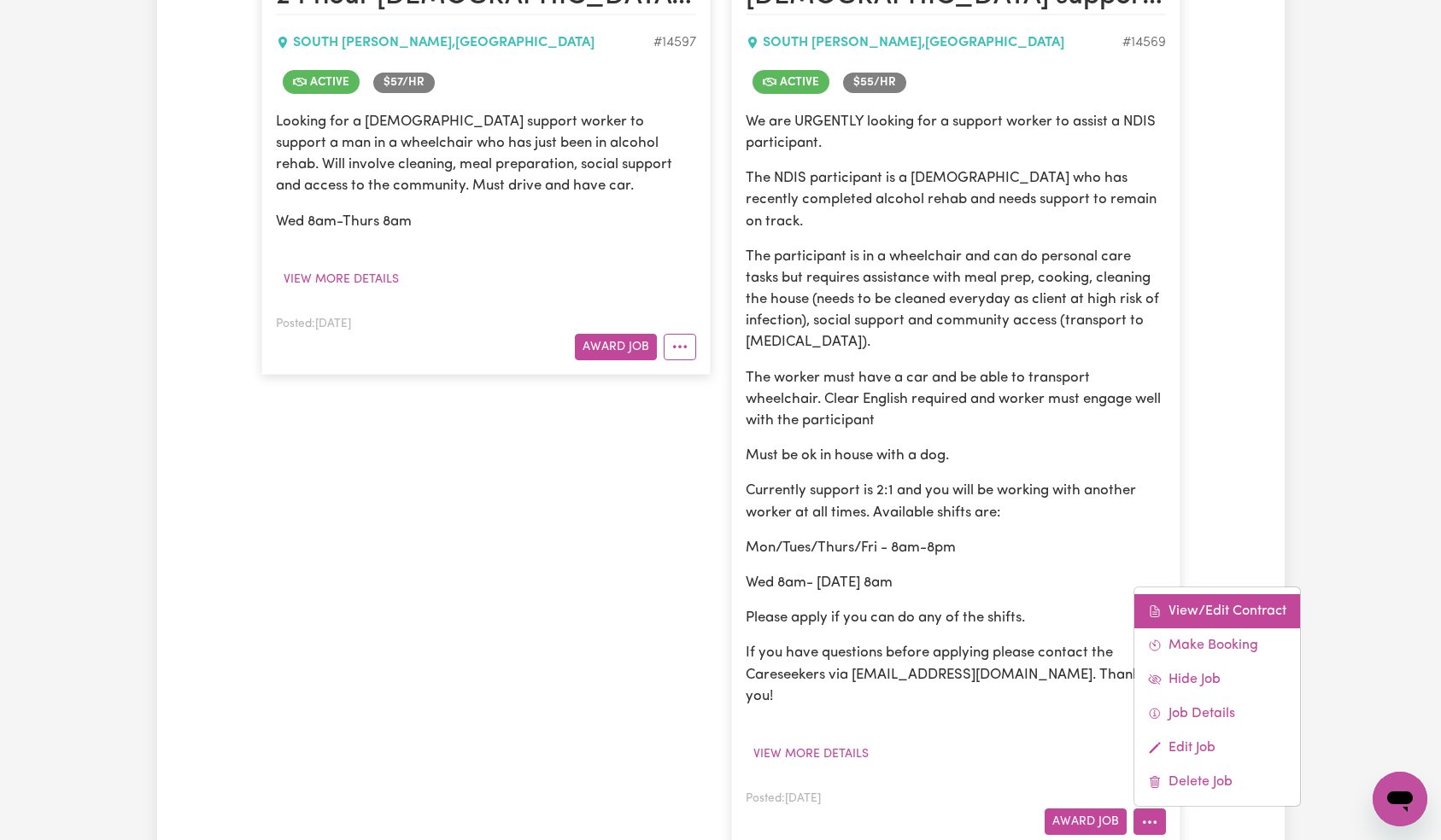
click at [1198, 594] on link "View/Edit Contract" at bounding box center [1217, 611] width 165 height 35
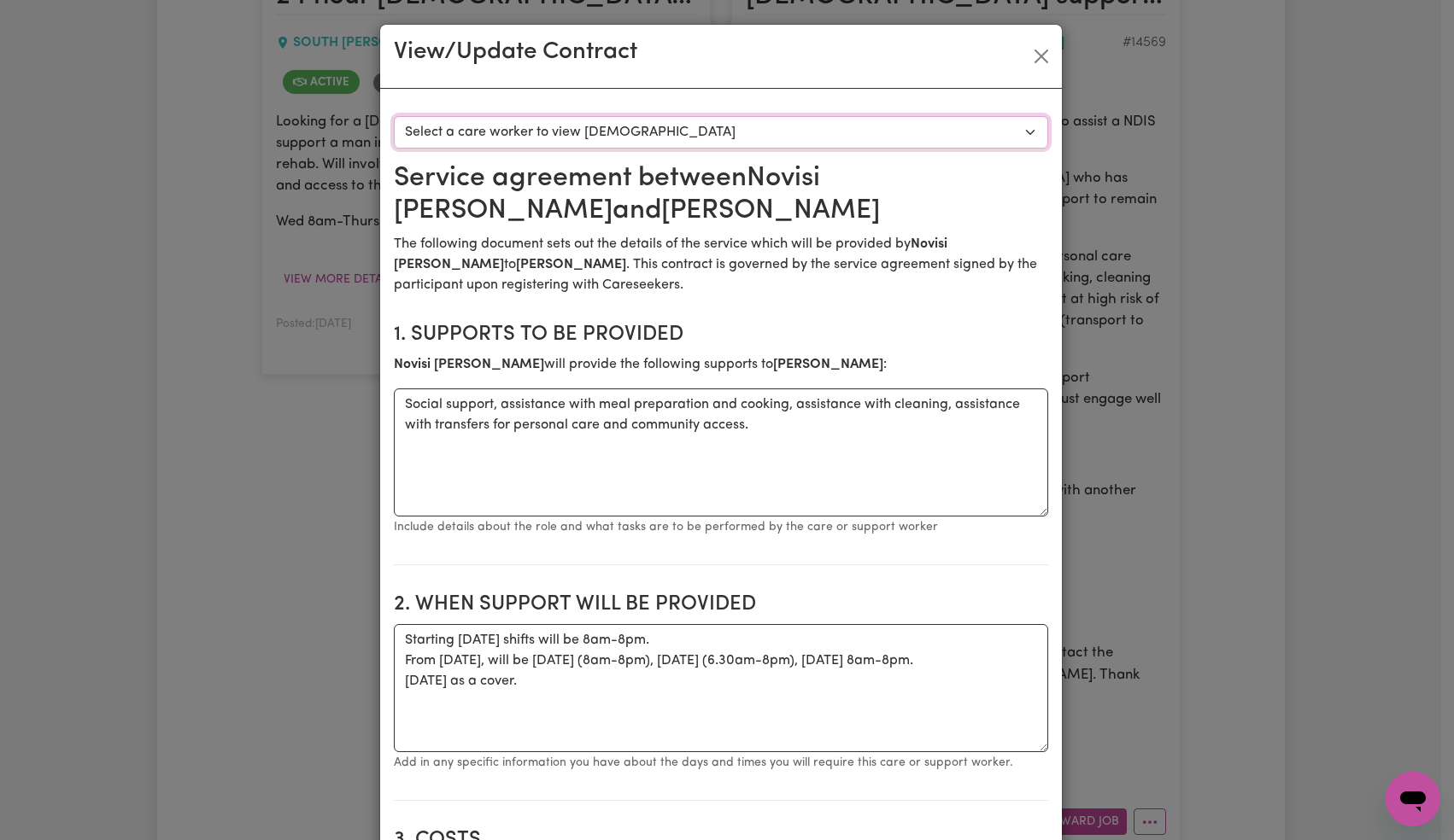
click at [736, 146] on select "Select a care worker to view [DEMOGRAPHIC_DATA] #10365 - [PERSON_NAME] (contrac…" at bounding box center [721, 133] width 655 height 33
select select "9977"
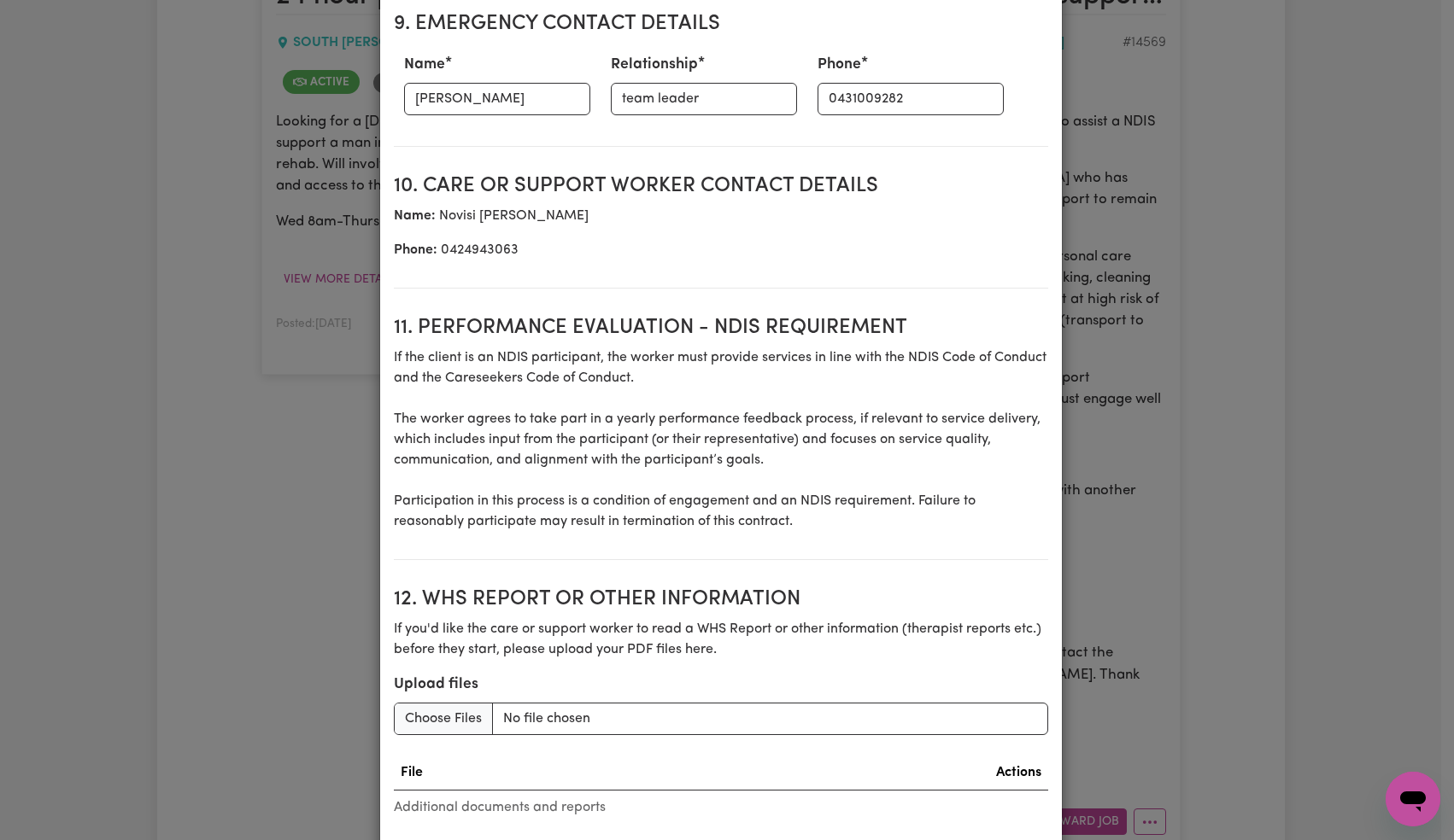
scroll to position [2169, 0]
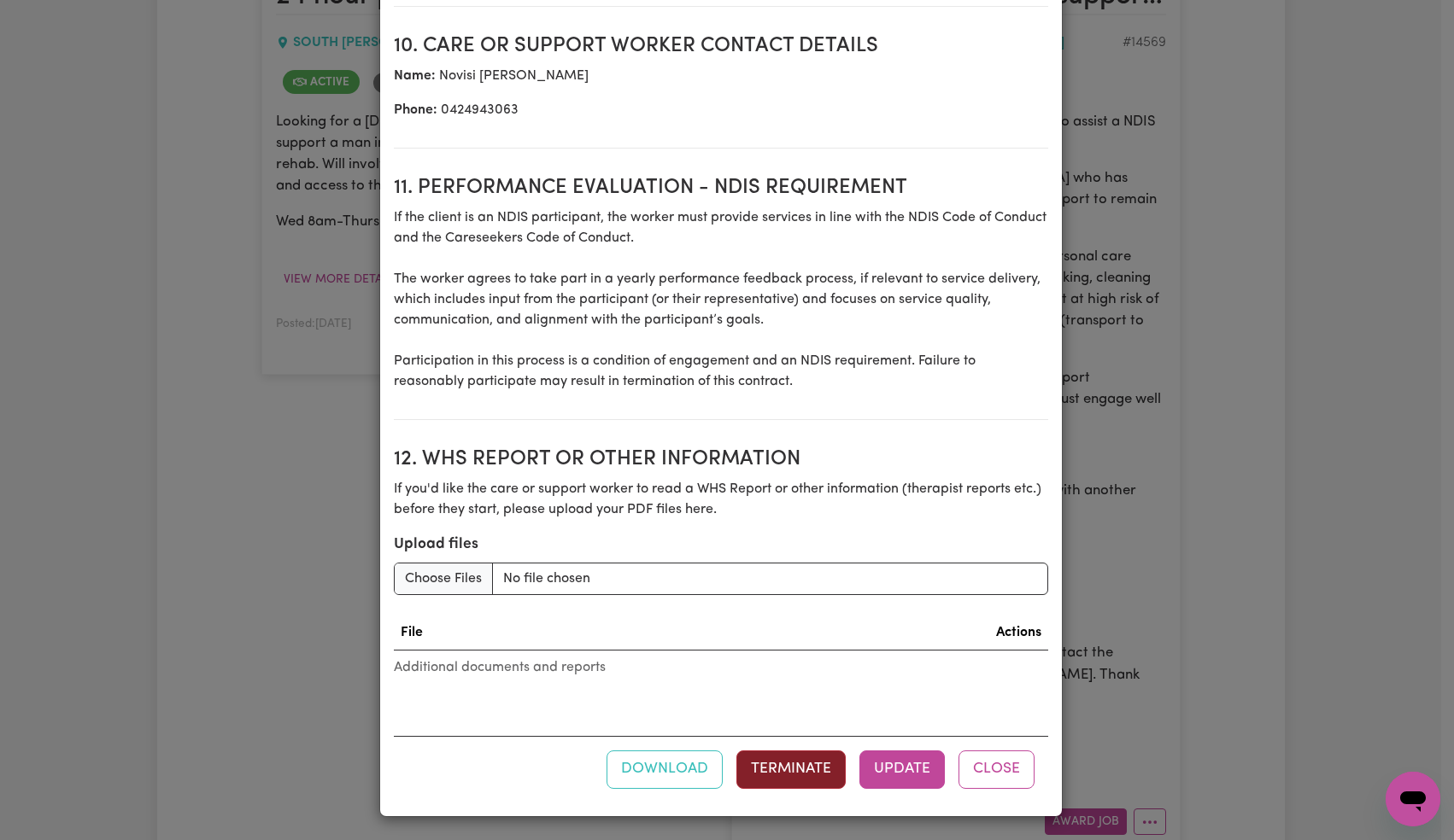
click at [808, 763] on button "Terminate" at bounding box center [791, 769] width 110 height 37
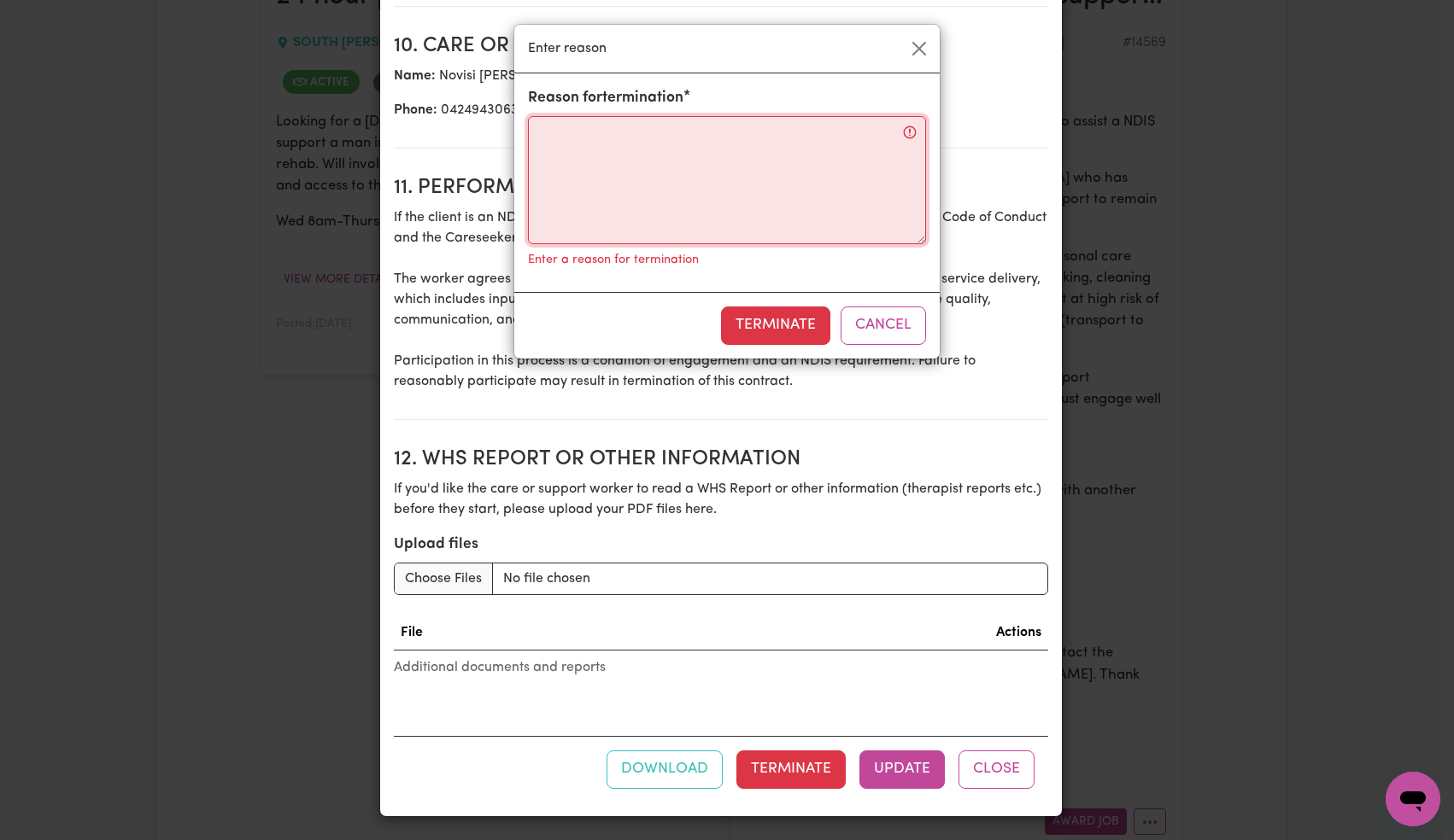
click at [647, 220] on textarea "Reason for termination" at bounding box center [727, 180] width 398 height 128
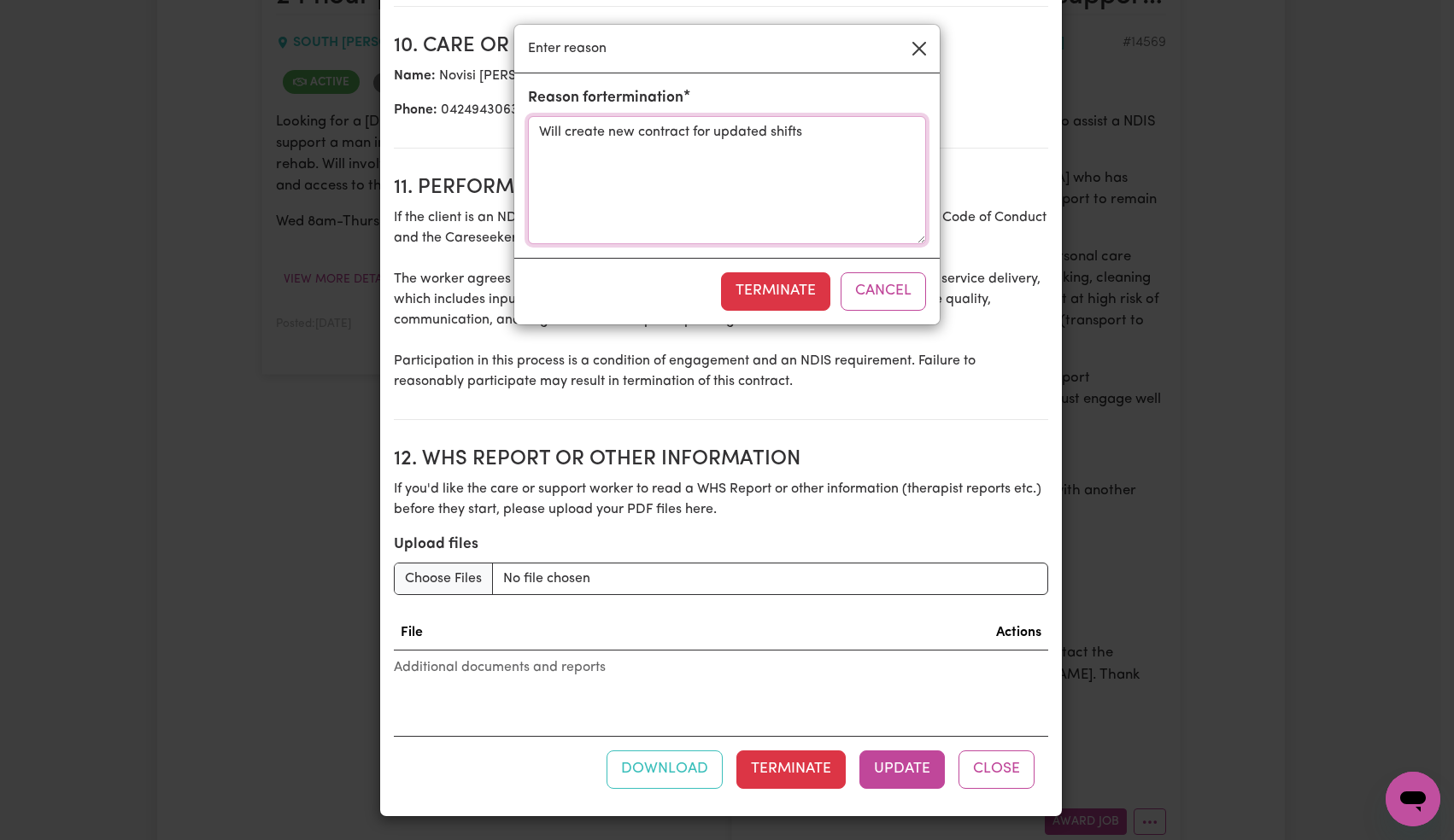
type textarea "Will create new contract for updated shifts"
